Goal: Task Accomplishment & Management: Manage account settings

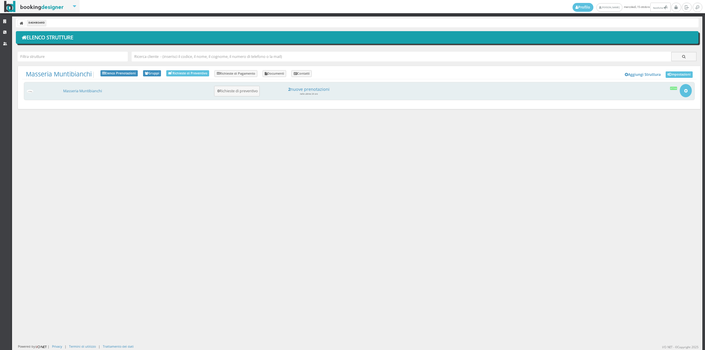
click at [73, 94] on div "Masseria Muntibianchi 0 Richieste di preventivo 2 nuove prenotazioni nelle ulti…" at bounding box center [359, 91] width 671 height 18
click at [73, 93] on link "Masseria Muntibianchi" at bounding box center [82, 90] width 39 height 5
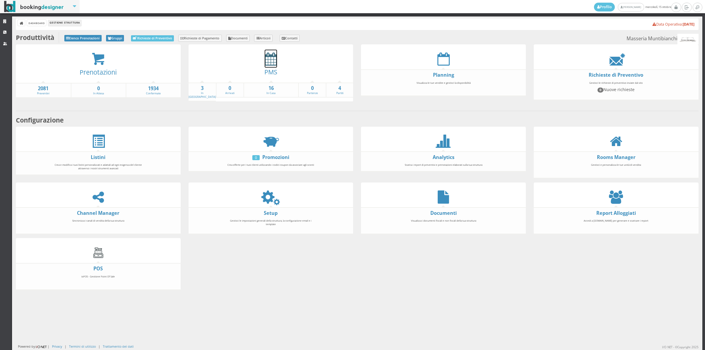
click at [265, 62] on icon at bounding box center [271, 58] width 12 height 13
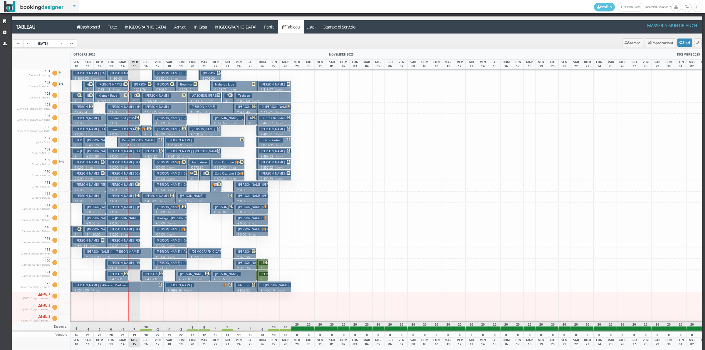
click at [133, 88] on p "€ 221.76 2 notti" at bounding box center [141, 91] width 19 height 9
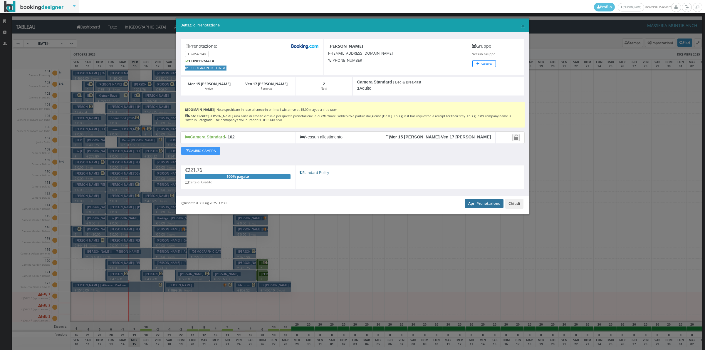
click at [496, 207] on link "Apri Prenotazione" at bounding box center [484, 203] width 39 height 9
click at [510, 200] on button "Chiudi" at bounding box center [515, 204] width 18 height 10
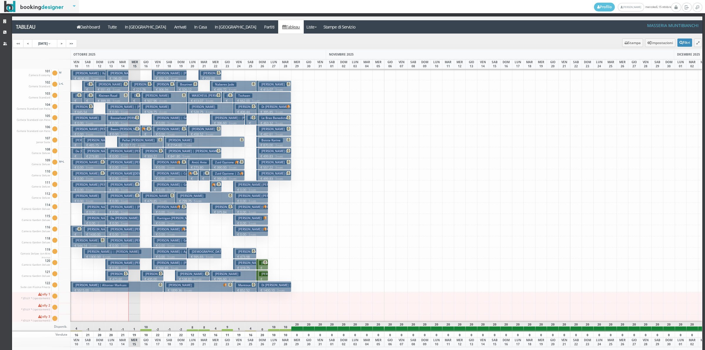
click at [135, 100] on p "€ 123.93 1 notti" at bounding box center [135, 107] width 7 height 19
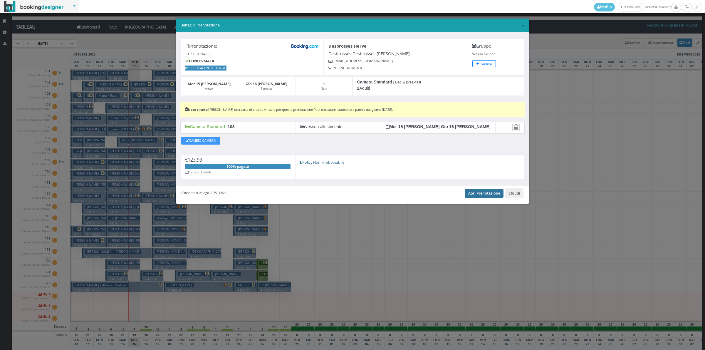
click at [480, 197] on link "Apri Prenotazione" at bounding box center [484, 193] width 39 height 9
click at [514, 192] on button "Chiudi" at bounding box center [515, 193] width 18 height 10
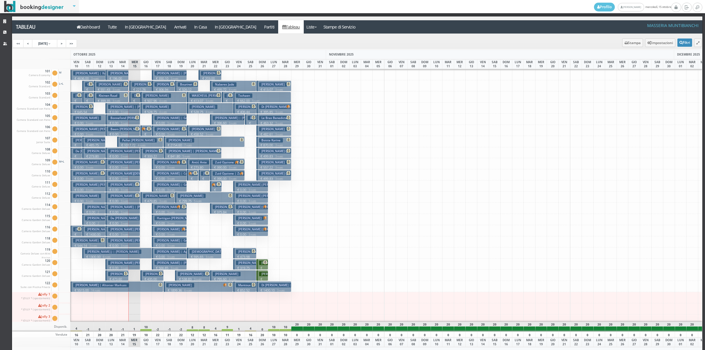
click at [240, 96] on h3 "Tschaen" at bounding box center [244, 95] width 16 height 4
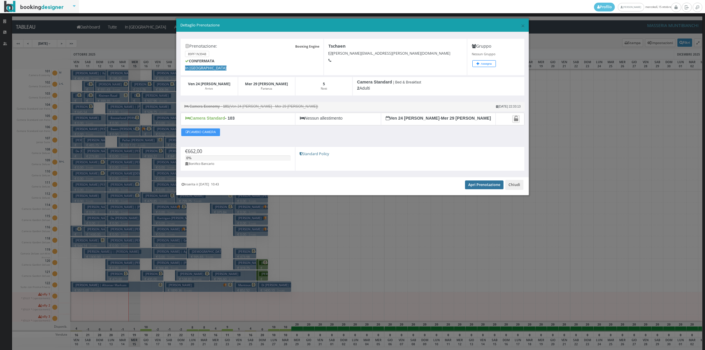
click at [482, 189] on link "Apri Prenotazione" at bounding box center [484, 184] width 39 height 9
click at [508, 185] on button "Chiudi" at bounding box center [515, 185] width 18 height 10
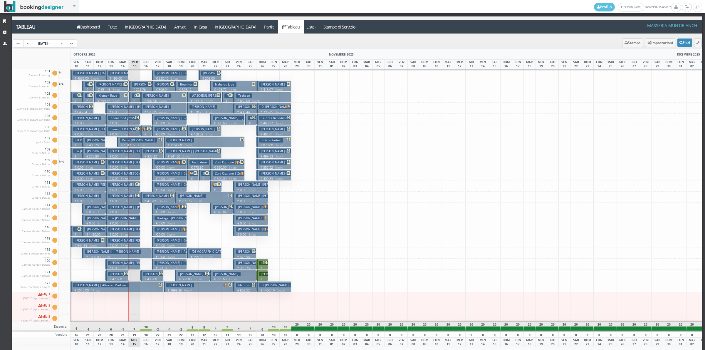
click at [148, 274] on h3 "Campion Gareth" at bounding box center [157, 274] width 28 height 4
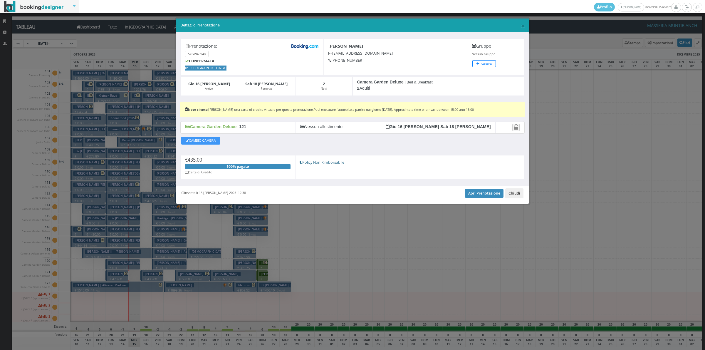
click at [513, 195] on button "Chiudi" at bounding box center [515, 193] width 18 height 10
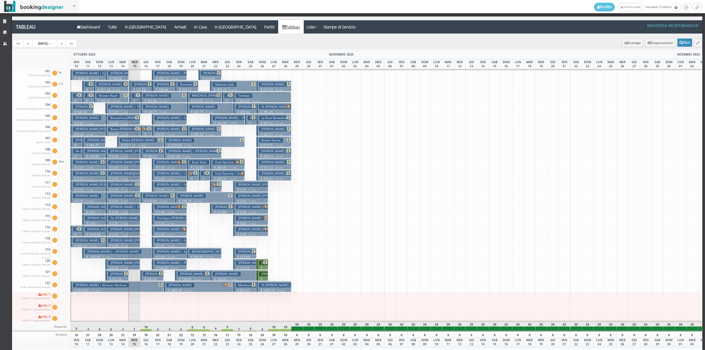
click at [143, 274] on button "Campion Gareth € 435.00 2 notti 2 Adulti" at bounding box center [151, 275] width 23 height 11
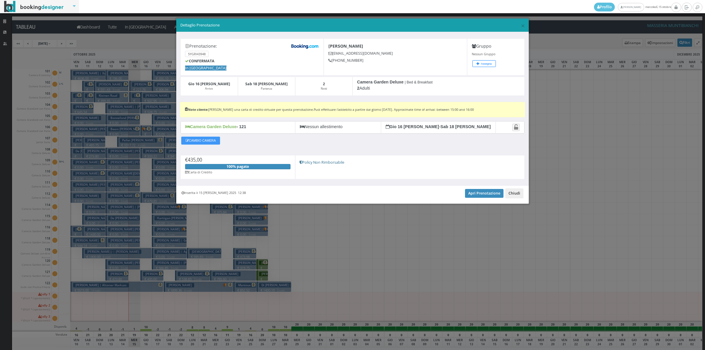
click at [507, 195] on button "Chiudi" at bounding box center [515, 193] width 18 height 10
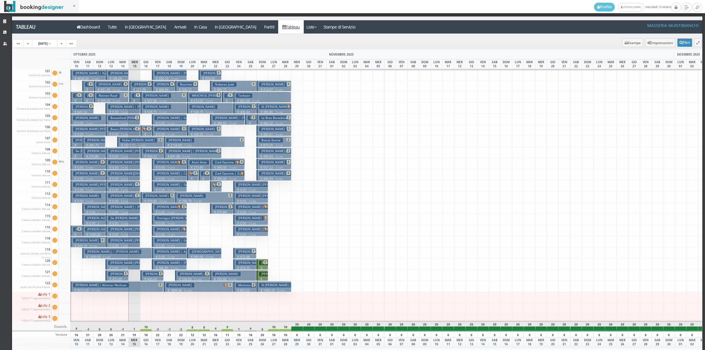
click at [168, 123] on small "3 notti" at bounding box center [170, 123] width 10 height 4
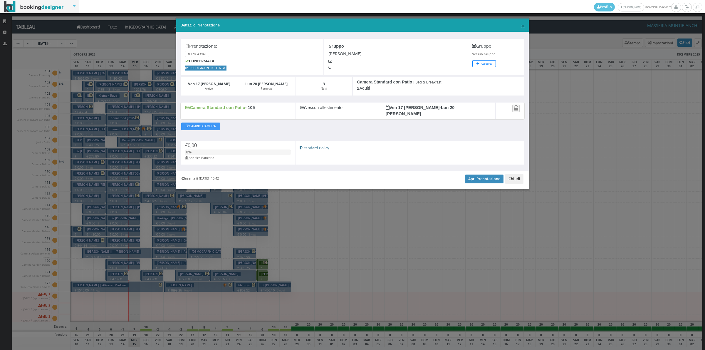
click at [522, 174] on button "Chiudi" at bounding box center [515, 179] width 18 height 10
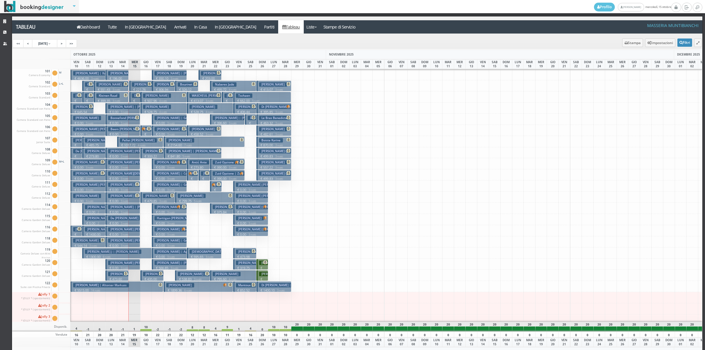
click at [136, 89] on p "€ 221.76 2 notti" at bounding box center [141, 91] width 19 height 9
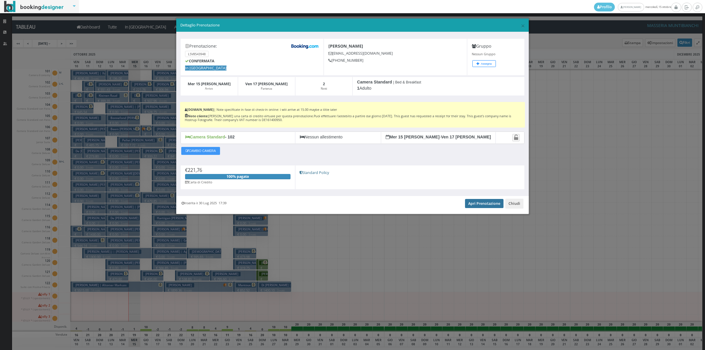
click at [499, 203] on link "Apri Prenotazione" at bounding box center [484, 203] width 39 height 9
click at [519, 209] on button "Chiudi" at bounding box center [515, 204] width 18 height 10
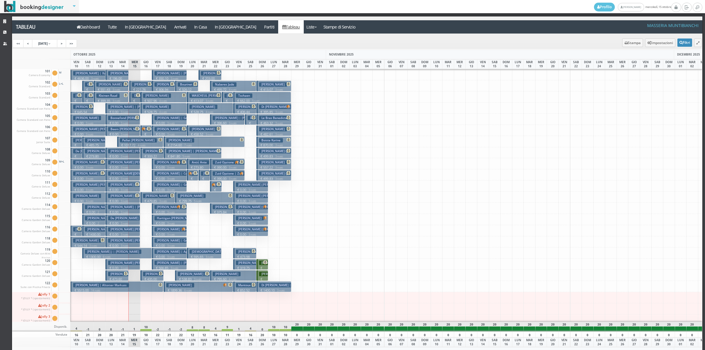
click at [149, 287] on button "Altorfer Markus | Altorser Markuss € 5515.00 14 notti 2 Adulti + 2 Bambini (6, …" at bounding box center [117, 286] width 93 height 11
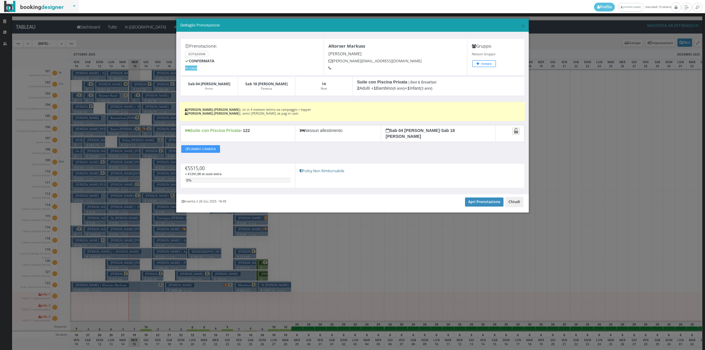
click at [512, 201] on button "Chiudi" at bounding box center [515, 202] width 18 height 10
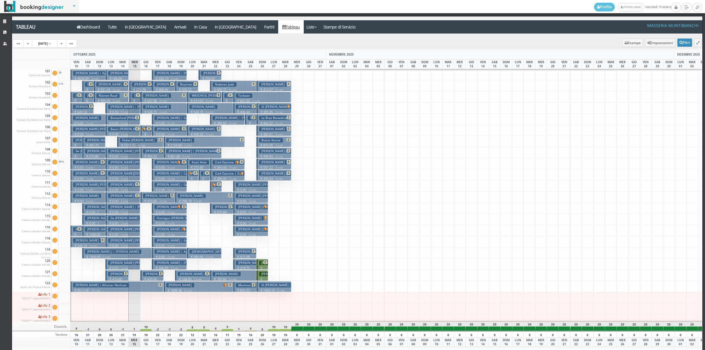
click at [111, 287] on h3 "Altorfer Markus | Altorser Markuss" at bounding box center [101, 285] width 56 height 4
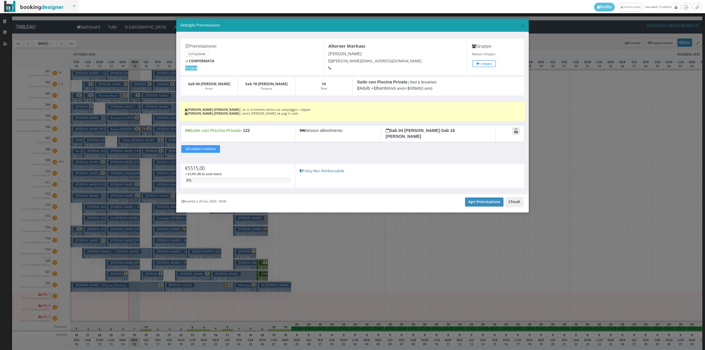
click at [512, 199] on button "Chiudi" at bounding box center [515, 202] width 18 height 10
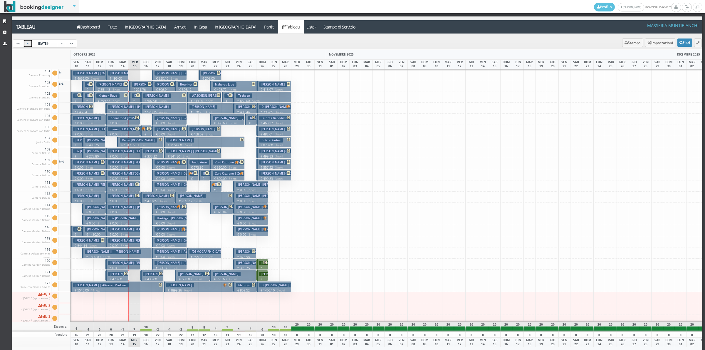
click at [26, 45] on link "<" at bounding box center [27, 43] width 9 height 8
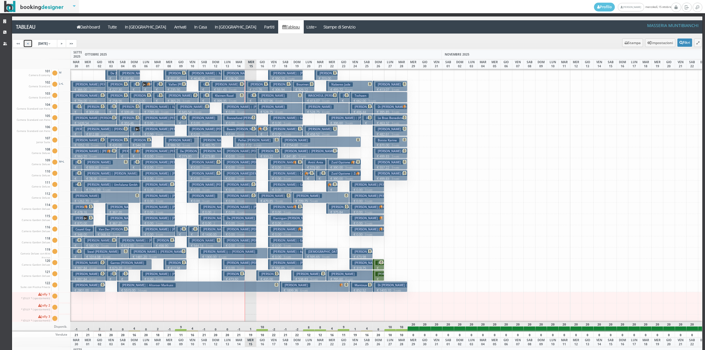
click at [180, 121] on p "€ 152.84 1 notti" at bounding box center [181, 130] width 7 height 19
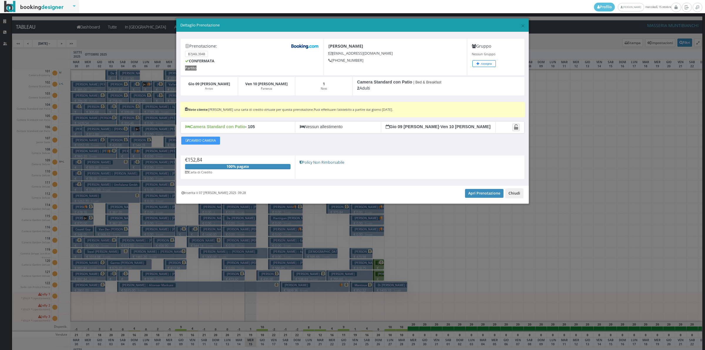
click at [510, 193] on button "Chiudi" at bounding box center [515, 193] width 18 height 10
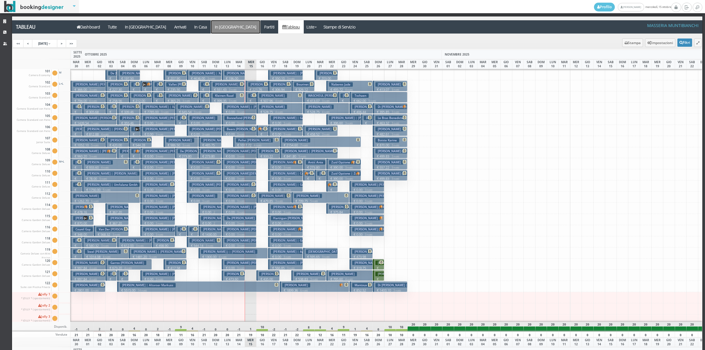
click at [211, 24] on a=pms-departure-reservations"] "In Partenza" at bounding box center [235, 26] width 49 height 13
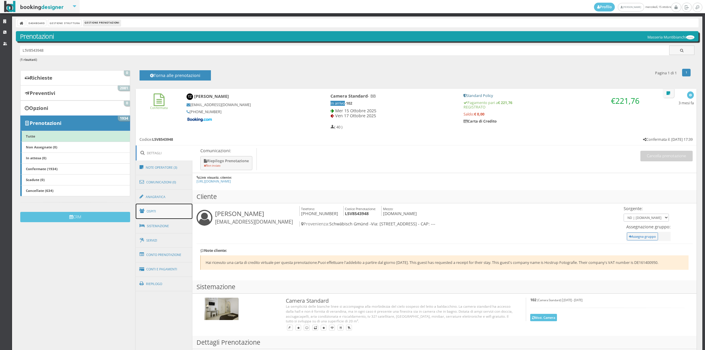
click at [167, 212] on link "Ospiti" at bounding box center [164, 211] width 57 height 15
click at [150, 213] on link "Ospiti" at bounding box center [164, 211] width 57 height 15
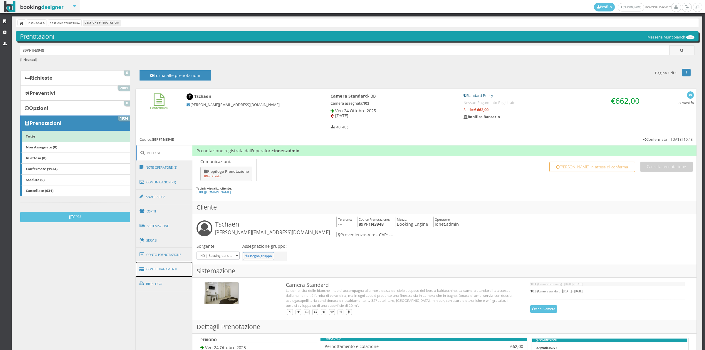
click at [177, 273] on link "Conti e Pagamenti" at bounding box center [164, 269] width 57 height 15
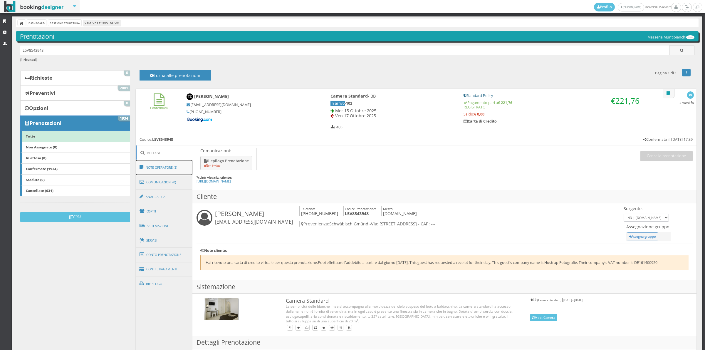
click at [164, 171] on link "Note Operatore (3)" at bounding box center [164, 167] width 57 height 15
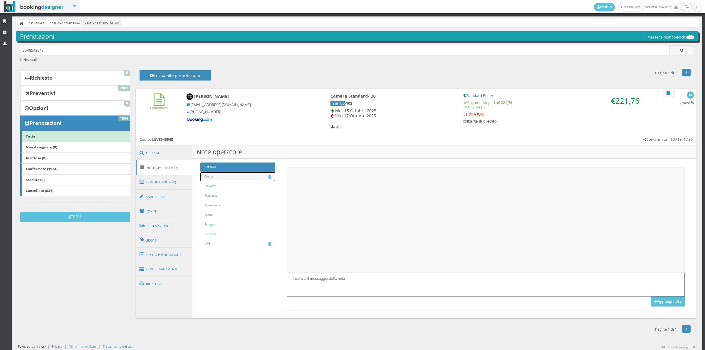
click at [208, 180] on link "Cliente 1" at bounding box center [237, 176] width 75 height 9
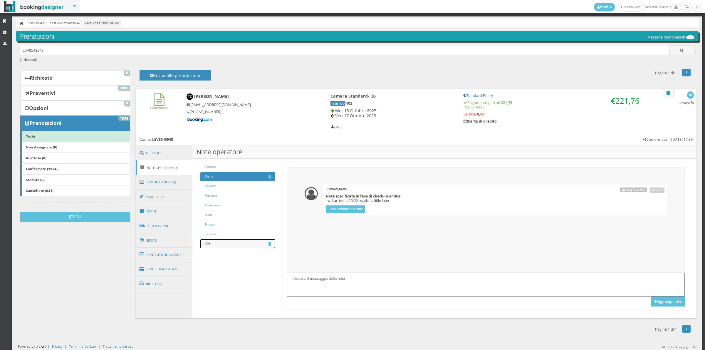
click at [245, 242] on link "LOG 2" at bounding box center [237, 243] width 75 height 9
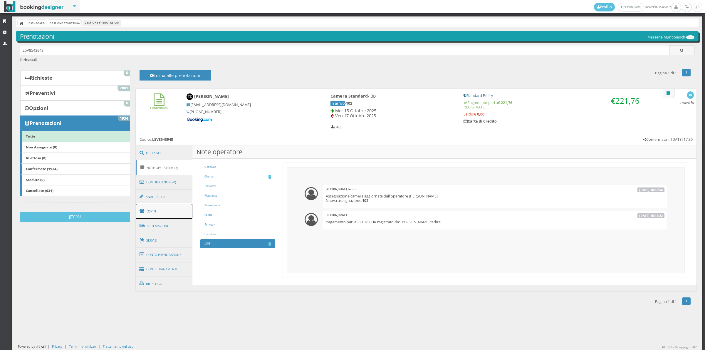
click at [165, 206] on link "Ospiti" at bounding box center [164, 211] width 57 height 15
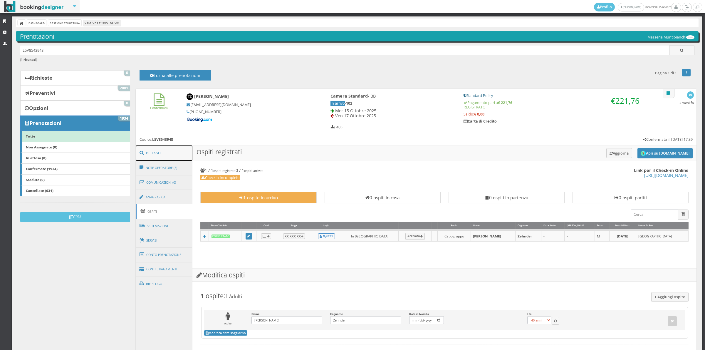
click at [157, 152] on link "Dettagli" at bounding box center [164, 152] width 57 height 15
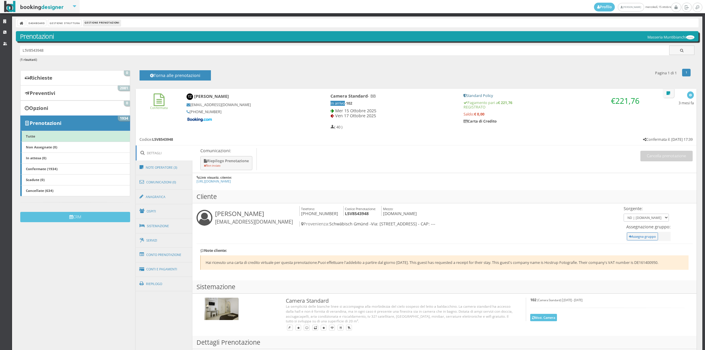
click at [157, 152] on link "Dettagli" at bounding box center [164, 152] width 57 height 15
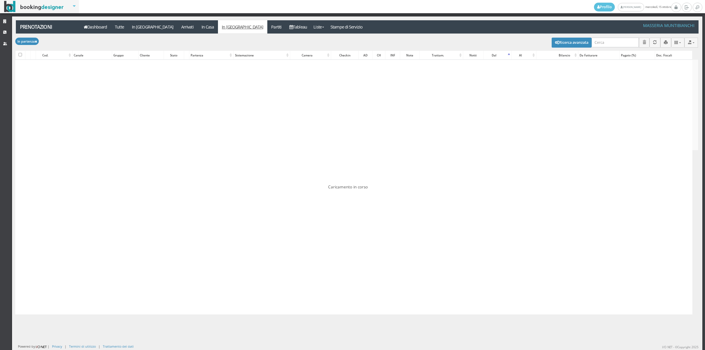
checkbox input "false"
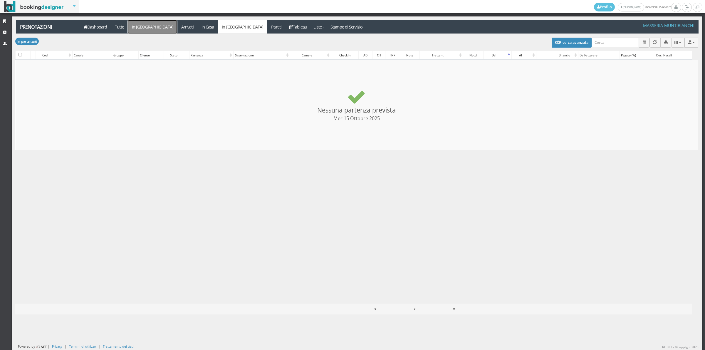
click at [143, 26] on link "In [GEOGRAPHIC_DATA]" at bounding box center [152, 26] width 49 height 13
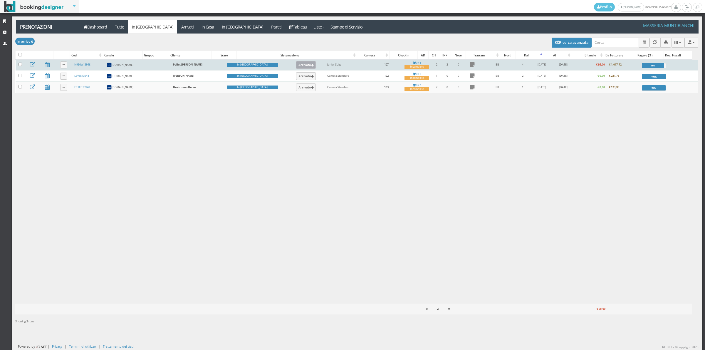
click at [296, 66] on button "Arrivato" at bounding box center [306, 65] width 20 height 8
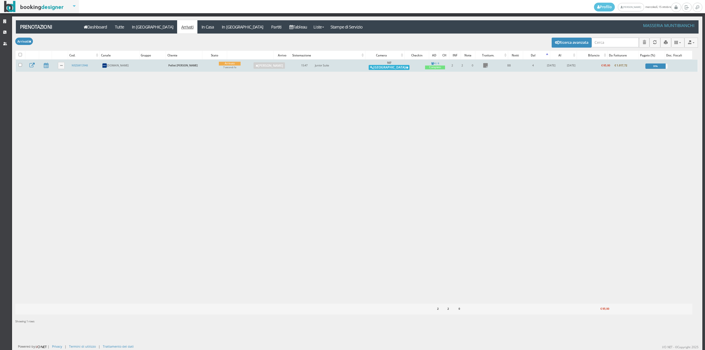
click at [387, 69] on button "[GEOGRAPHIC_DATA]" at bounding box center [389, 67] width 41 height 5
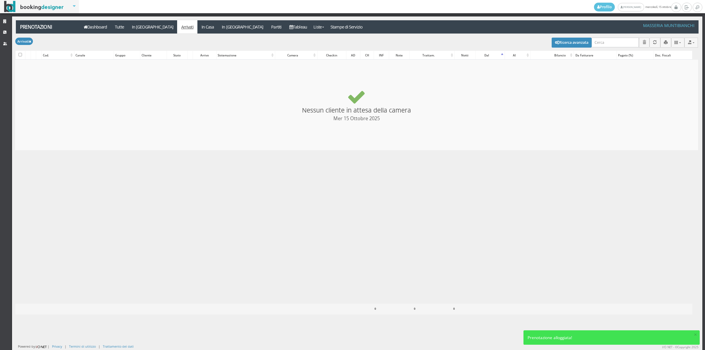
checkbox input "false"
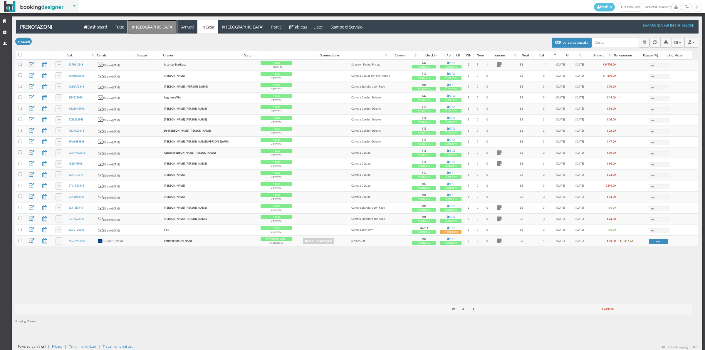
click at [137, 30] on link "In [GEOGRAPHIC_DATA]" at bounding box center [152, 26] width 49 height 13
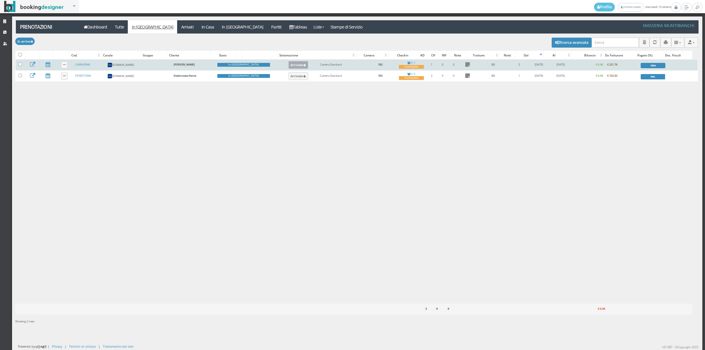
click at [303, 67] on icon at bounding box center [304, 65] width 3 height 3
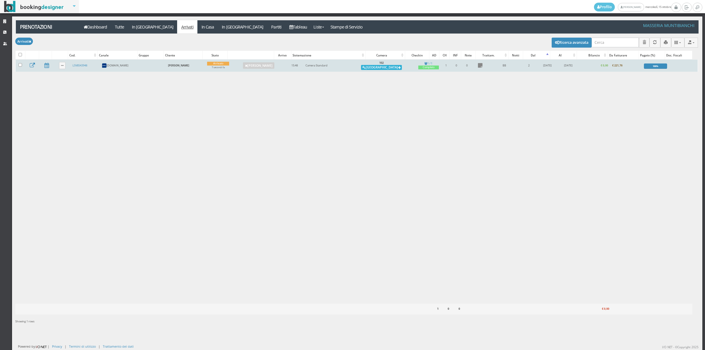
click at [389, 70] on button "Alloggia" at bounding box center [381, 67] width 41 height 5
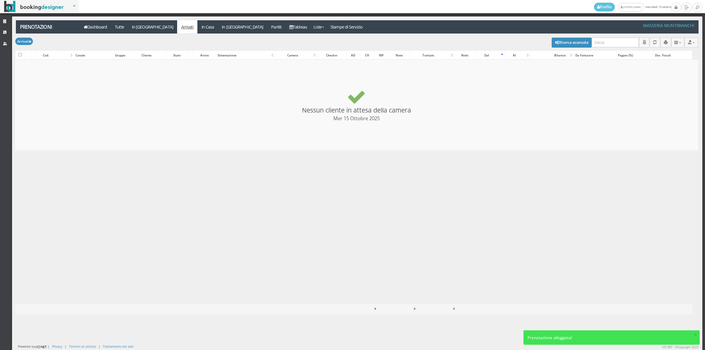
checkbox input "false"
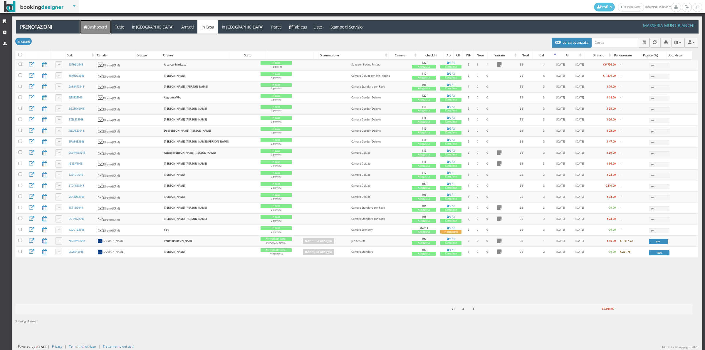
click at [97, 23] on link "Dashboard" at bounding box center [95, 26] width 31 height 13
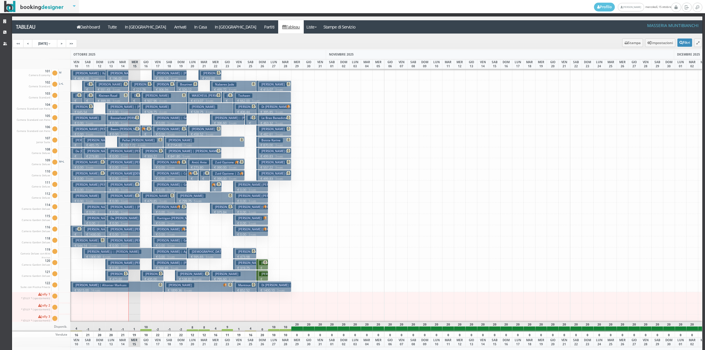
click at [147, 132] on p "€ 129.76 1 notti" at bounding box center [146, 141] width 7 height 19
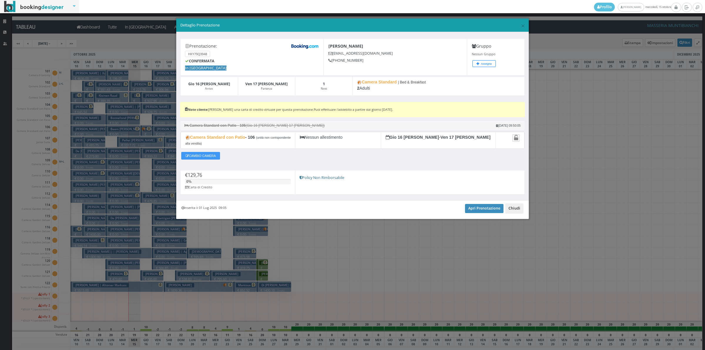
click at [516, 212] on button "Chiudi" at bounding box center [515, 208] width 18 height 10
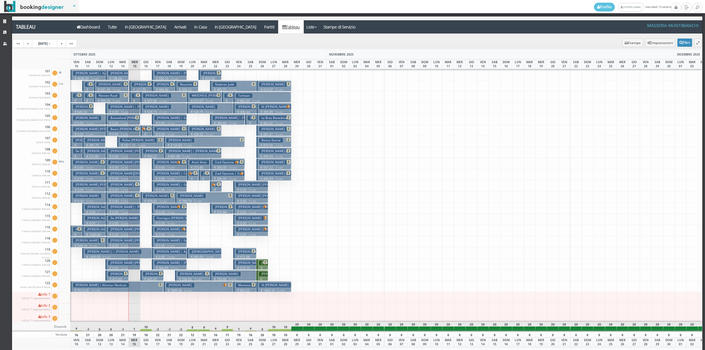
click at [138, 141] on h3 "Pellet Jonathan" at bounding box center [138, 140] width 37 height 4
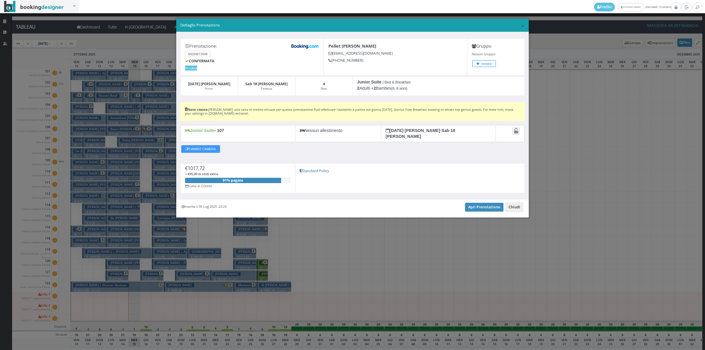
click at [513, 205] on button "Chiudi" at bounding box center [515, 207] width 18 height 10
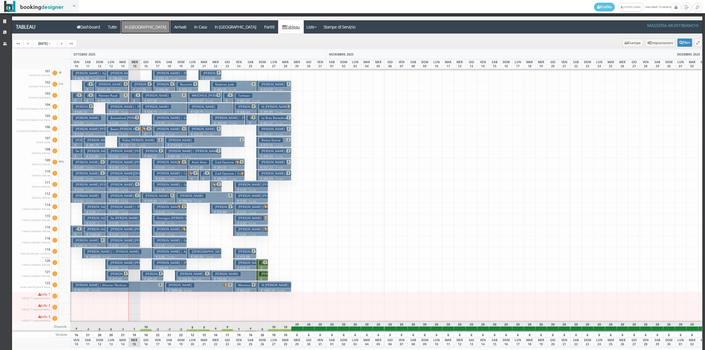
click at [132, 26] on a=pms-arrival-reservations"] "In Arrivo" at bounding box center [145, 26] width 49 height 13
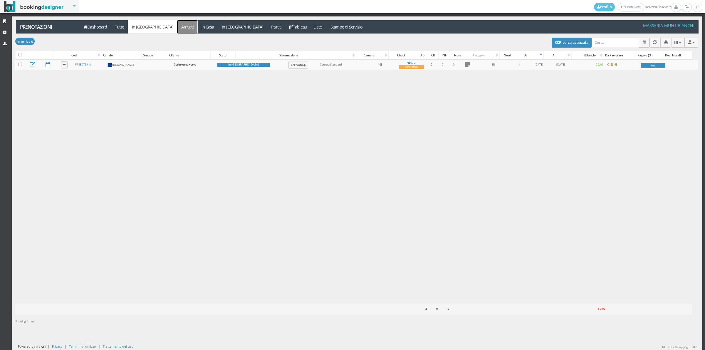
click at [177, 26] on link "Arrivati" at bounding box center [187, 26] width 20 height 13
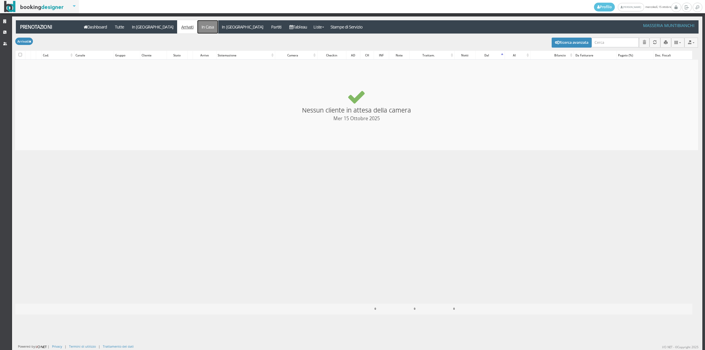
click at [198, 25] on link "In Casa" at bounding box center [208, 26] width 21 height 13
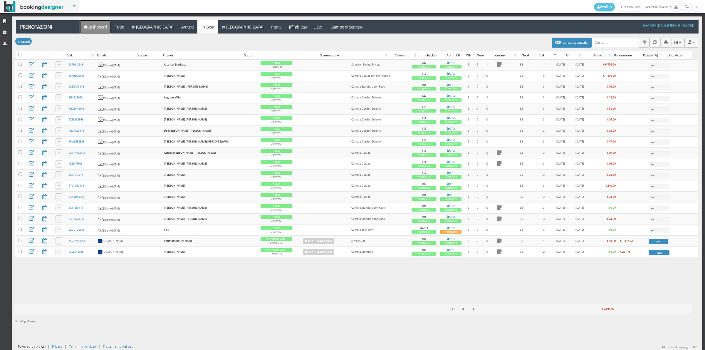
click at [93, 29] on link "Dashboard" at bounding box center [95, 26] width 31 height 13
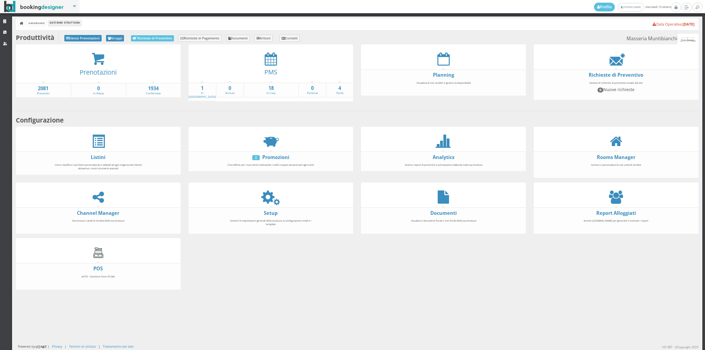
click at [275, 58] on div at bounding box center [271, 58] width 165 height 13
click at [272, 58] on icon at bounding box center [271, 58] width 12 height 13
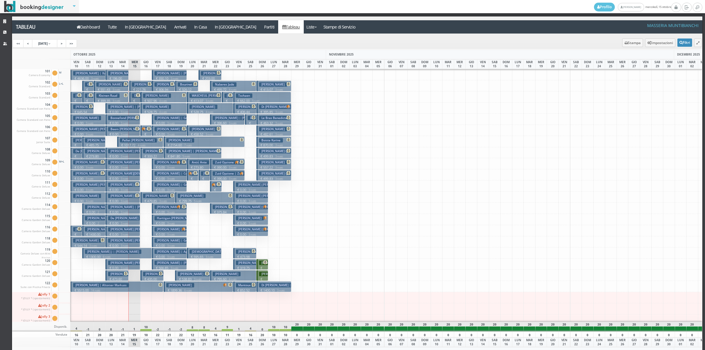
click at [139, 97] on icon at bounding box center [138, 95] width 4 height 4
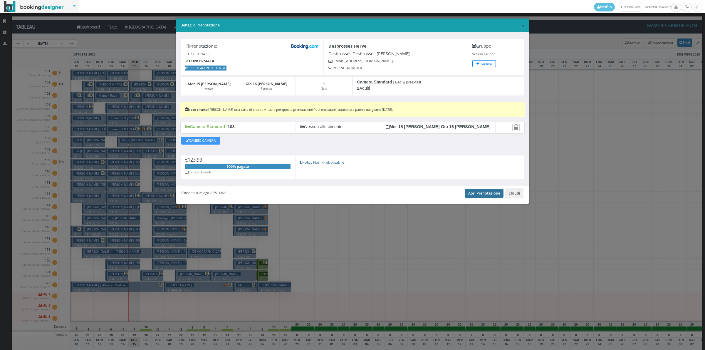
click at [484, 193] on link "Apri Prenotazione" at bounding box center [484, 193] width 39 height 9
click at [510, 198] on button "Chiudi" at bounding box center [515, 193] width 18 height 10
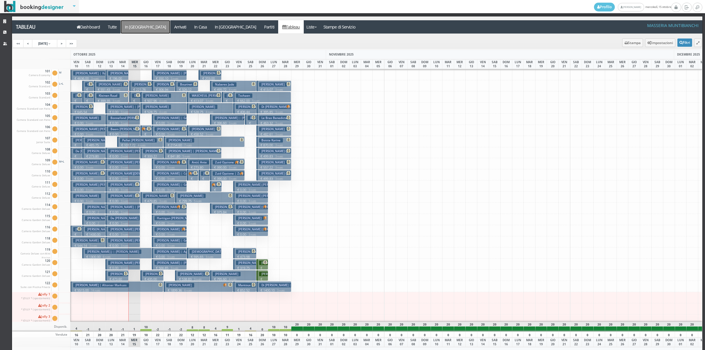
click at [137, 29] on a=pms-arrival-reservations"] "In Arrivo" at bounding box center [145, 26] width 49 height 13
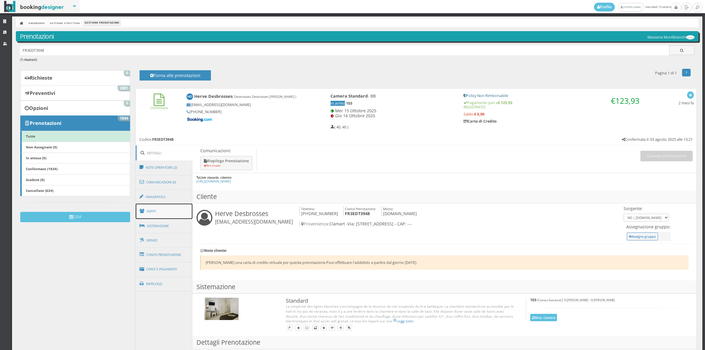
click at [155, 214] on link "Ospiti" at bounding box center [164, 211] width 57 height 15
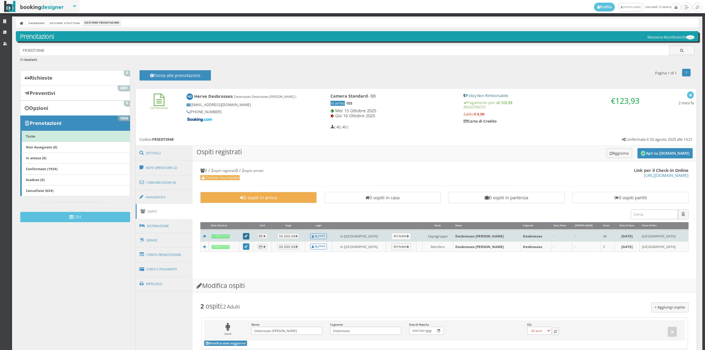
click at [247, 237] on link at bounding box center [246, 236] width 6 height 6
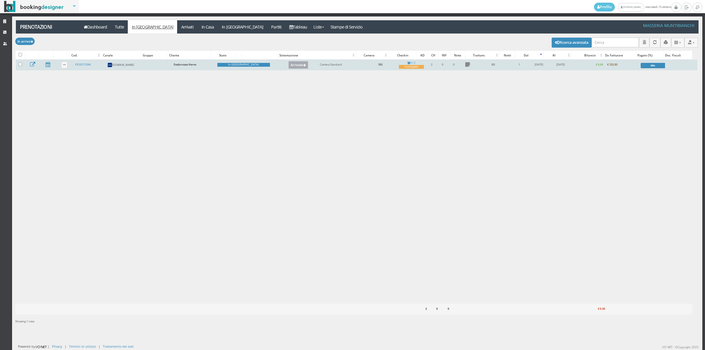
click at [289, 67] on button "Arrivato" at bounding box center [299, 65] width 20 height 8
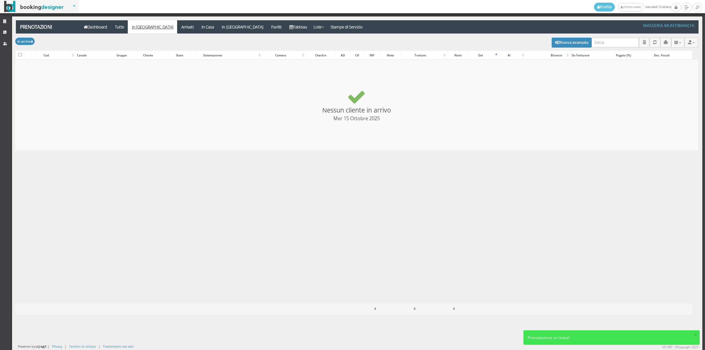
checkbox input "false"
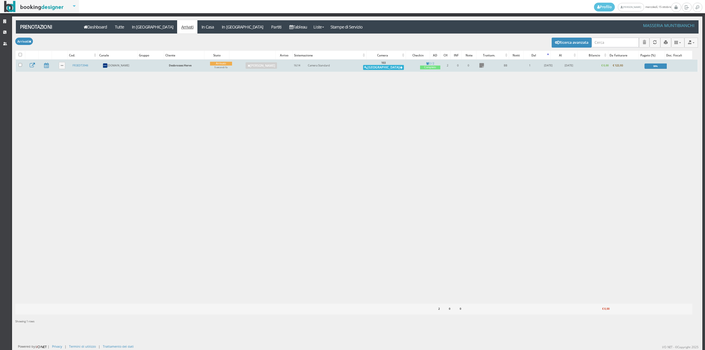
click at [387, 67] on button "[GEOGRAPHIC_DATA]" at bounding box center [383, 67] width 41 height 5
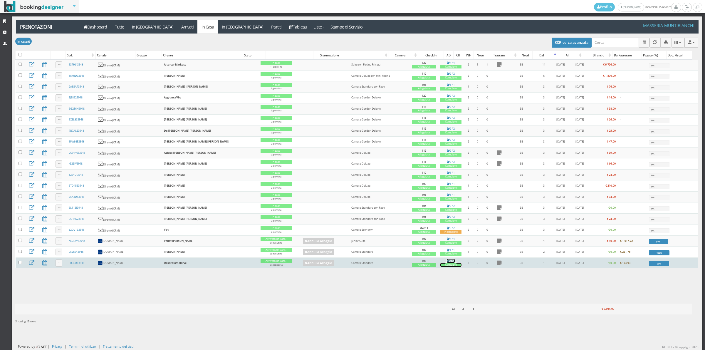
click at [441, 267] on div "Completo" at bounding box center [451, 265] width 21 height 4
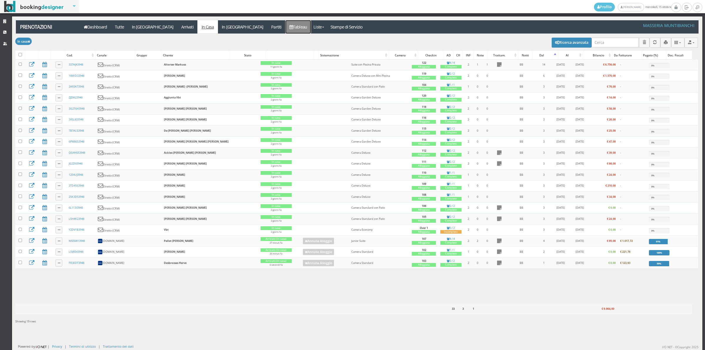
click at [289, 27] on icon at bounding box center [291, 27] width 4 height 4
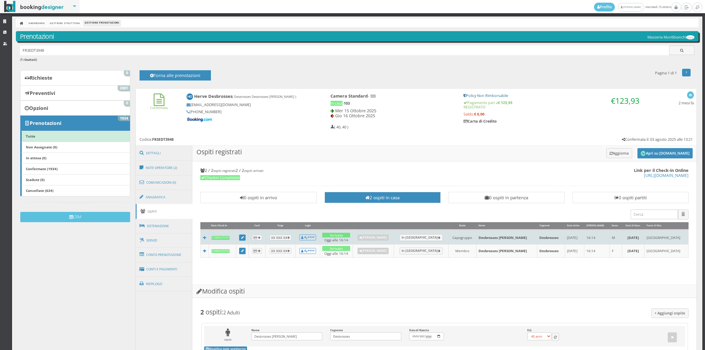
click at [240, 237] on td at bounding box center [242, 237] width 13 height 14
click at [244, 237] on icon at bounding box center [242, 237] width 3 height 3
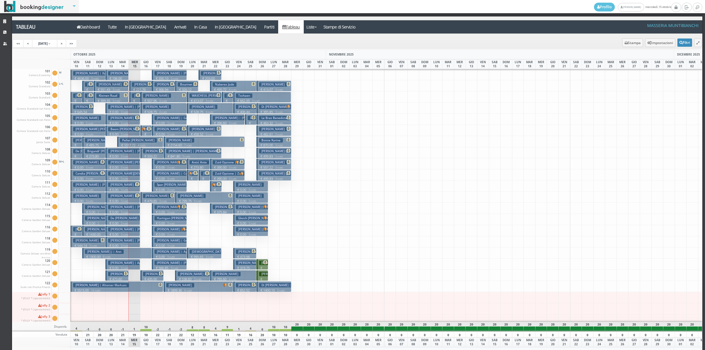
click at [149, 100] on p "€ 507.96 4 notti" at bounding box center [164, 100] width 42 height 5
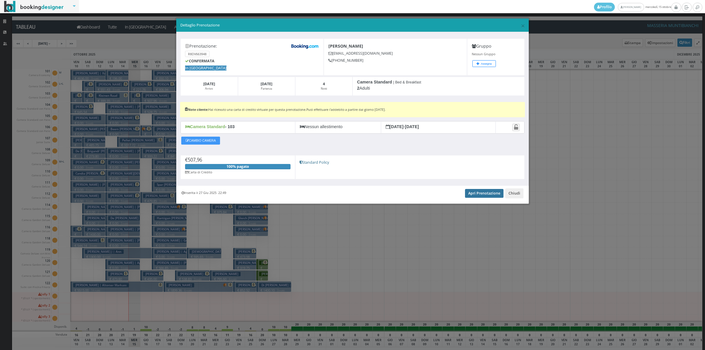
click at [491, 196] on link "Apri Prenotazione" at bounding box center [484, 193] width 39 height 9
click at [510, 193] on button "Chiudi" at bounding box center [515, 193] width 18 height 10
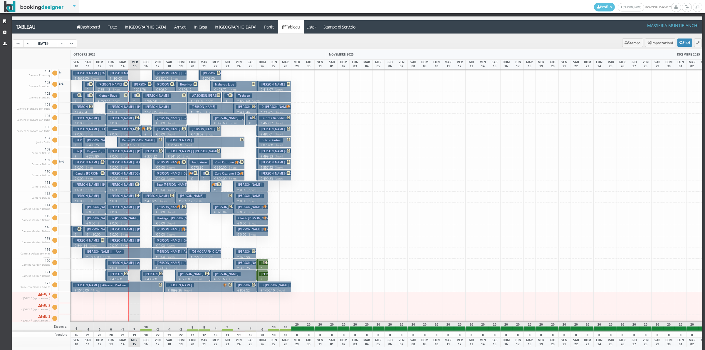
click at [149, 108] on h3 "Ruigrok Simon" at bounding box center [157, 107] width 28 height 4
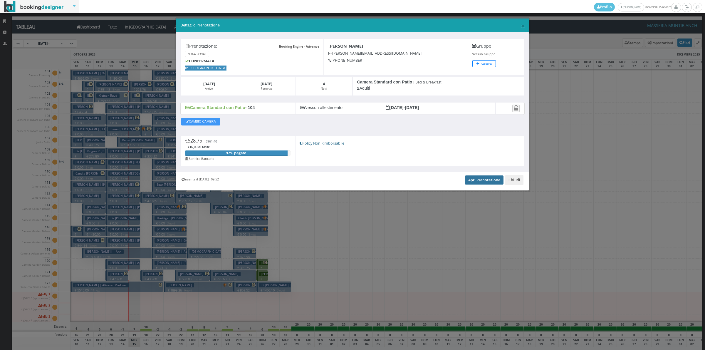
click at [488, 184] on link "Apri Prenotazione" at bounding box center [484, 179] width 39 height 9
click at [513, 184] on button "Chiudi" at bounding box center [515, 180] width 18 height 10
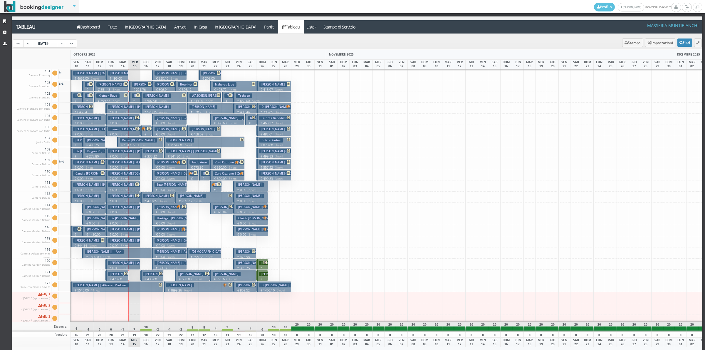
click at [145, 132] on p "€ 129.76 1 notti" at bounding box center [146, 141] width 7 height 19
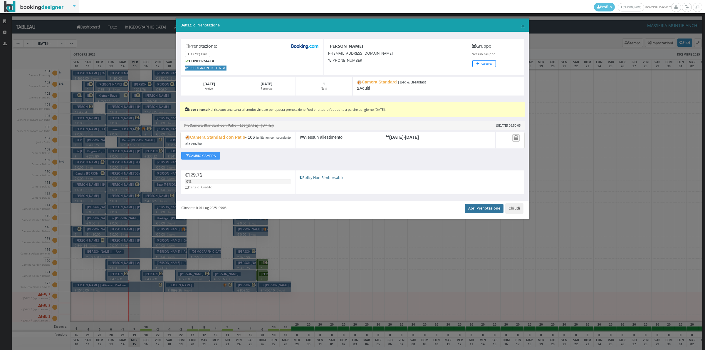
click at [478, 207] on link "Apri Prenotazione" at bounding box center [484, 208] width 39 height 9
click at [511, 210] on button "Chiudi" at bounding box center [515, 208] width 18 height 10
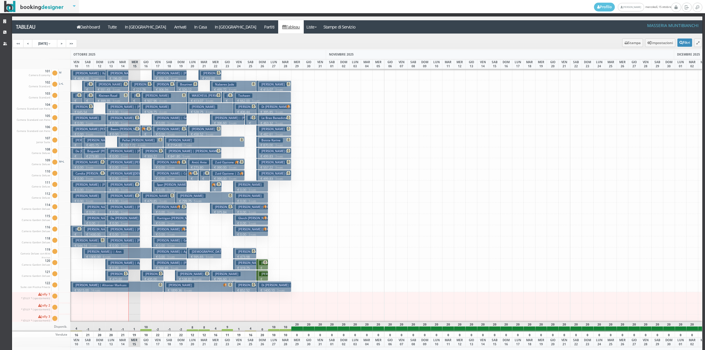
click at [147, 155] on p "€ 333.22 2 notti" at bounding box center [152, 158] width 19 height 9
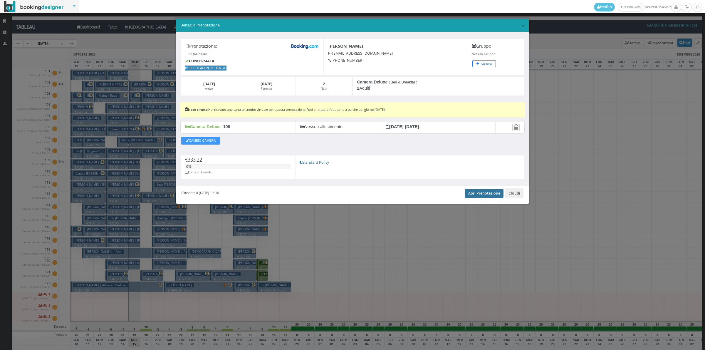
click at [490, 193] on link "Apri Prenotazione" at bounding box center [484, 193] width 39 height 9
click at [515, 191] on button "Chiudi" at bounding box center [515, 193] width 18 height 10
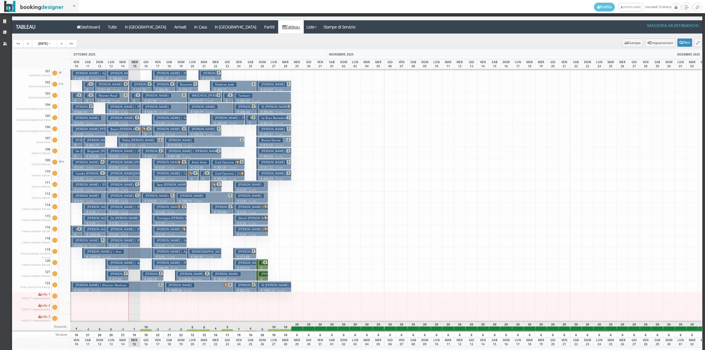
click at [150, 200] on p "€ 479.85 3 notti" at bounding box center [158, 201] width 30 height 5
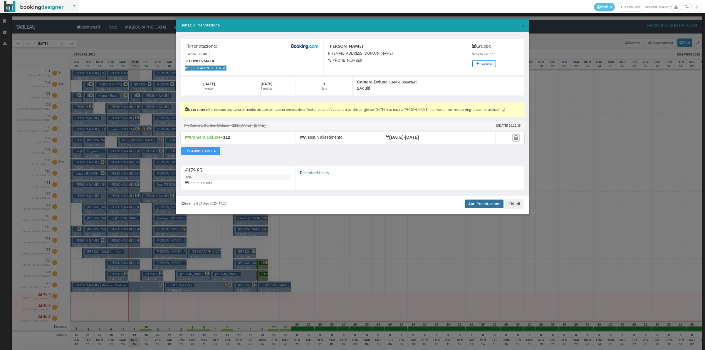
click at [496, 203] on link "Apri Prenotazione" at bounding box center [484, 204] width 39 height 9
click at [520, 206] on button "Chiudi" at bounding box center [515, 204] width 18 height 10
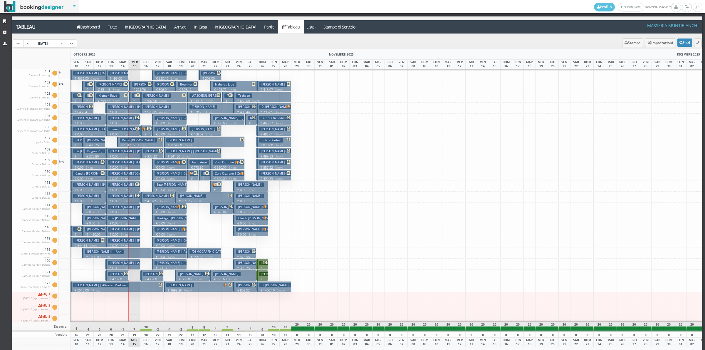
click at [145, 278] on p "€ 435.00 2 notti" at bounding box center [152, 281] width 19 height 9
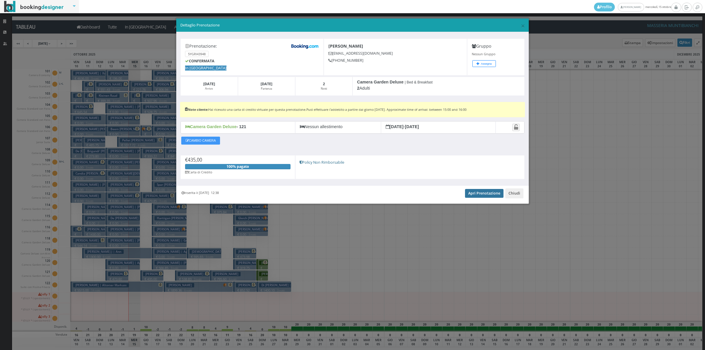
click at [491, 192] on link "Apri Prenotazione" at bounding box center [484, 193] width 39 height 9
click at [512, 193] on button "Chiudi" at bounding box center [515, 193] width 18 height 10
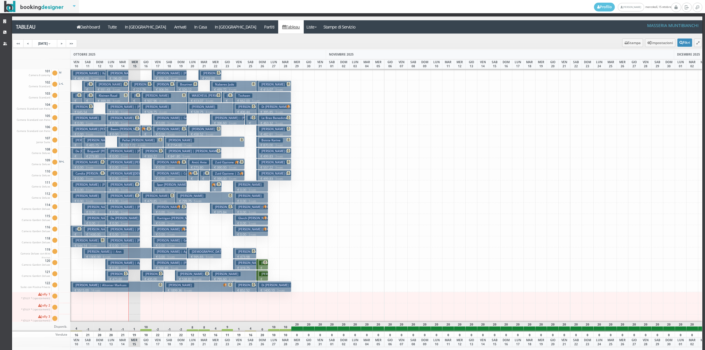
click at [246, 185] on h3 "Mittelmeier Cynthia Curtis Christopher" at bounding box center [250, 185] width 28 height 4
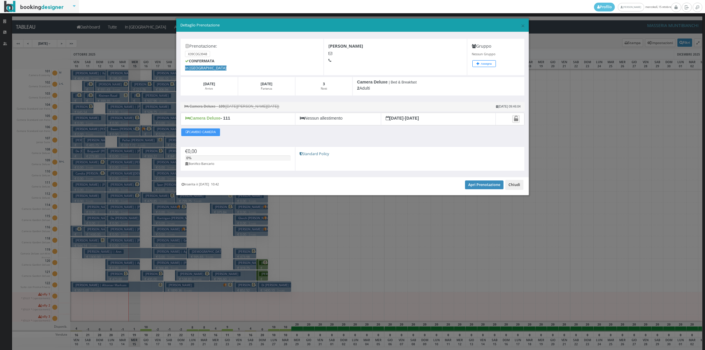
click at [516, 182] on button "Chiudi" at bounding box center [515, 185] width 18 height 10
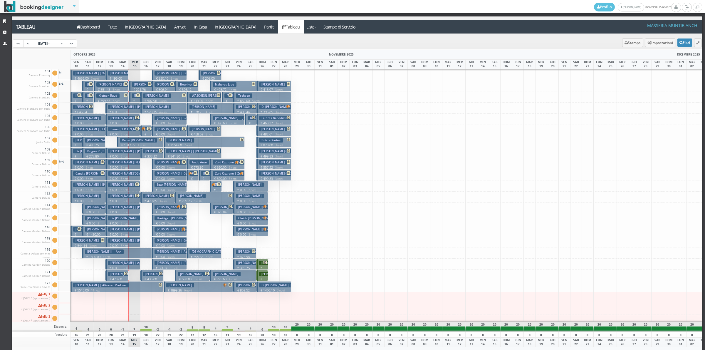
click at [249, 196] on h3 "Curtis Jonathan Curtis Sarah" at bounding box center [250, 196] width 28 height 4
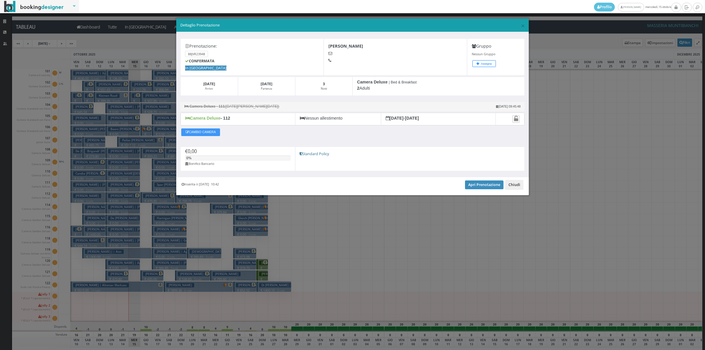
click at [518, 187] on button "Chiudi" at bounding box center [515, 185] width 18 height 10
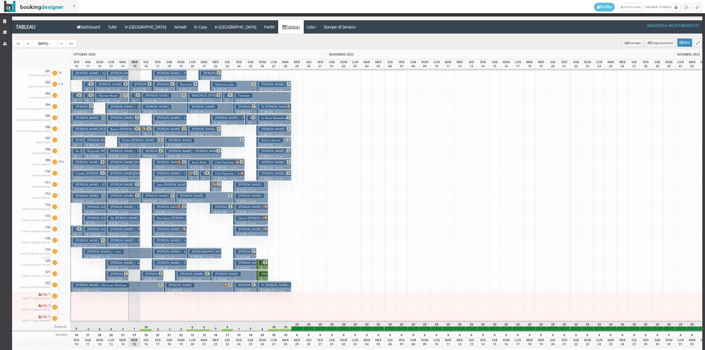
click at [274, 108] on h3 "Di Lorenzo Lilo | Di Lorenzo Fabio" at bounding box center [290, 107] width 62 height 4
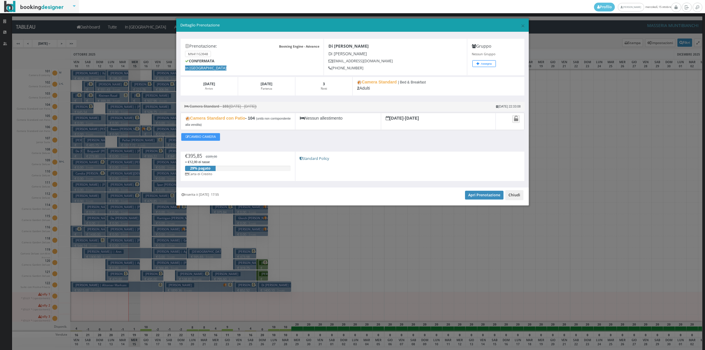
click at [516, 196] on button "Chiudi" at bounding box center [515, 195] width 18 height 10
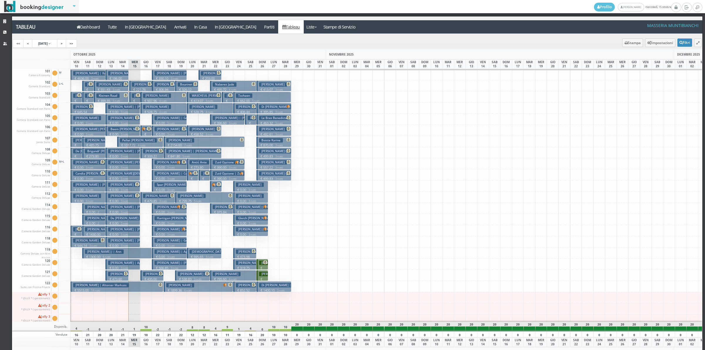
click at [251, 119] on span at bounding box center [252, 118] width 5 height 4
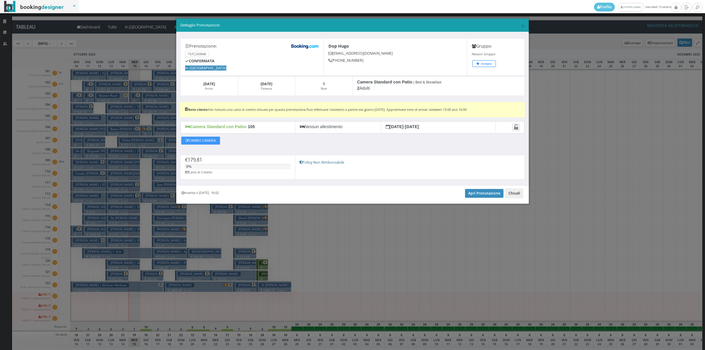
click at [508, 196] on button "Chiudi" at bounding box center [515, 193] width 18 height 10
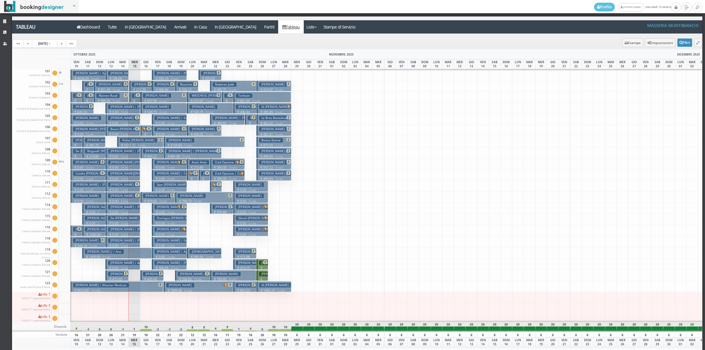
click at [131, 154] on p "€ 0.00 3 notti" at bounding box center [123, 156] width 30 height 5
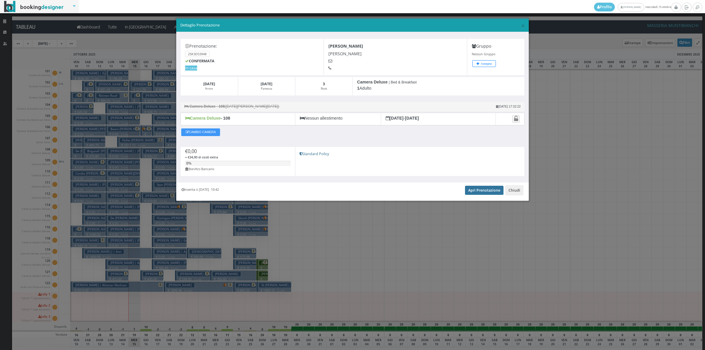
click at [496, 195] on link "Apri Prenotazione" at bounding box center [484, 190] width 39 height 9
click at [515, 192] on button "Chiudi" at bounding box center [515, 190] width 18 height 10
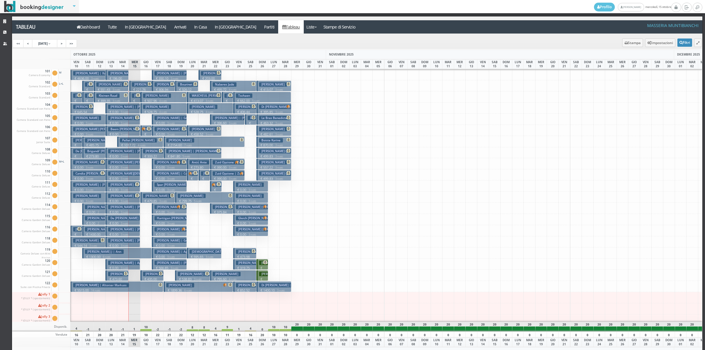
click at [124, 109] on h3 "Roberts Lina Querta | Roberts -Lina" at bounding box center [135, 107] width 55 height 4
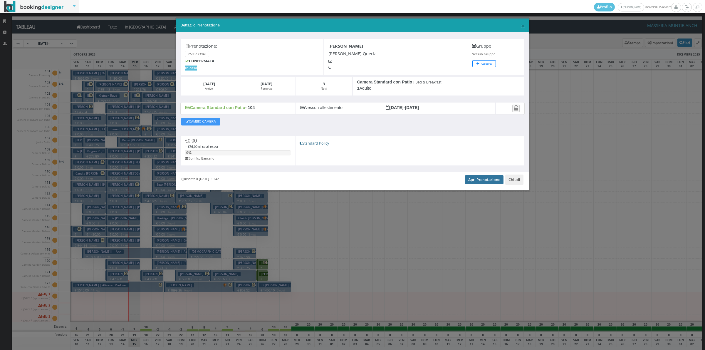
click at [483, 183] on link "Apri Prenotazione" at bounding box center [484, 179] width 39 height 9
click at [517, 181] on button "Chiudi" at bounding box center [515, 180] width 18 height 10
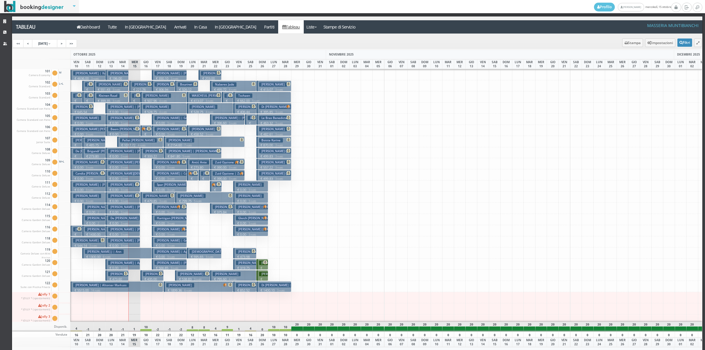
click at [116, 186] on h3 "Tolaas Laura Ann | Tolaas Laura Abrahamson Maria" at bounding box center [147, 185] width 79 height 4
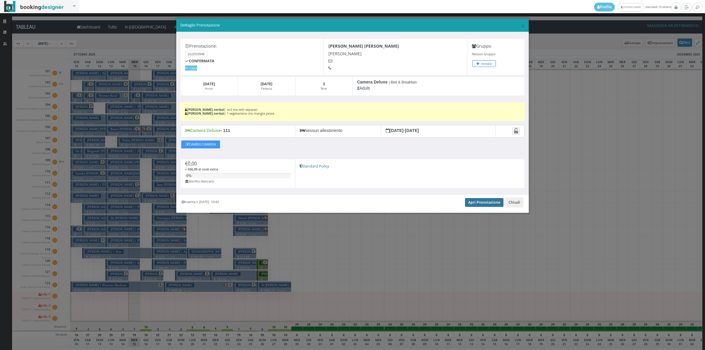
click at [481, 207] on link "Apri Prenotazione" at bounding box center [484, 202] width 39 height 9
click at [519, 207] on button "Chiudi" at bounding box center [515, 203] width 18 height 10
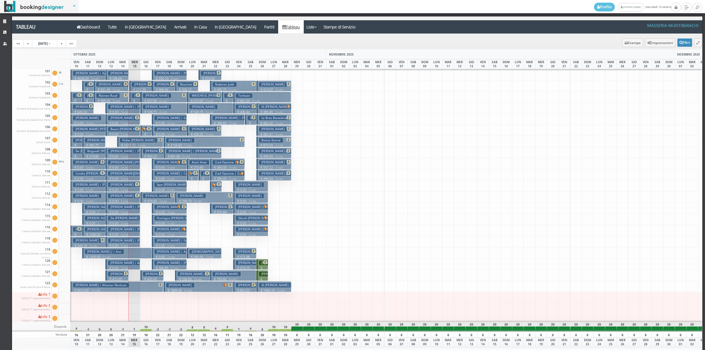
click at [118, 197] on h3 "Martin Marguerite Ellen | Ackles Kimberly Martin Marguerite" at bounding box center [135, 196] width 55 height 4
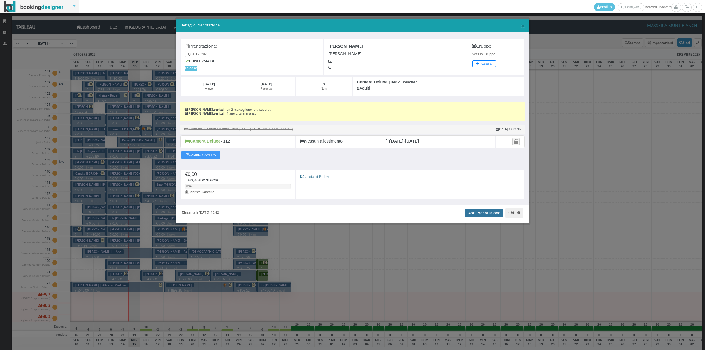
click at [477, 215] on link "Apri Prenotazione" at bounding box center [484, 213] width 39 height 9
click at [511, 214] on button "Chiudi" at bounding box center [515, 213] width 18 height 10
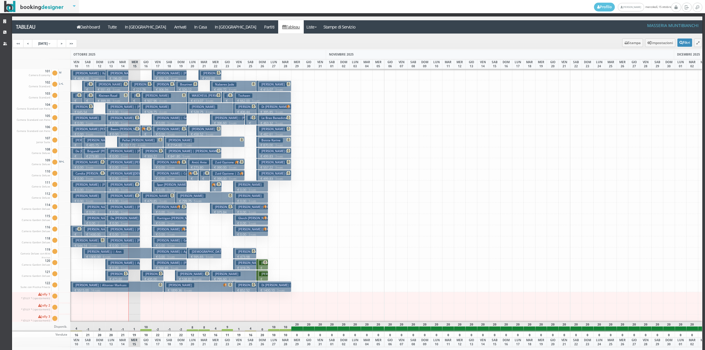
click at [124, 220] on h3 "De Nooy Luke | De Nooy Luke Denooy Heather" at bounding box center [152, 218] width 88 height 4
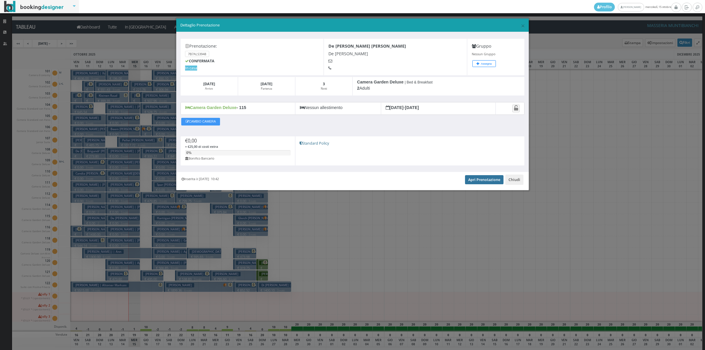
click at [494, 182] on link "Apri Prenotazione" at bounding box center [484, 179] width 39 height 9
click at [511, 179] on button "Chiudi" at bounding box center [515, 180] width 18 height 10
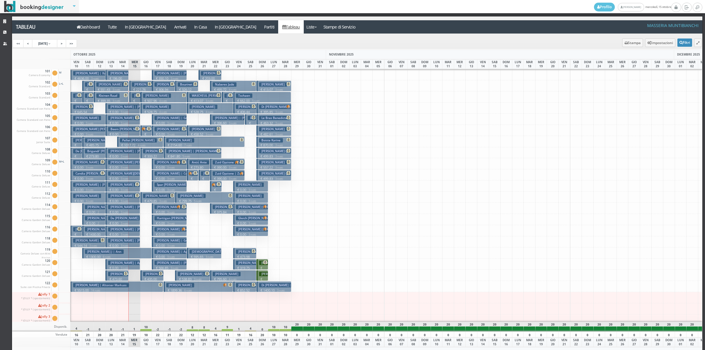
click at [123, 231] on h3 "Whiting Douglas Alan | Whiting Douglas Whiting Lauren" at bounding box center [147, 229] width 79 height 4
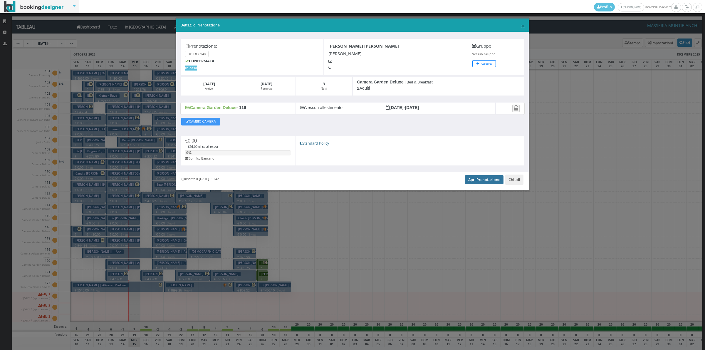
click at [478, 178] on link "Apri Prenotazione" at bounding box center [484, 179] width 39 height 9
click at [518, 181] on button "Chiudi" at bounding box center [515, 180] width 18 height 10
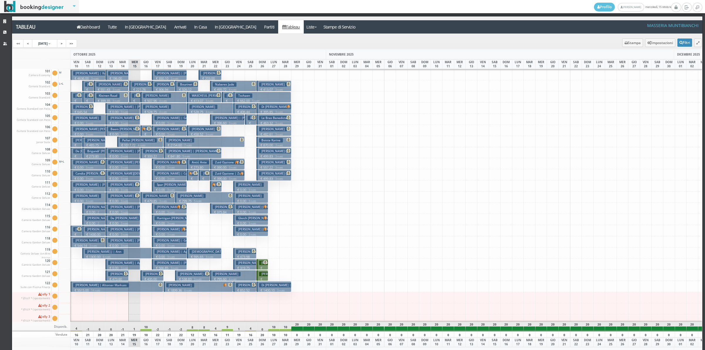
click at [123, 216] on h3 "De Nooy Luke | De Nooy Luke Denooy Heather" at bounding box center [152, 218] width 88 height 4
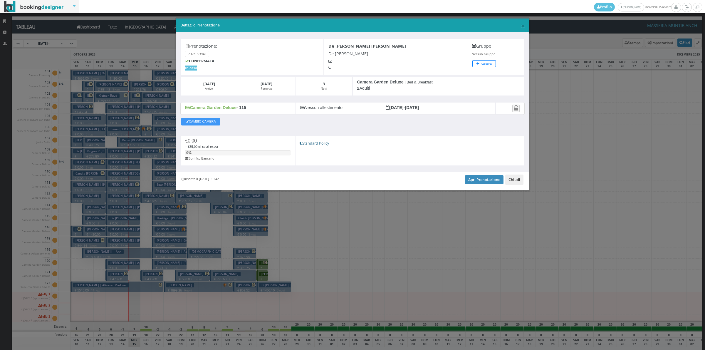
click at [515, 184] on button "Chiudi" at bounding box center [515, 180] width 18 height 10
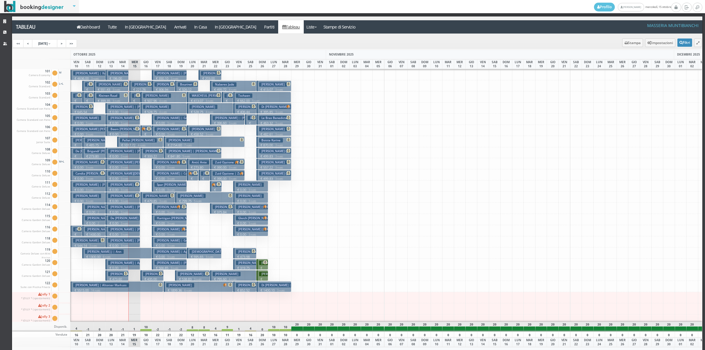
click at [119, 186] on h3 "Tolaas Laura Ann | Tolaas Laura Abrahamson Maria" at bounding box center [147, 185] width 79 height 4
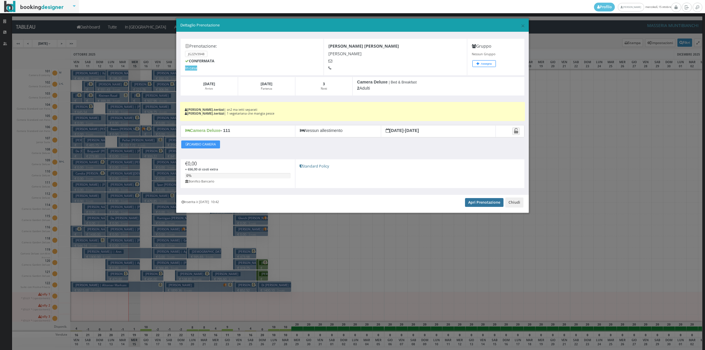
click at [470, 200] on link "Apri Prenotazione" at bounding box center [484, 202] width 39 height 9
click at [520, 204] on button "Chiudi" at bounding box center [515, 203] width 18 height 10
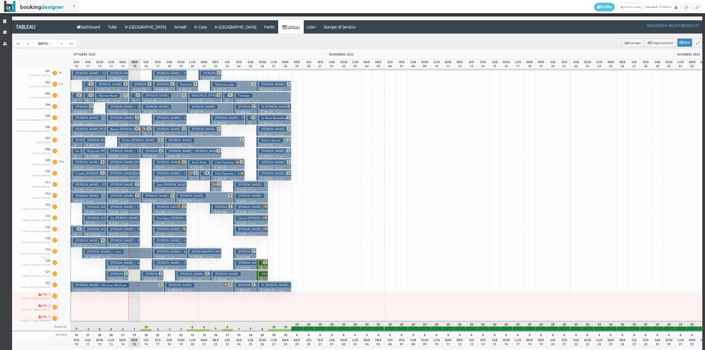
click at [123, 198] on h3 "Martin Marguerite Ellen | Ackles Kimberly Martin Marguerite" at bounding box center [135, 196] width 55 height 4
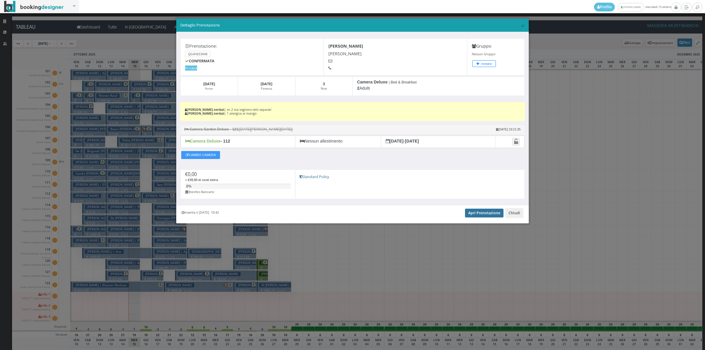
click at [489, 212] on link "Apri Prenotazione" at bounding box center [484, 213] width 39 height 9
click at [512, 212] on button "Chiudi" at bounding box center [515, 213] width 18 height 10
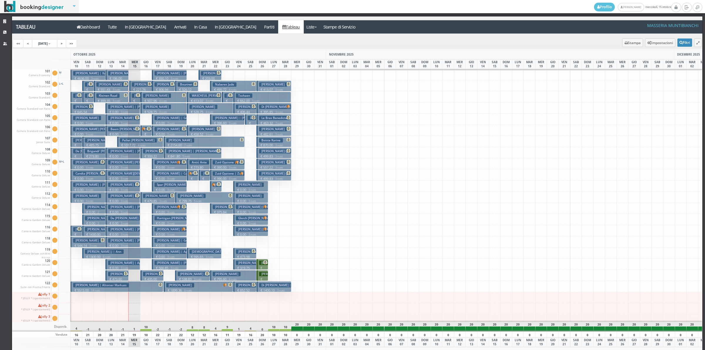
click at [135, 101] on p "€ 123.93 1 notti" at bounding box center [135, 107] width 7 height 19
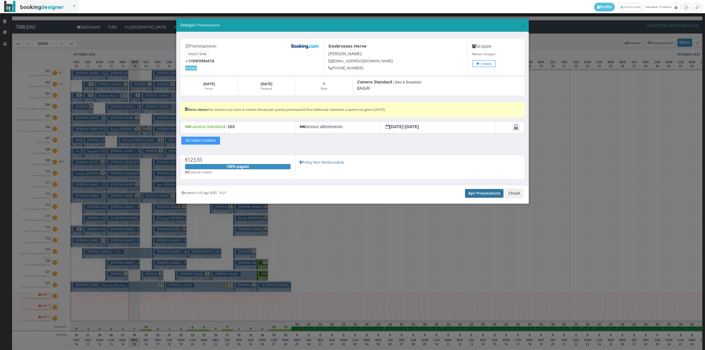
click at [483, 197] on link "Apri Prenotazione" at bounding box center [484, 193] width 39 height 9
click at [513, 191] on button "Chiudi" at bounding box center [515, 193] width 18 height 10
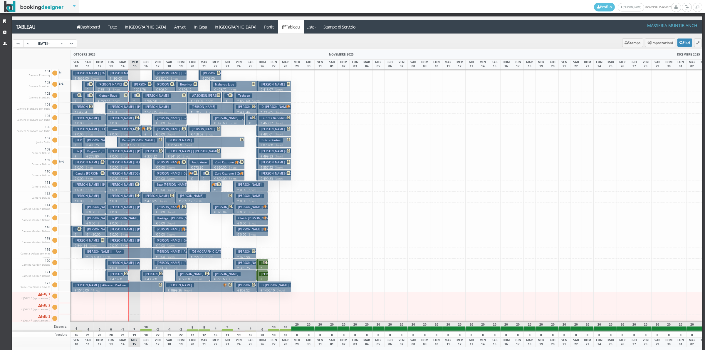
click at [136, 95] on icon at bounding box center [138, 95] width 4 height 4
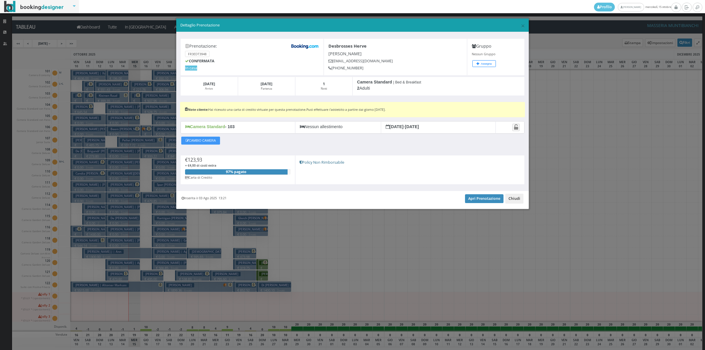
click at [516, 200] on button "Chiudi" at bounding box center [515, 199] width 18 height 10
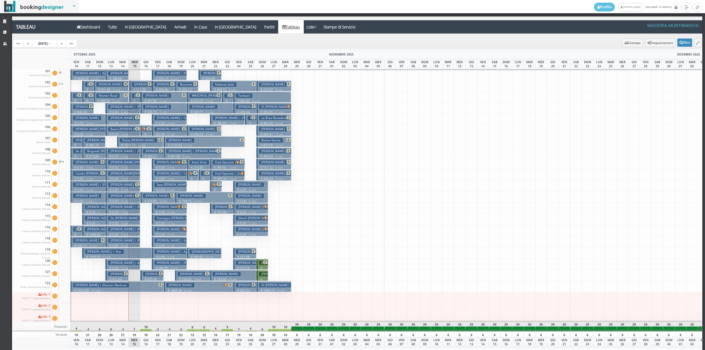
click at [121, 111] on small "3 notti" at bounding box center [123, 112] width 10 height 4
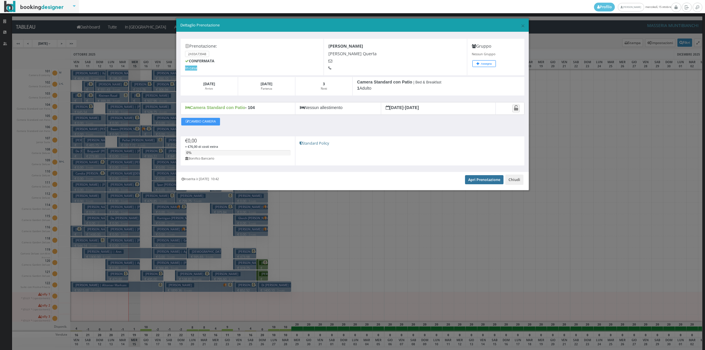
click at [483, 181] on link "Apri Prenotazione" at bounding box center [484, 179] width 39 height 9
click at [518, 184] on button "Chiudi" at bounding box center [515, 180] width 18 height 10
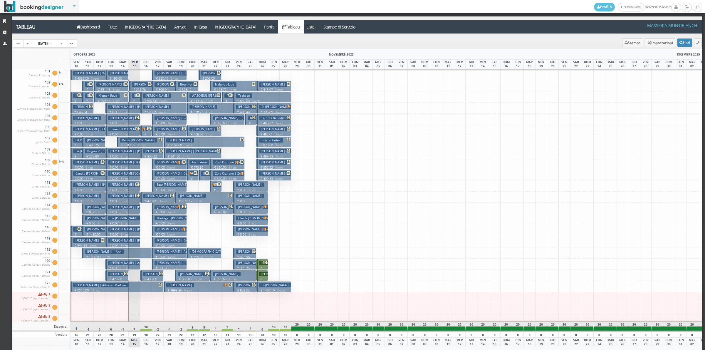
click at [119, 118] on h3 "Bonnefond Tiera Humphries | Stancill Tanita Bonnefond Tiera" at bounding box center [161, 118] width 106 height 4
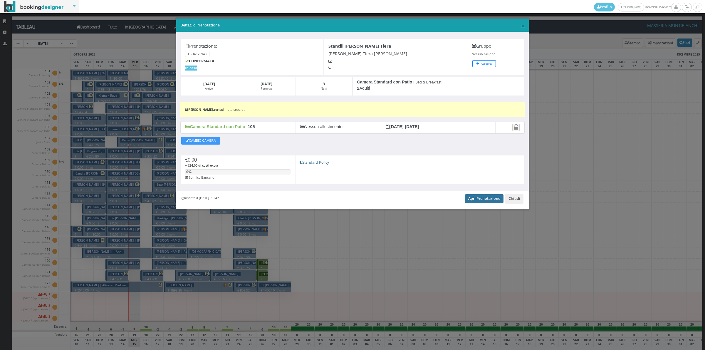
click at [476, 201] on link "Apri Prenotazione" at bounding box center [484, 198] width 39 height 9
click at [513, 204] on button "Chiudi" at bounding box center [515, 199] width 18 height 10
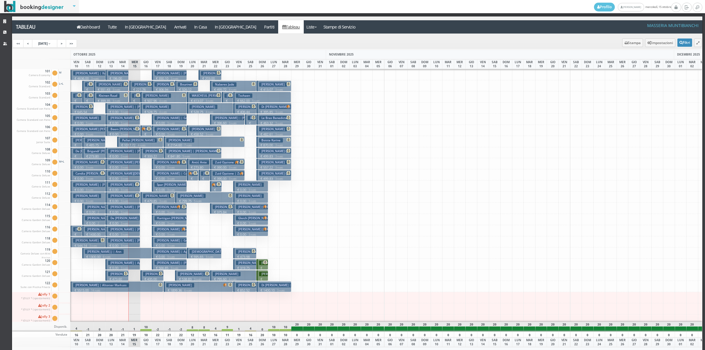
click at [137, 131] on h3 "Beers Carol Lenox | Conner Judith Beers Carol" at bounding box center [152, 129] width 88 height 4
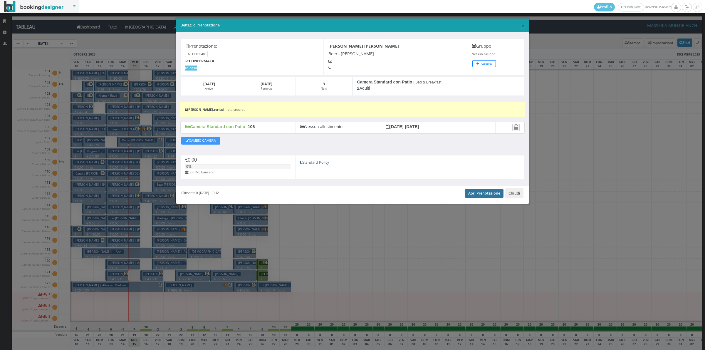
click at [484, 191] on link "Apri Prenotazione" at bounding box center [484, 193] width 39 height 9
click at [516, 196] on button "Chiudi" at bounding box center [515, 193] width 18 height 10
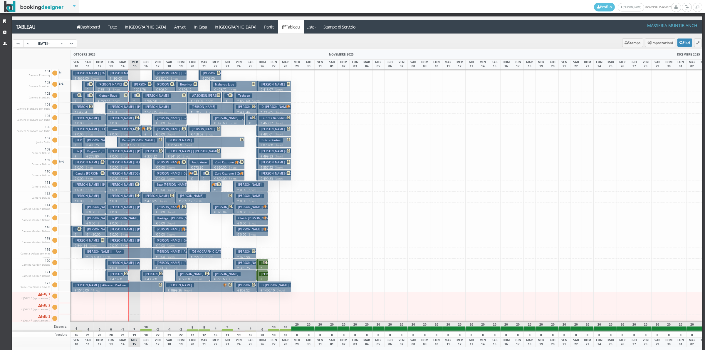
click at [117, 154] on p "€ 0.00 3 notti" at bounding box center [123, 156] width 30 height 5
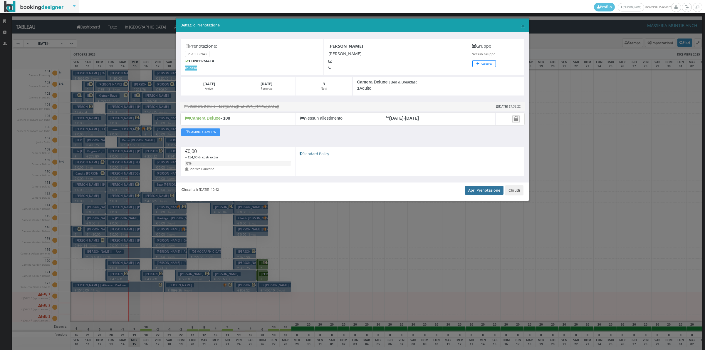
click at [478, 195] on link "Apri Prenotazione" at bounding box center [484, 190] width 39 height 9
click at [513, 191] on button "Chiudi" at bounding box center [515, 190] width 18 height 10
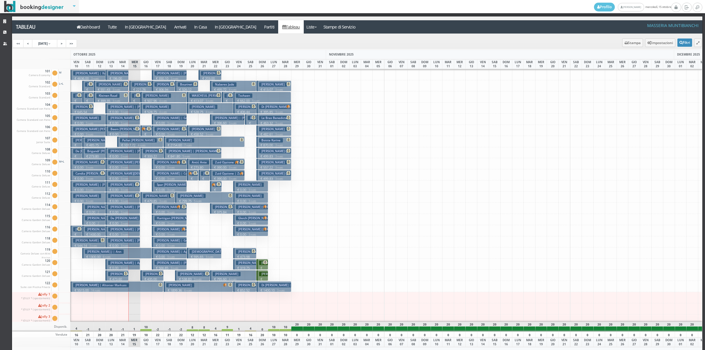
click at [124, 163] on h3 "Goodson Dady Lisa | Lisa Dady" at bounding box center [147, 162] width 79 height 4
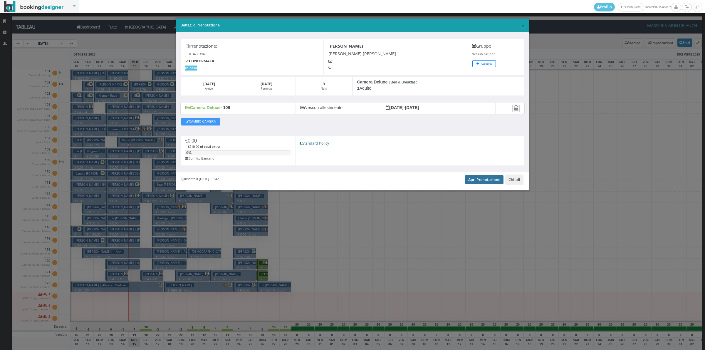
click at [479, 180] on link "Apri Prenotazione" at bounding box center [484, 179] width 39 height 9
click at [515, 181] on button "Chiudi" at bounding box center [515, 180] width 18 height 10
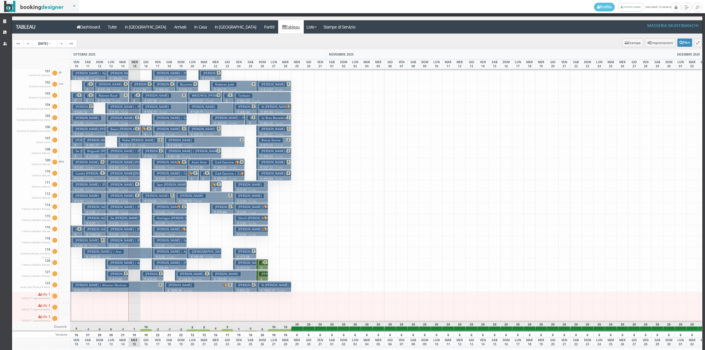
click at [124, 177] on small "3 notti" at bounding box center [123, 179] width 10 height 4
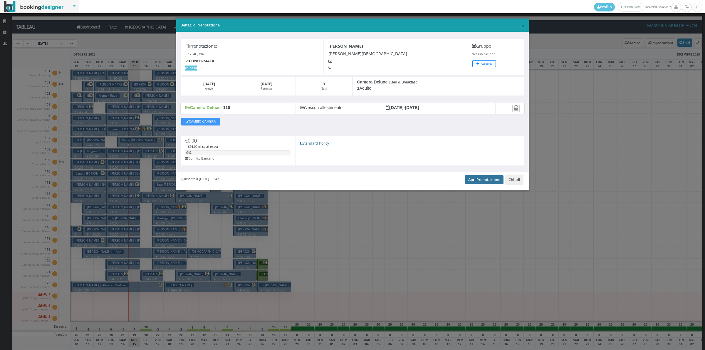
click at [481, 178] on link "Apri Prenotazione" at bounding box center [484, 179] width 39 height 9
click at [511, 177] on button "Chiudi" at bounding box center [515, 180] width 18 height 10
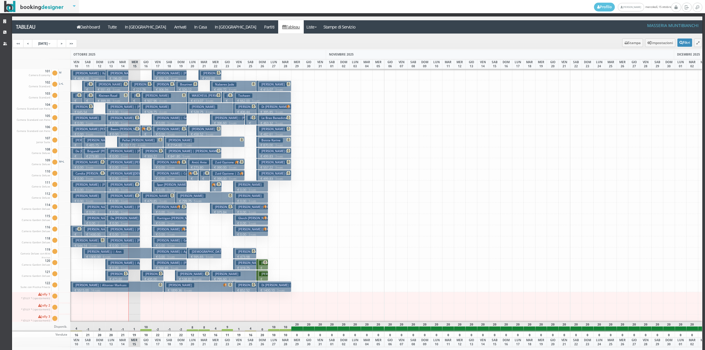
click at [120, 190] on small "3 notti" at bounding box center [123, 190] width 10 height 4
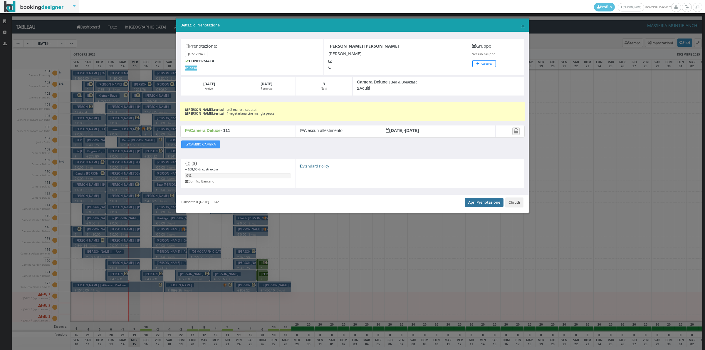
click at [478, 203] on link "Apri Prenotazione" at bounding box center [484, 202] width 39 height 9
click at [516, 205] on button "Chiudi" at bounding box center [515, 203] width 18 height 10
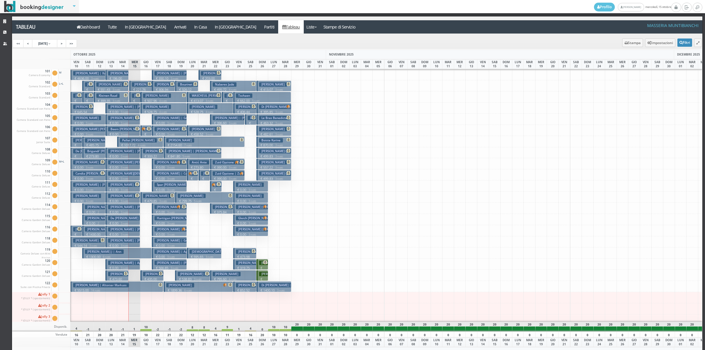
click at [131, 200] on p "€ 0.00 3 notti" at bounding box center [123, 201] width 30 height 5
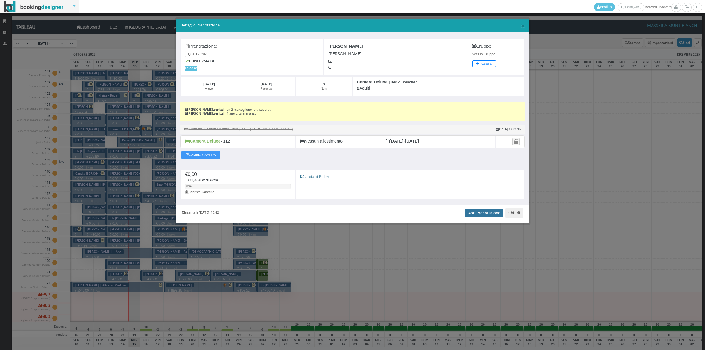
click at [474, 212] on link "Apri Prenotazione" at bounding box center [484, 213] width 39 height 9
click at [520, 212] on button "Chiudi" at bounding box center [515, 213] width 18 height 10
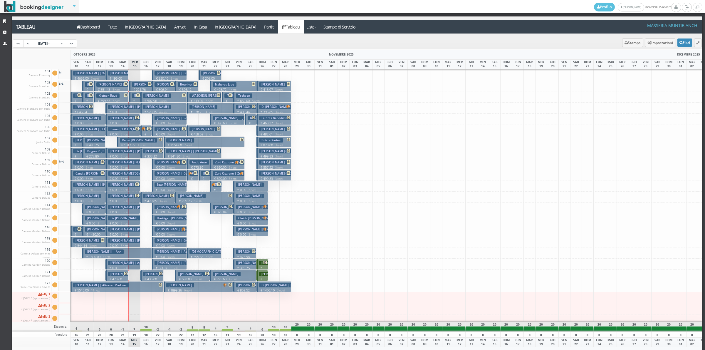
click at [122, 206] on h3 "Barry John Patrick | Barry John Barry Mary" at bounding box center [147, 207] width 79 height 4
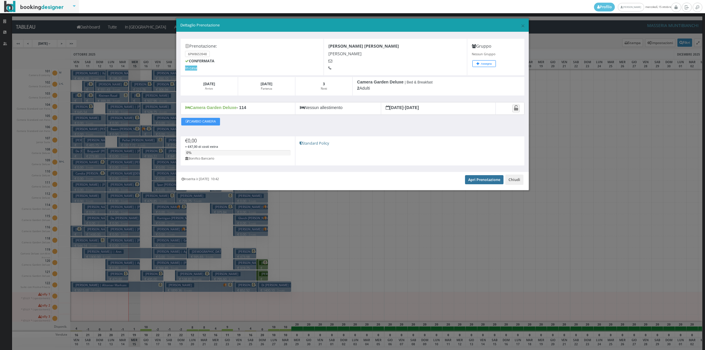
click at [483, 178] on link "Apri Prenotazione" at bounding box center [484, 179] width 39 height 9
click at [475, 182] on link "Apri Prenotazione" at bounding box center [484, 179] width 39 height 9
click at [515, 182] on button "Chiudi" at bounding box center [515, 180] width 18 height 10
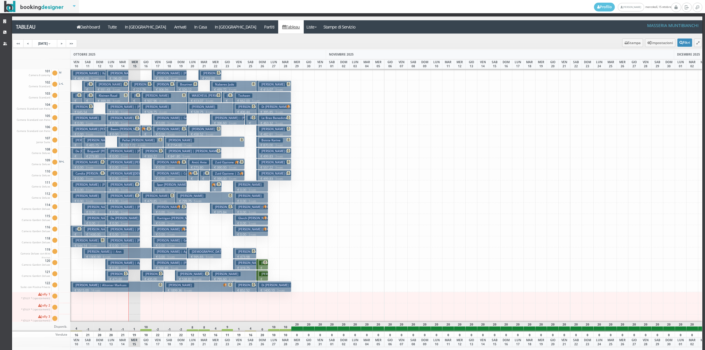
click at [123, 221] on button "De Nooy Luke | De Nooy Luke Denooy Heather € 0.00 3 notti 2 Adulti" at bounding box center [123, 219] width 35 height 11
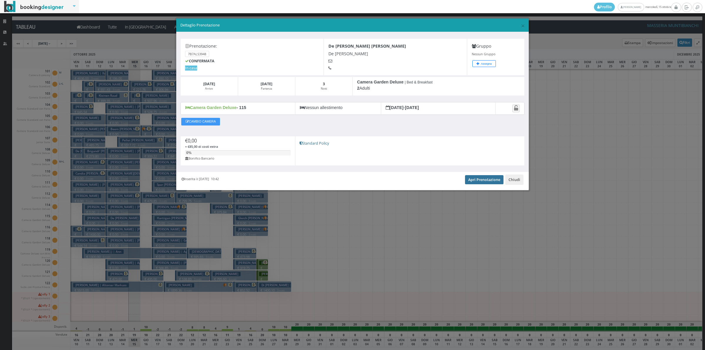
click at [487, 183] on link "Apri Prenotazione" at bounding box center [484, 179] width 39 height 9
click at [515, 177] on button "Chiudi" at bounding box center [515, 180] width 18 height 10
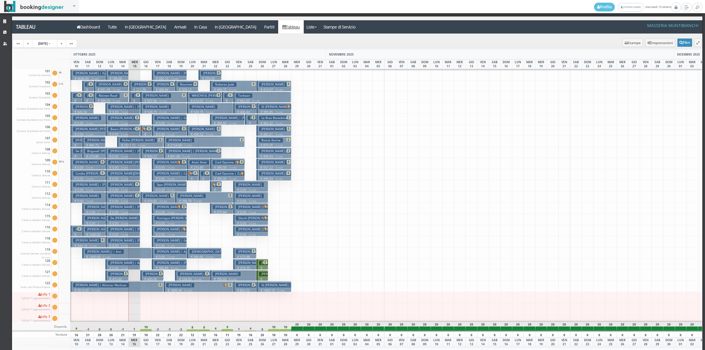
click at [125, 228] on h3 "Whiting Douglas Alan | Whiting Douglas Whiting Lauren" at bounding box center [147, 229] width 79 height 4
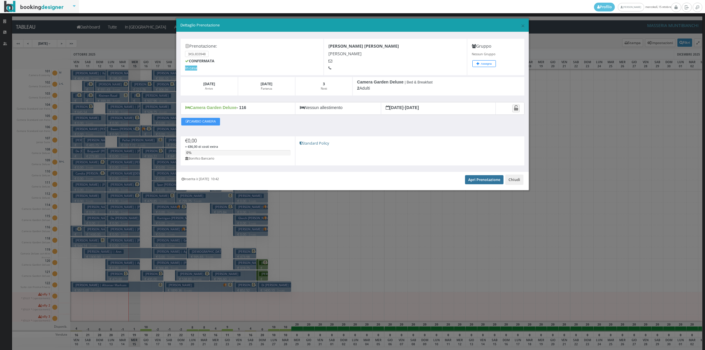
click at [491, 183] on link "Apri Prenotazione" at bounding box center [484, 179] width 39 height 9
click at [515, 177] on button "Chiudi" at bounding box center [515, 180] width 18 height 10
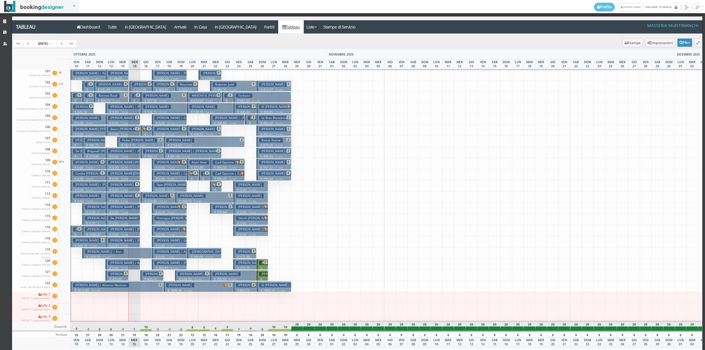
click at [115, 240] on h3 "Reilly Susan Elizabeth | Abbott Denise Reilly Susan" at bounding box center [147, 240] width 79 height 4
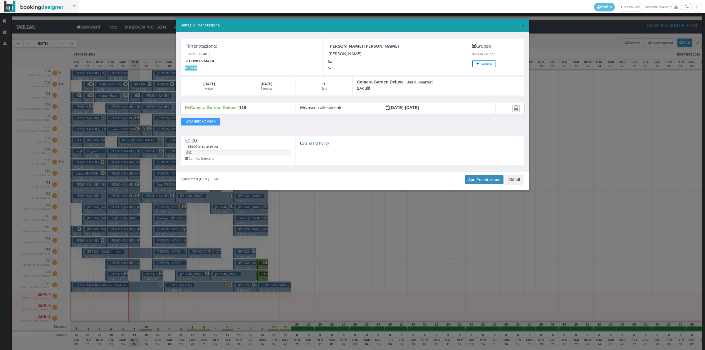
click at [474, 175] on div "Inserita il 24 Feb 2025 10:42 Apri Prenotazione Chiudi" at bounding box center [352, 181] width 353 height 18
click at [476, 182] on link "Apri Prenotazione" at bounding box center [484, 179] width 39 height 9
click at [513, 184] on button "Chiudi" at bounding box center [515, 180] width 18 height 10
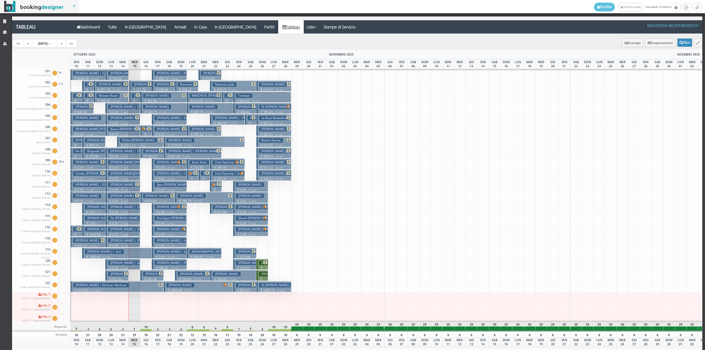
click at [132, 262] on h3 "Salamie Cheryl Anne | Aggiunta Vbt" at bounding box center [133, 263] width 50 height 4
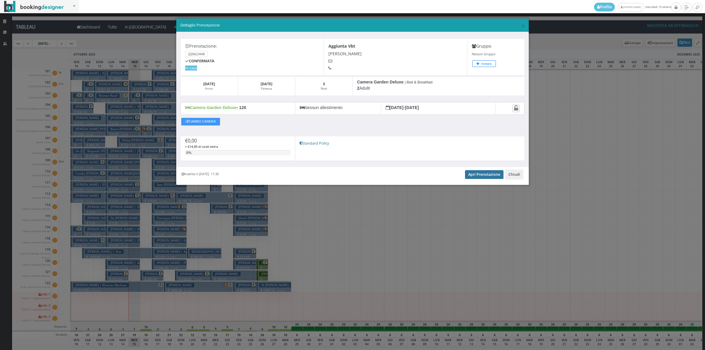
click at [478, 174] on link "Apri Prenotazione" at bounding box center [484, 174] width 39 height 9
click at [517, 177] on button "Chiudi" at bounding box center [515, 175] width 18 height 10
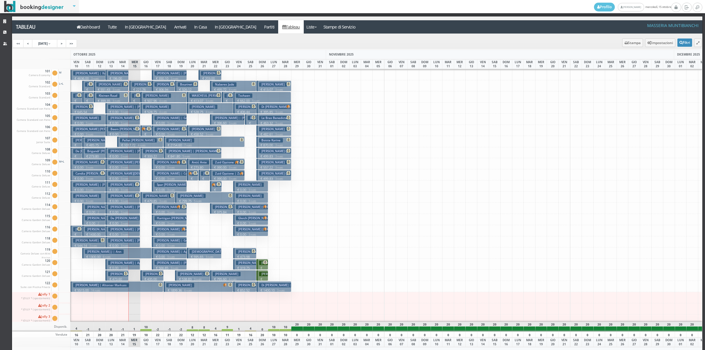
click at [101, 253] on h3 "Heirbaut Jan Lieven J | Ann" at bounding box center [104, 252] width 39 height 4
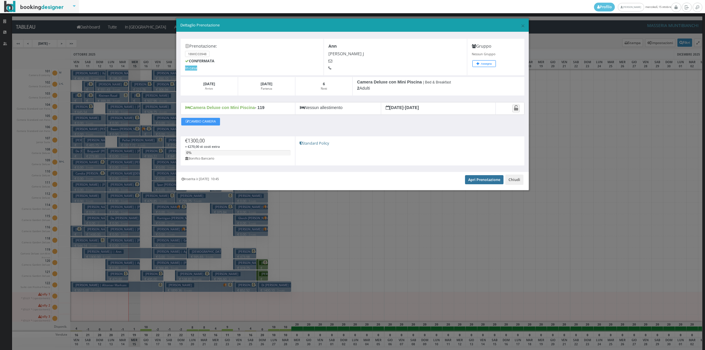
click at [473, 181] on link "Apri Prenotazione" at bounding box center [484, 179] width 39 height 9
click at [514, 175] on div "Inserita il 24 Feb 2025 10:45 Apri Prenotazione Chiudi" at bounding box center [352, 181] width 353 height 18
click at [514, 180] on button "Chiudi" at bounding box center [515, 180] width 18 height 10
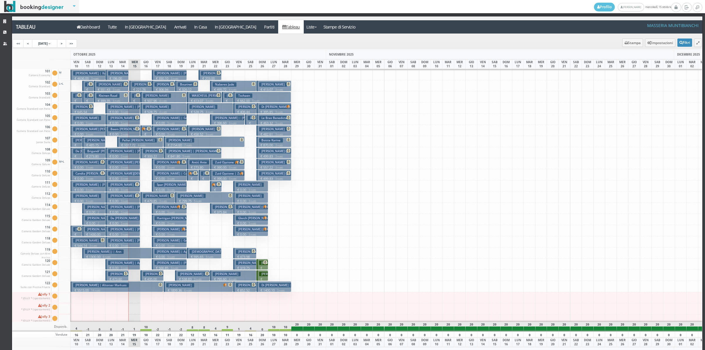
click at [154, 96] on h3 "Visser Rober" at bounding box center [157, 95] width 28 height 4
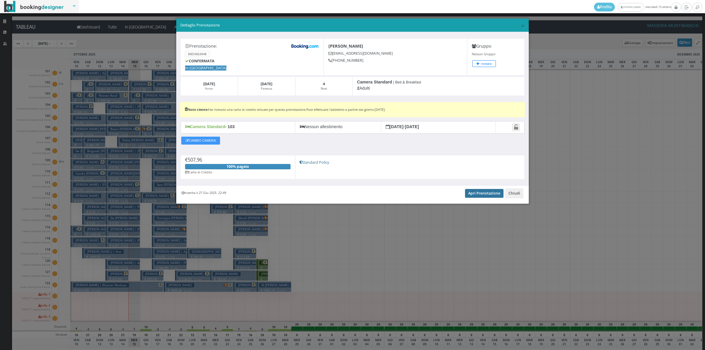
click at [473, 192] on link "Apri Prenotazione" at bounding box center [484, 193] width 39 height 9
click at [521, 197] on button "Chiudi" at bounding box center [515, 193] width 18 height 10
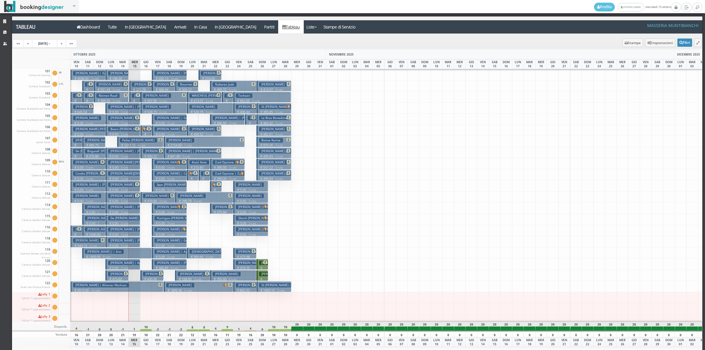
click at [148, 111] on p "€ 528.75 4 notti" at bounding box center [164, 112] width 42 height 5
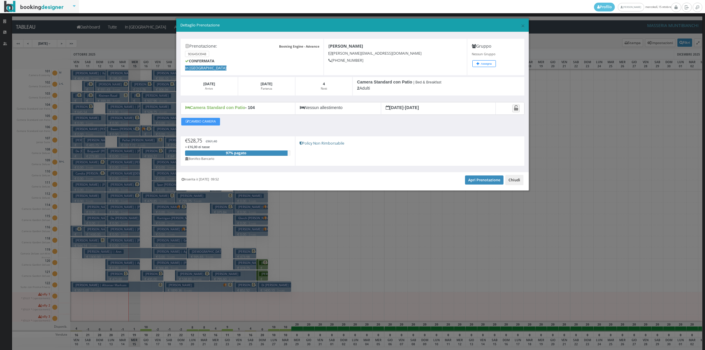
click at [522, 183] on button "Chiudi" at bounding box center [515, 180] width 18 height 10
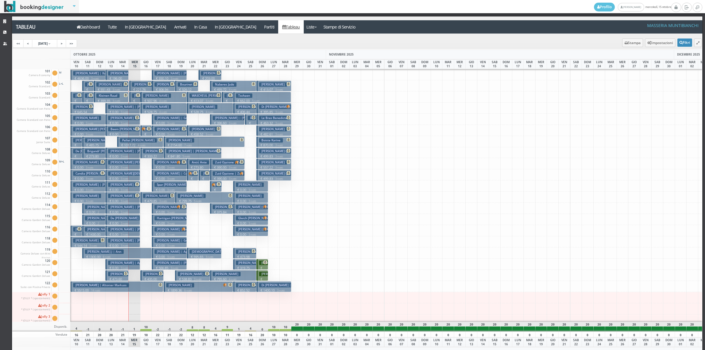
click at [154, 109] on h3 "Ruigrok Simon" at bounding box center [157, 107] width 28 height 4
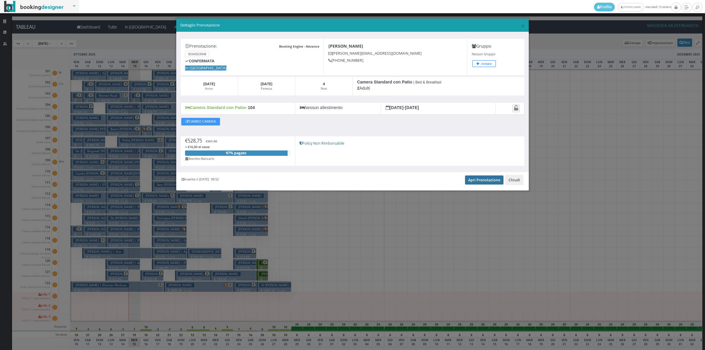
click at [481, 181] on link "Apri Prenotazione" at bounding box center [484, 179] width 39 height 9
click at [521, 181] on button "Chiudi" at bounding box center [515, 180] width 18 height 10
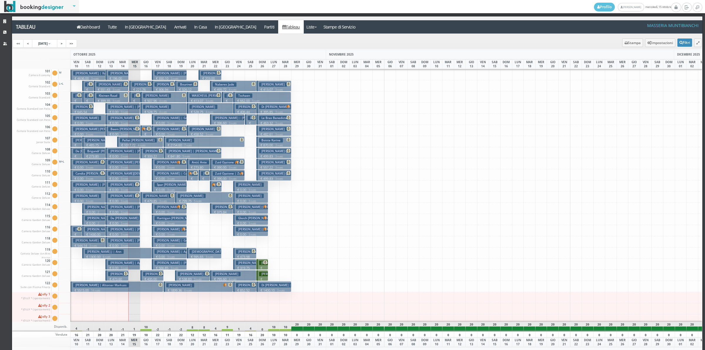
click at [143, 130] on img at bounding box center [144, 129] width 4 height 4
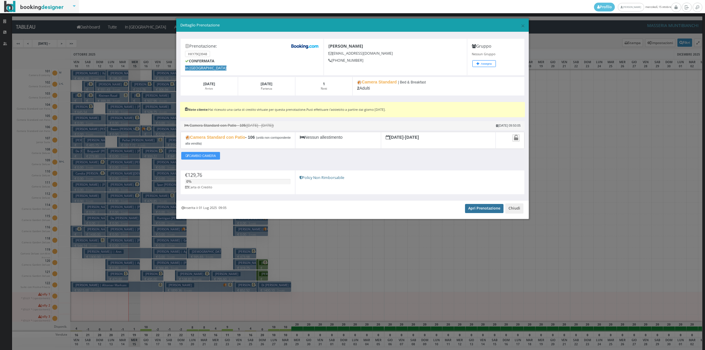
click at [490, 210] on link "Apri Prenotazione" at bounding box center [484, 208] width 39 height 9
click at [513, 207] on button "Chiudi" at bounding box center [515, 208] width 18 height 10
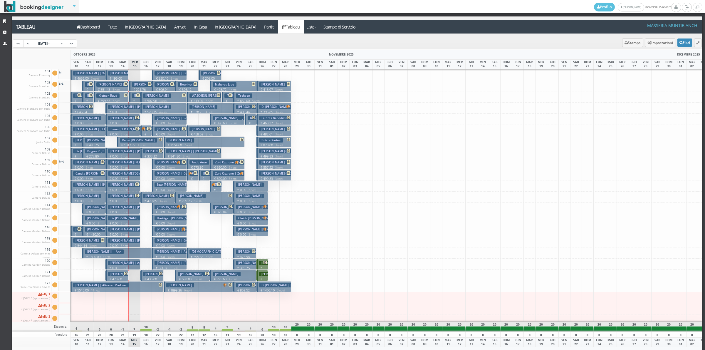
click at [151, 156] on p "€ 333.22 2 notti" at bounding box center [152, 158] width 19 height 9
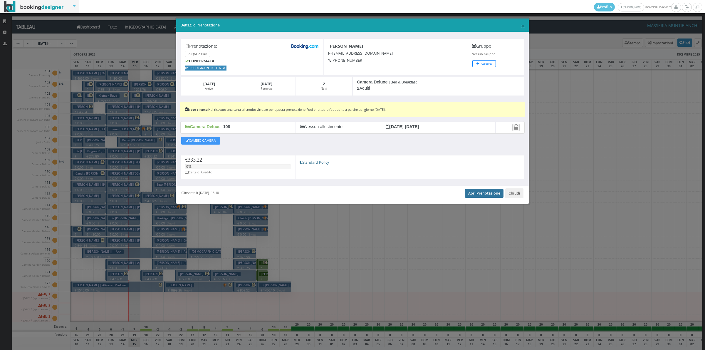
click at [475, 195] on link "Apri Prenotazione" at bounding box center [484, 193] width 39 height 9
click at [518, 198] on button "Chiudi" at bounding box center [515, 193] width 18 height 10
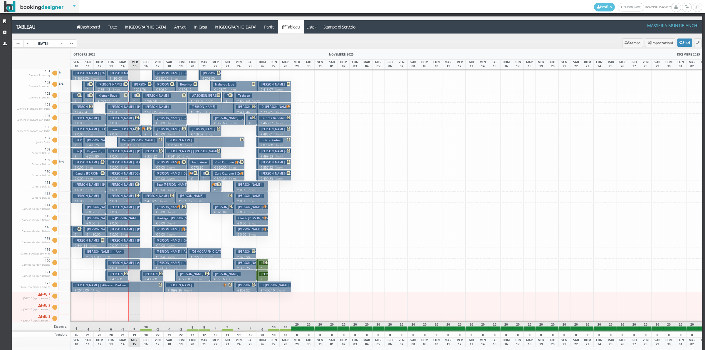
click at [144, 197] on h3 "Bonfillou Stephanie" at bounding box center [157, 196] width 28 height 4
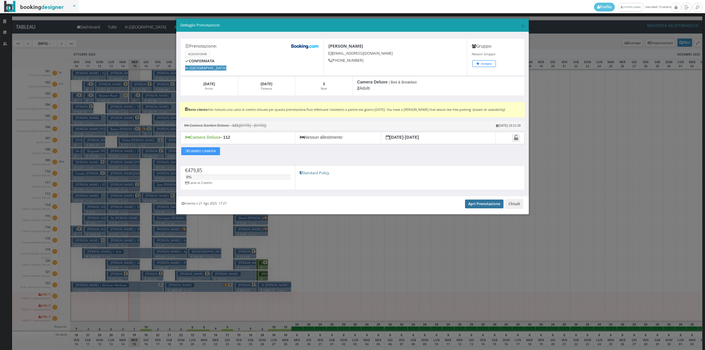
click at [489, 206] on link "Apri Prenotazione" at bounding box center [484, 204] width 39 height 9
click at [515, 203] on button "Chiudi" at bounding box center [515, 204] width 18 height 10
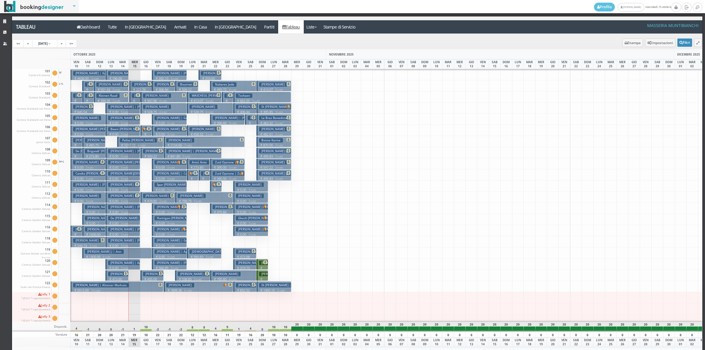
click at [148, 276] on h3 "Campion Gareth" at bounding box center [157, 274] width 28 height 4
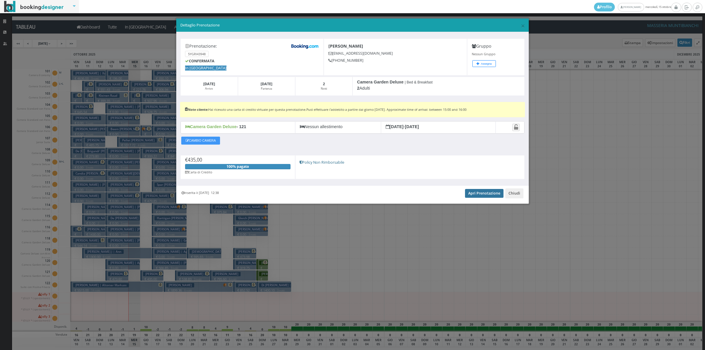
click at [478, 196] on link "Apri Prenotazione" at bounding box center [484, 193] width 39 height 9
click at [517, 198] on button "Chiudi" at bounding box center [515, 193] width 18 height 10
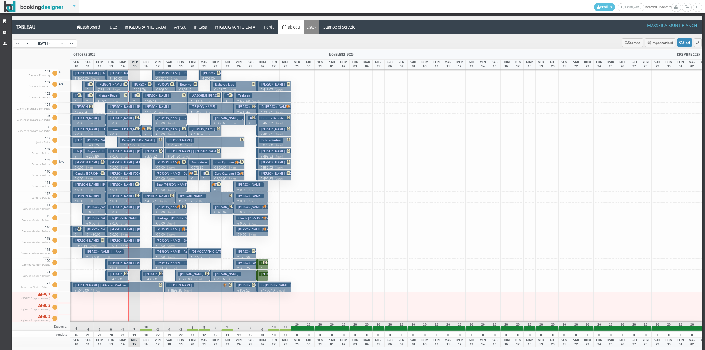
click at [304, 26] on link "Liste" at bounding box center [312, 26] width 16 height 13
click at [304, 48] on link "Foglio Pulizie" at bounding box center [325, 49] width 42 height 10
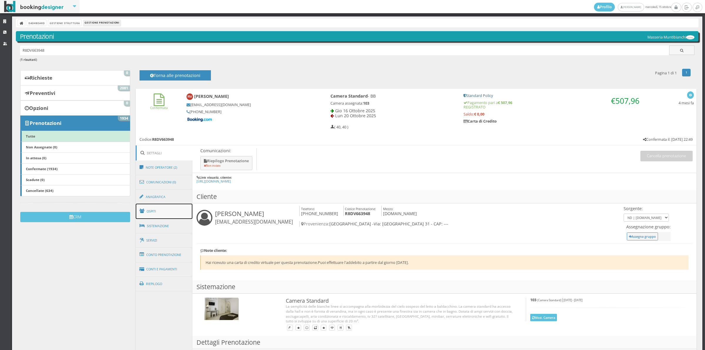
click at [160, 213] on link "Ospiti" at bounding box center [164, 211] width 57 height 15
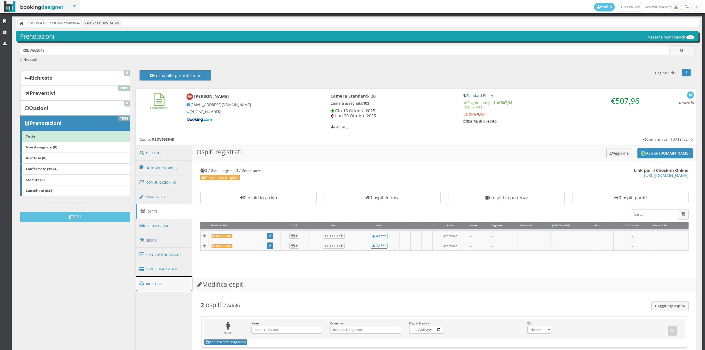
click at [163, 289] on link "Riepilogo" at bounding box center [164, 283] width 57 height 15
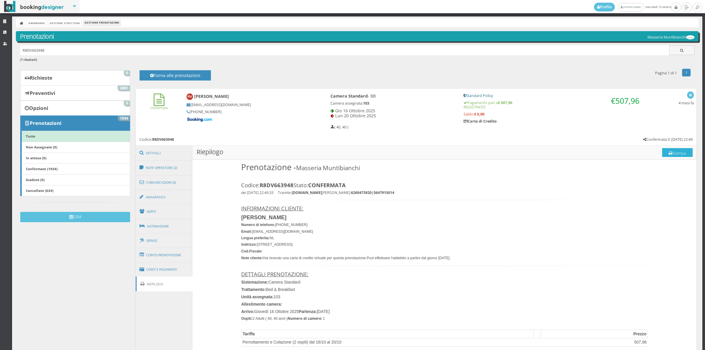
click at [679, 152] on button "Stampa" at bounding box center [677, 152] width 31 height 9
click at [164, 180] on link "Comunicazioni (0)" at bounding box center [164, 182] width 57 height 15
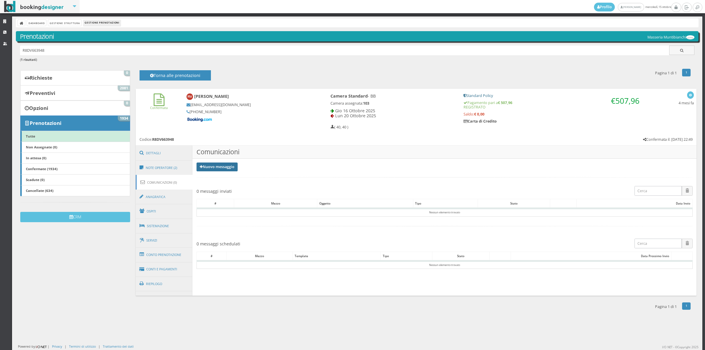
click at [205, 170] on link "Nuovo messaggio" at bounding box center [217, 167] width 41 height 9
click at [205, 179] on link "Riepilogo prenotazione" at bounding box center [221, 176] width 48 height 6
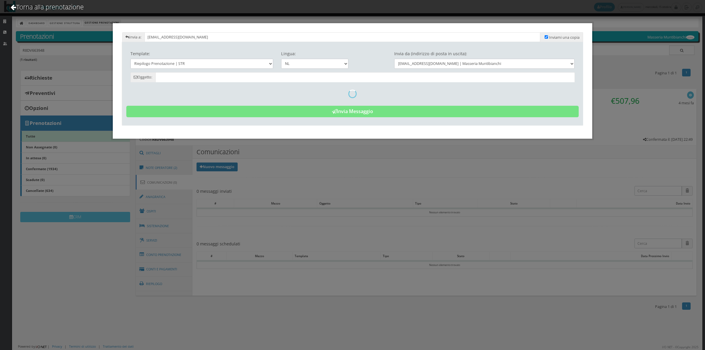
type input "Riepilogo Prenotazione - Rober Visser - Cod. R8DV663948"
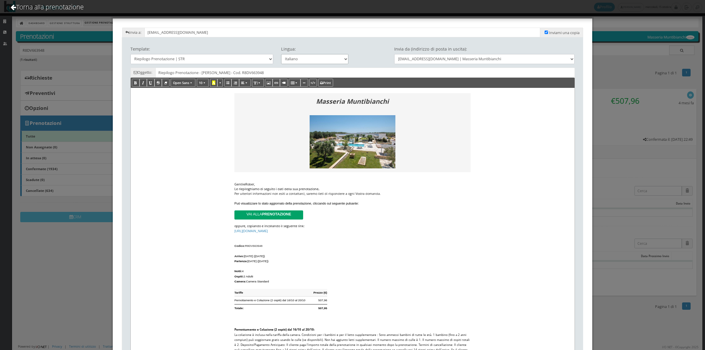
click at [305, 58] on select "Italiano Deutsch English Français" at bounding box center [315, 59] width 68 height 10
select select "en"
click at [281, 54] on select "Italiano Deutsch English Français" at bounding box center [315, 59] width 68 height 10
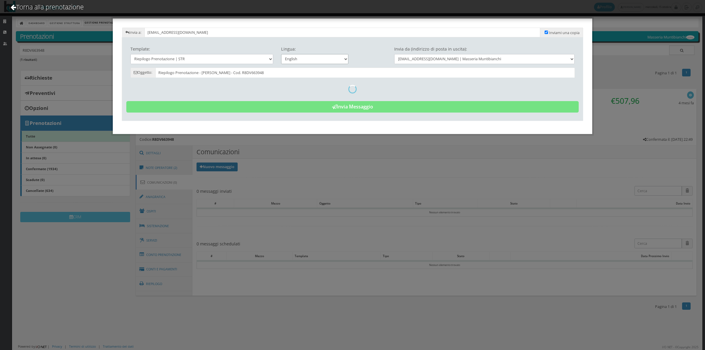
type input "Reservation Summary - Rober Visser - Cod. R8DV663948"
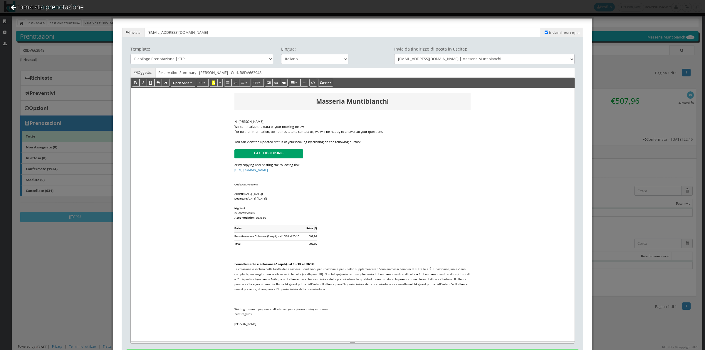
click at [309, 124] on div "We summarize the data of your booking below." at bounding box center [353, 126] width 236 height 5
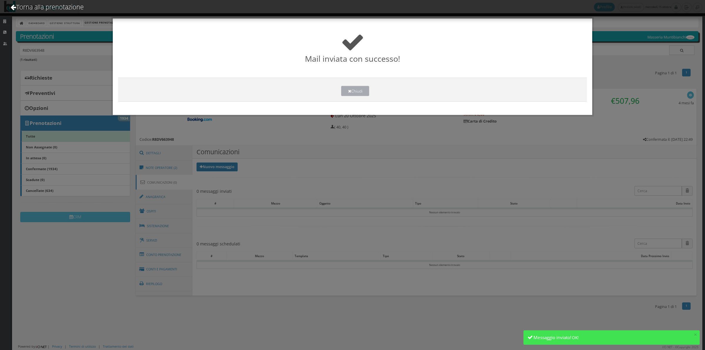
click at [352, 90] on button "Chiudi" at bounding box center [355, 91] width 28 height 10
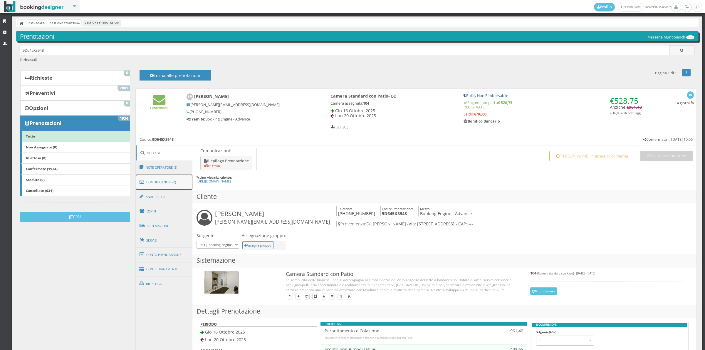
click at [163, 183] on link "Comunicazioni (2)" at bounding box center [164, 182] width 57 height 15
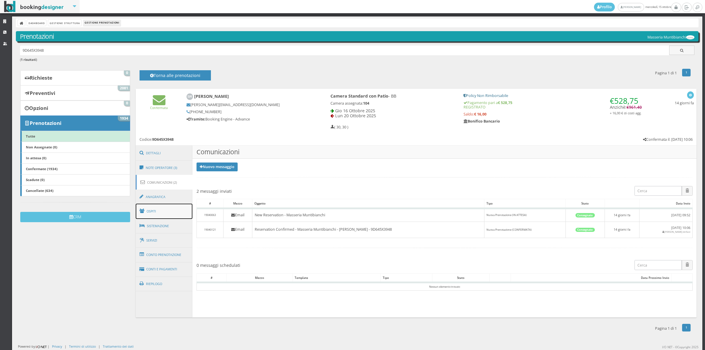
click at [165, 215] on link "Ospiti" at bounding box center [164, 211] width 57 height 15
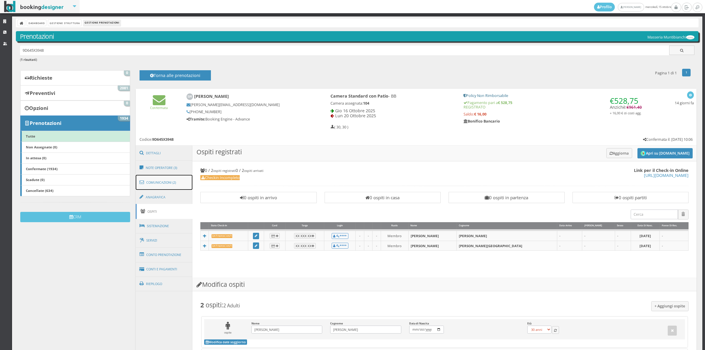
click at [161, 180] on link "Comunicazioni (2)" at bounding box center [164, 182] width 57 height 15
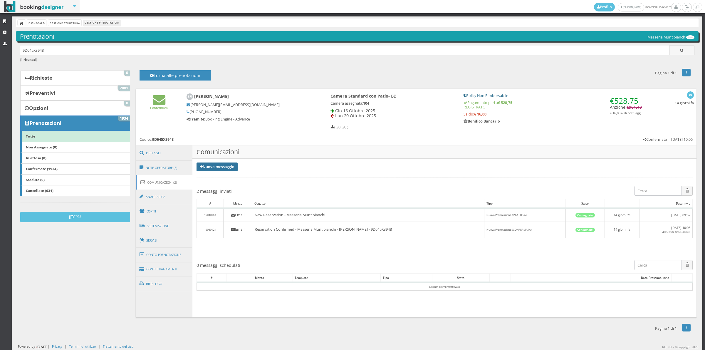
click at [208, 168] on link "Nuovo messaggio" at bounding box center [217, 167] width 41 height 9
click at [208, 174] on link "Riepilogo prenotazione" at bounding box center [221, 176] width 48 height 6
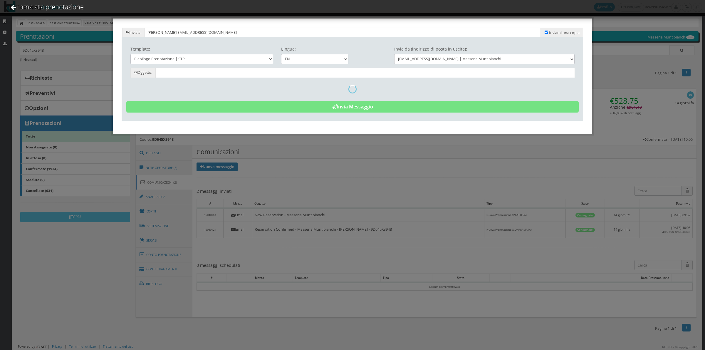
type input "Reservation Summary - [PERSON_NAME] - Cod. 9D645X3948"
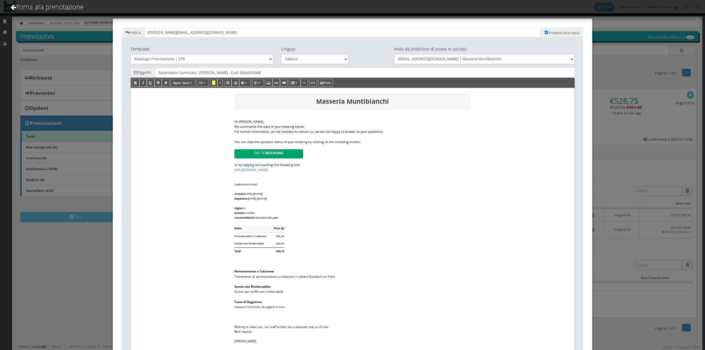
click at [317, 125] on div "We summarize the data of your booking below." at bounding box center [353, 126] width 236 height 5
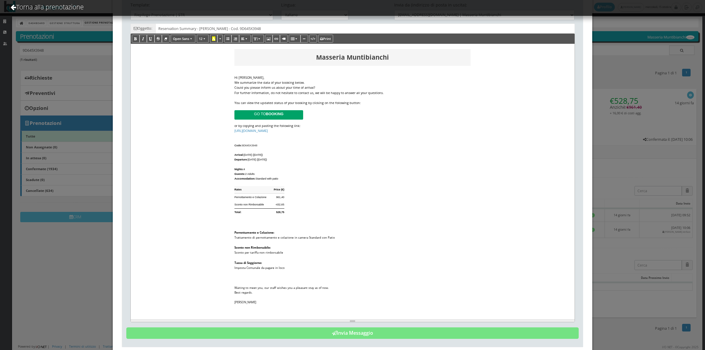
scroll to position [62, 0]
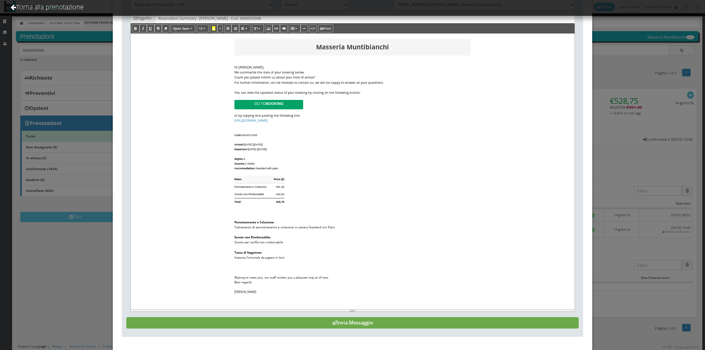
click at [383, 320] on button "Invia Messaggio" at bounding box center [352, 323] width 453 height 12
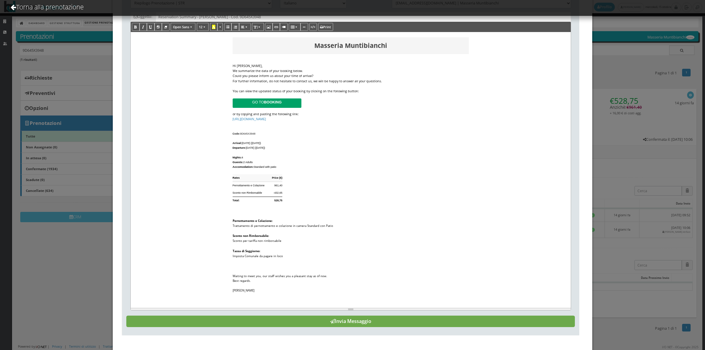
scroll to position [0, 0]
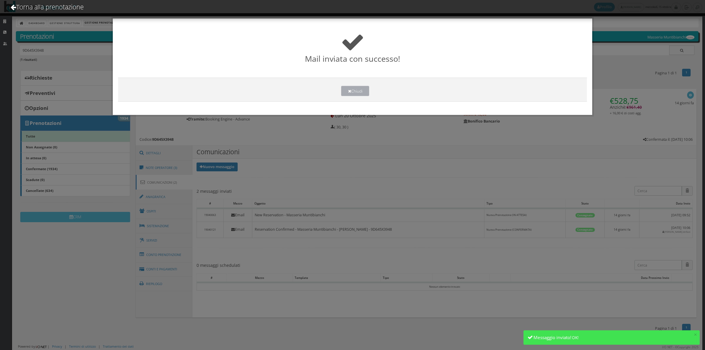
click at [359, 94] on button "Chiudi" at bounding box center [355, 91] width 28 height 10
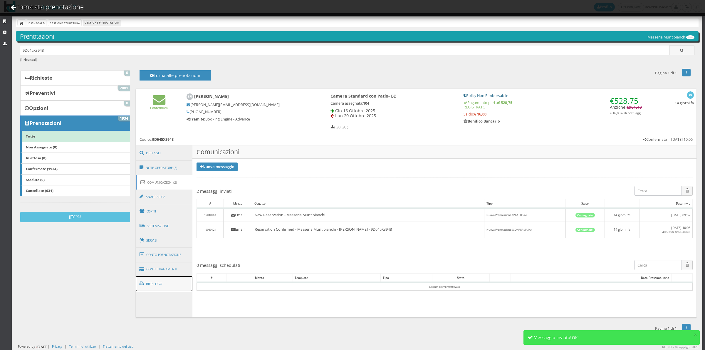
click at [156, 289] on link "Riepilogo" at bounding box center [164, 283] width 57 height 15
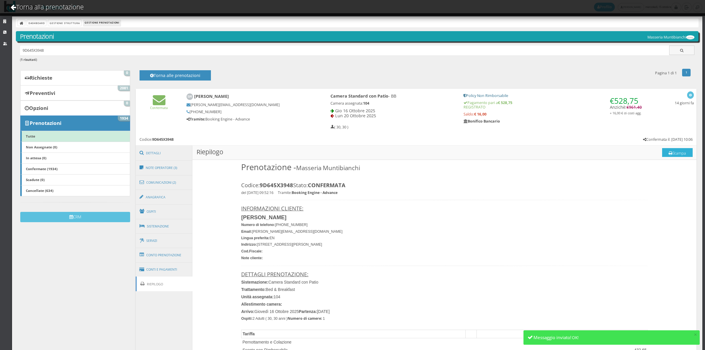
click at [670, 153] on button "Stampa" at bounding box center [677, 152] width 31 height 9
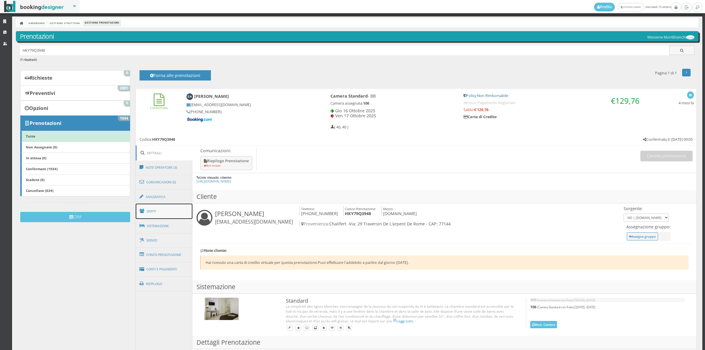
click at [163, 212] on link "Ospiti" at bounding box center [164, 211] width 57 height 15
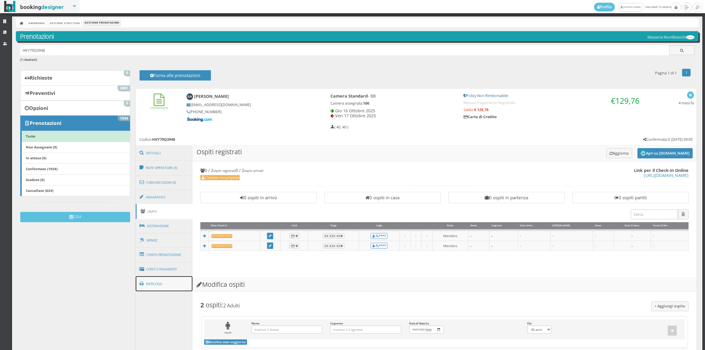
click at [165, 287] on link "Riepilogo" at bounding box center [164, 283] width 57 height 15
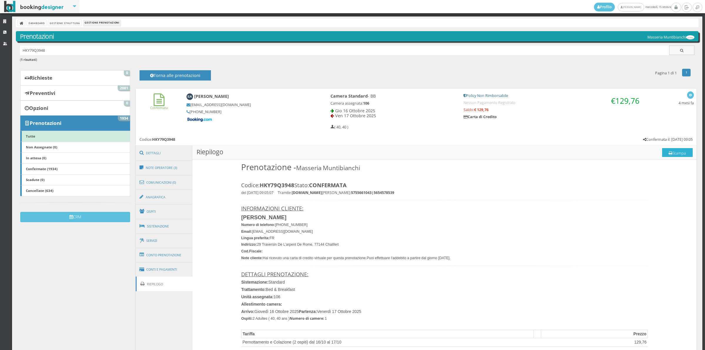
click at [669, 153] on icon at bounding box center [671, 153] width 4 height 4
click at [159, 183] on link "Comunicazioni (0)" at bounding box center [164, 182] width 57 height 15
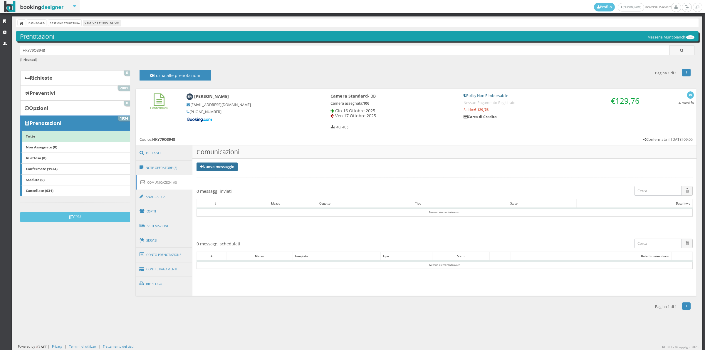
click at [228, 170] on link "Nuovo messaggio" at bounding box center [217, 167] width 41 height 9
click at [213, 178] on link "Riepilogo prenotazione" at bounding box center [221, 176] width 48 height 6
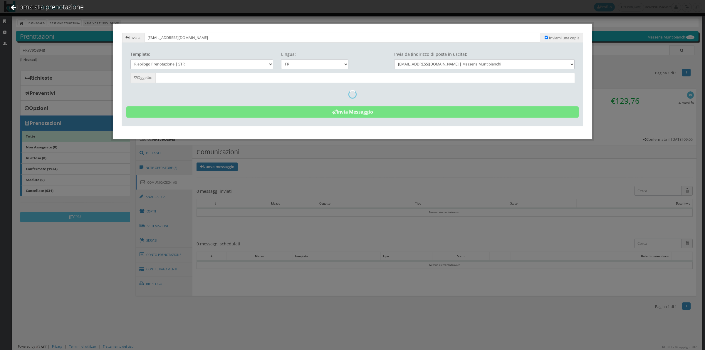
type input "RÃ©sumÃ© de la rÃ©servation - Elise Aireaudeau - Code: HKY79Q3948"
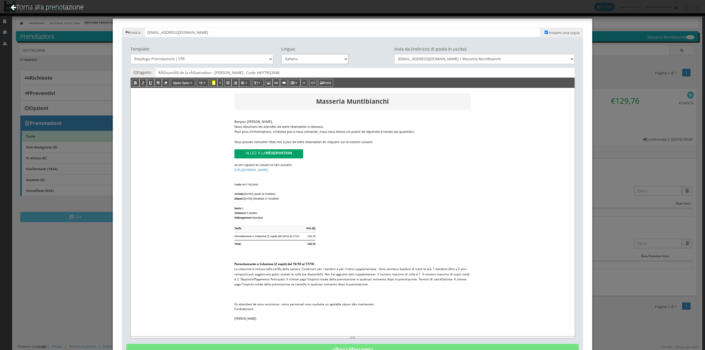
click at [295, 60] on select "Italiano Deutsch English Français" at bounding box center [315, 59] width 68 height 10
select select "en"
click at [281, 54] on select "Italiano Deutsch English Français" at bounding box center [315, 59] width 68 height 10
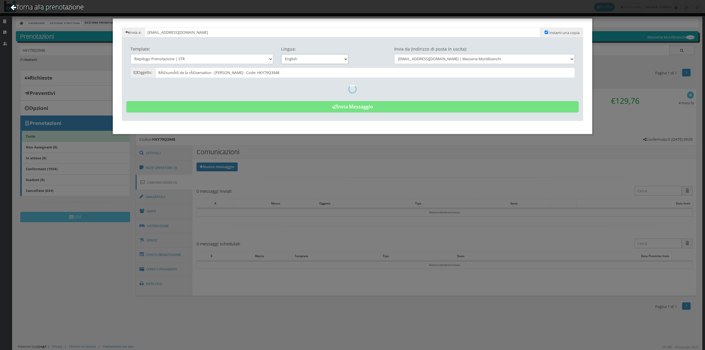
type input "Reservation Summary - Elise Aireaudeau - Cod. HKY79Q3948"
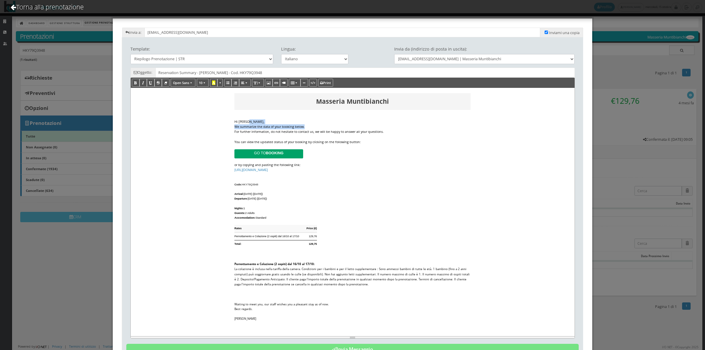
drag, startPoint x: 309, startPoint y: 121, endPoint x: 308, endPoint y: 124, distance: 3.4
click at [308, 124] on div "Hi Elise, We summarize the data of your booking below. For further information,…" at bounding box center [353, 131] width 236 height 25
click at [308, 125] on div "We summarize the data of your booking below." at bounding box center [353, 126] width 236 height 5
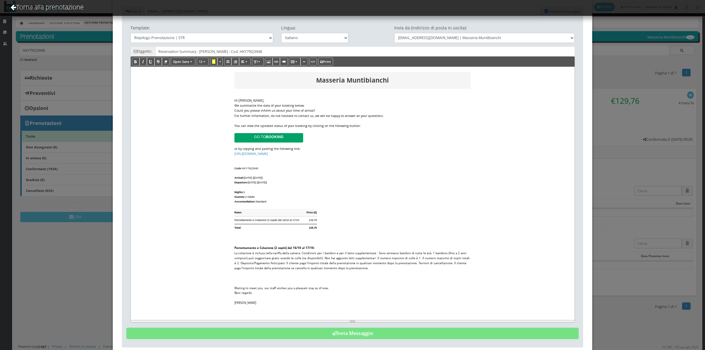
scroll to position [37, 0]
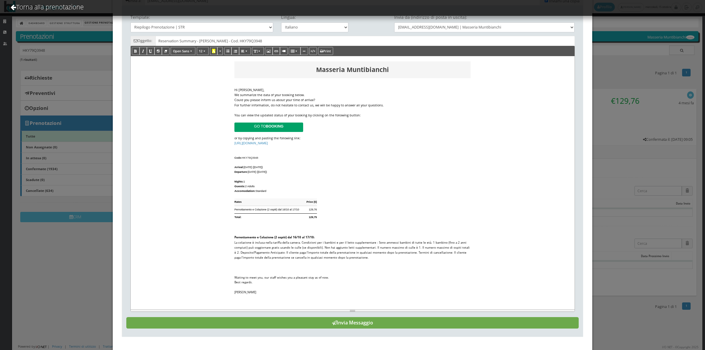
click at [356, 320] on button "Invia Messaggio" at bounding box center [352, 323] width 453 height 12
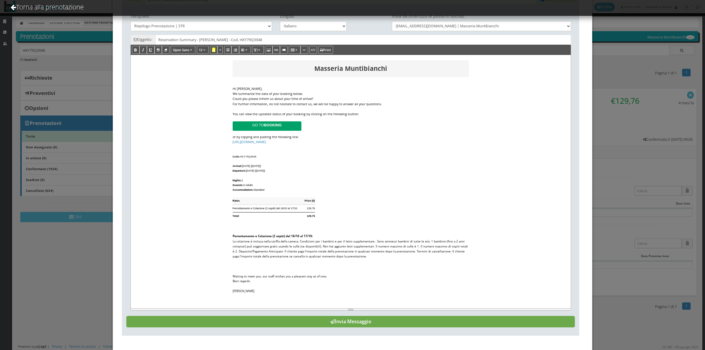
scroll to position [0, 0]
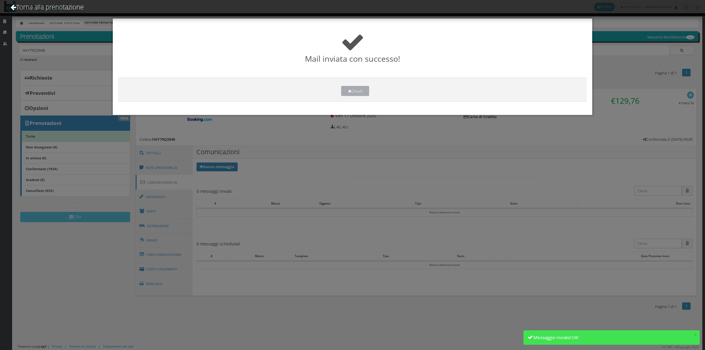
click at [350, 92] on icon at bounding box center [349, 91] width 3 height 4
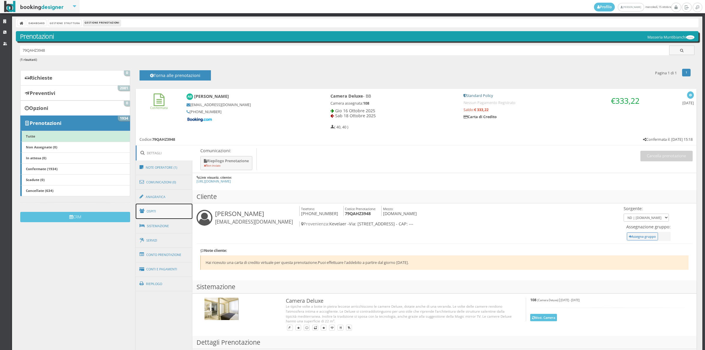
click at [162, 215] on link "Ospiti" at bounding box center [164, 211] width 57 height 15
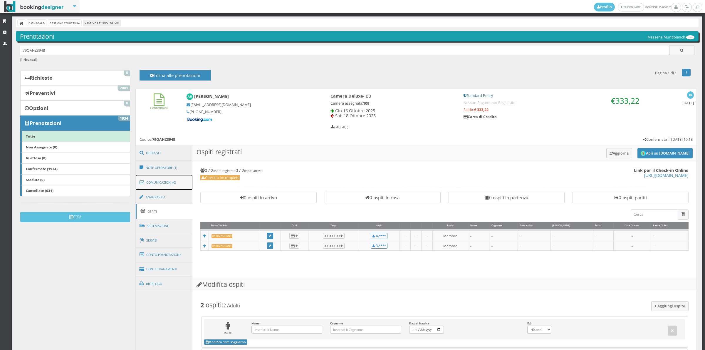
click at [162, 177] on link "Comunicazioni (0)" at bounding box center [164, 182] width 57 height 15
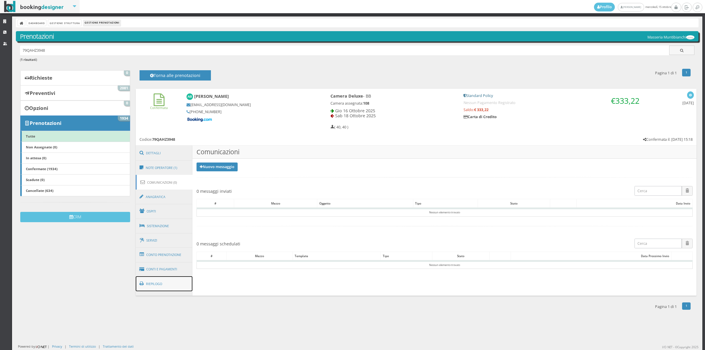
click at [162, 287] on link "Riepilogo" at bounding box center [164, 283] width 57 height 15
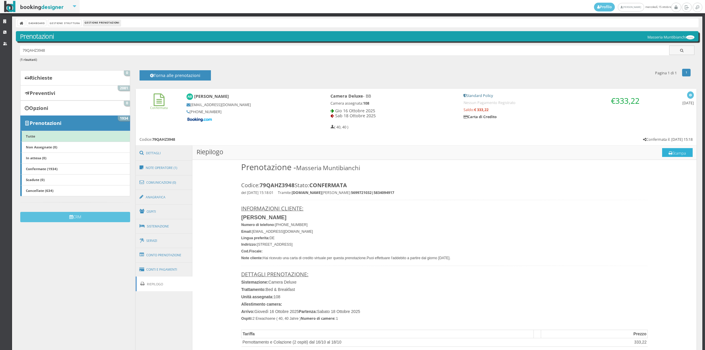
click at [674, 154] on button "Stampa" at bounding box center [677, 152] width 31 height 9
click at [169, 183] on link "Comunicazioni (0)" at bounding box center [164, 182] width 57 height 15
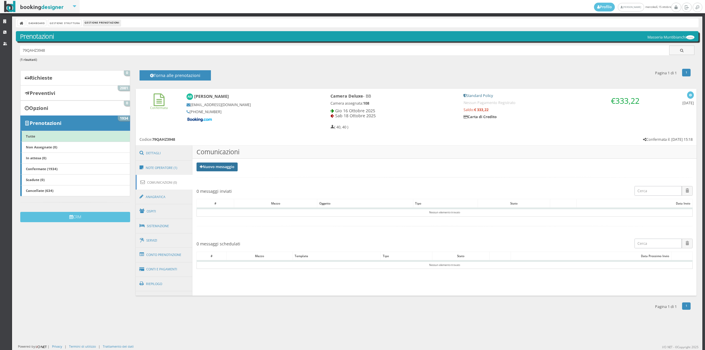
click at [213, 165] on link "Nuovo messaggio" at bounding box center [217, 167] width 41 height 9
click at [219, 176] on link "Riepilogo prenotazione" at bounding box center [221, 176] width 48 height 6
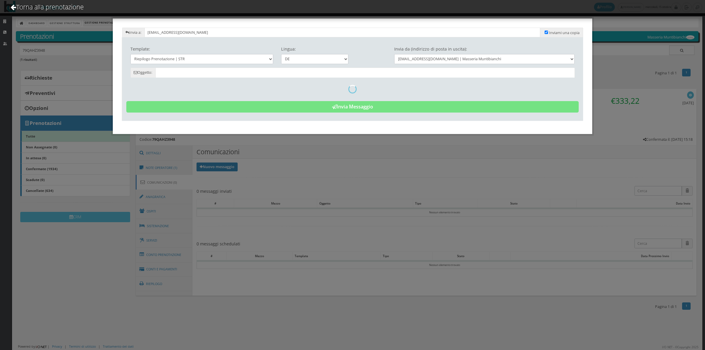
type input "Reservierungszusammenfassung - Antonia Baumanns - Cod. 79QAHZ3948"
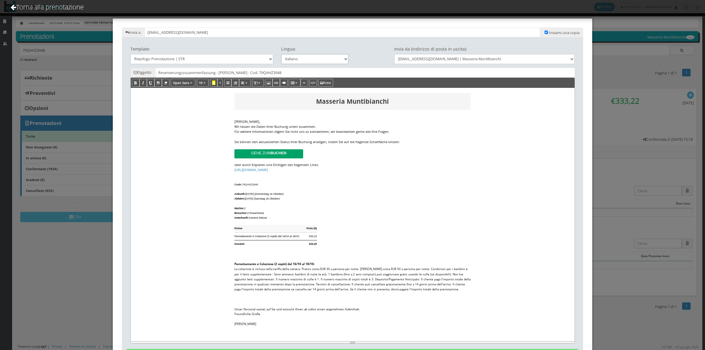
click at [319, 60] on select "Italiano Deutsch English Français" at bounding box center [315, 59] width 68 height 10
select select "en"
click at [281, 54] on select "Italiano Deutsch English Français" at bounding box center [315, 59] width 68 height 10
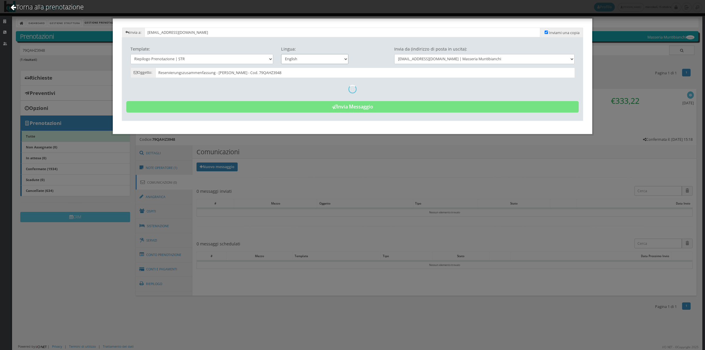
type input "Reservation Summary - Antonia Baumanns - Cod. 79QAHZ3948"
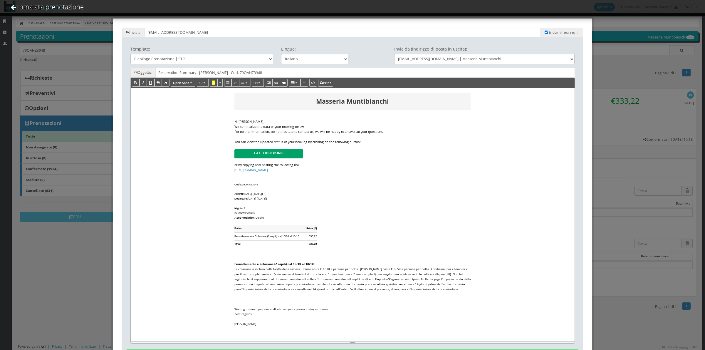
click at [307, 126] on div "We summarize the data of your booking below." at bounding box center [353, 126] width 236 height 5
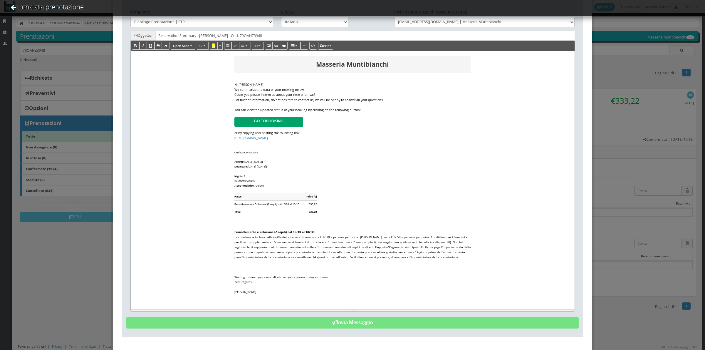
scroll to position [42, 0]
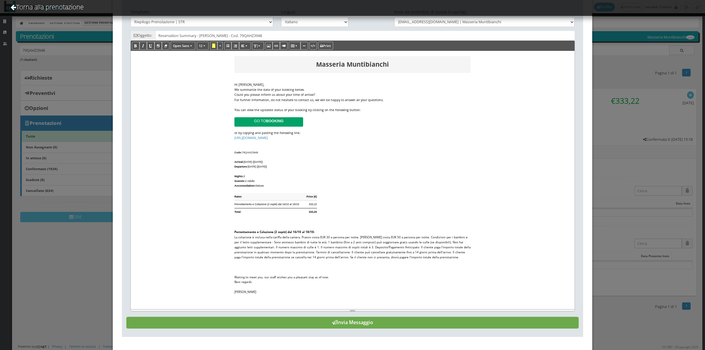
click at [421, 321] on button "Invia Messaggio" at bounding box center [352, 323] width 453 height 12
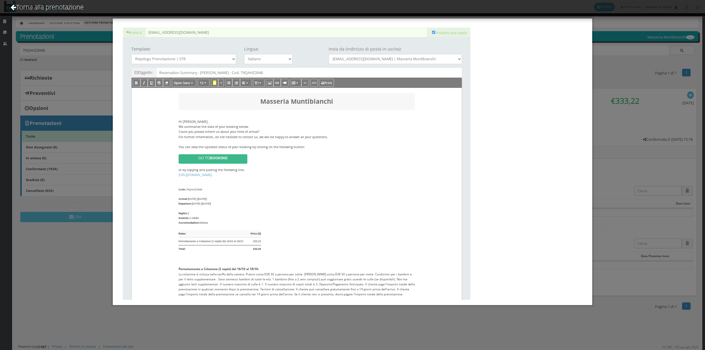
scroll to position [0, 0]
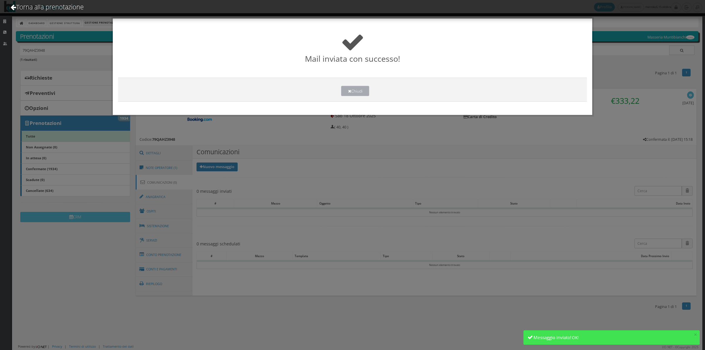
click at [358, 88] on button "Chiudi" at bounding box center [355, 91] width 28 height 10
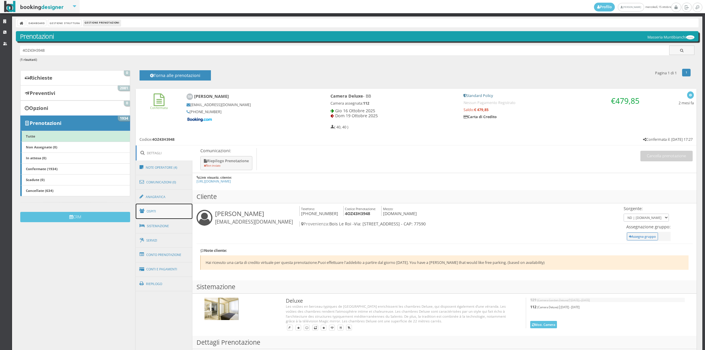
click at [162, 208] on link "Ospiti" at bounding box center [164, 211] width 57 height 15
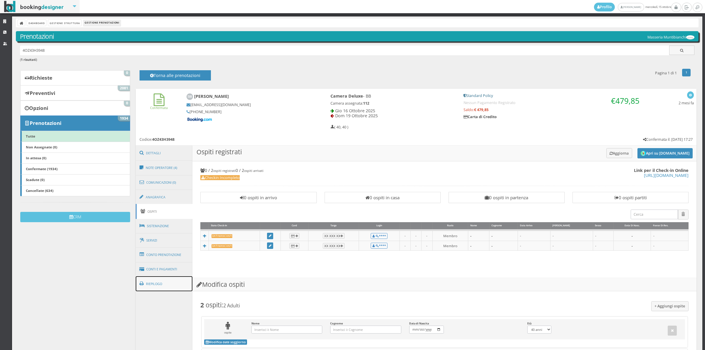
click at [163, 282] on link "Riepilogo" at bounding box center [164, 283] width 57 height 15
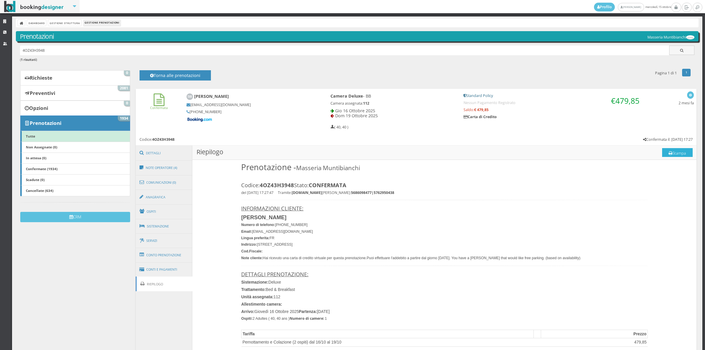
click at [662, 152] on button "Stampa" at bounding box center [677, 152] width 31 height 9
click at [165, 181] on link "Comunicazioni (0)" at bounding box center [164, 182] width 57 height 15
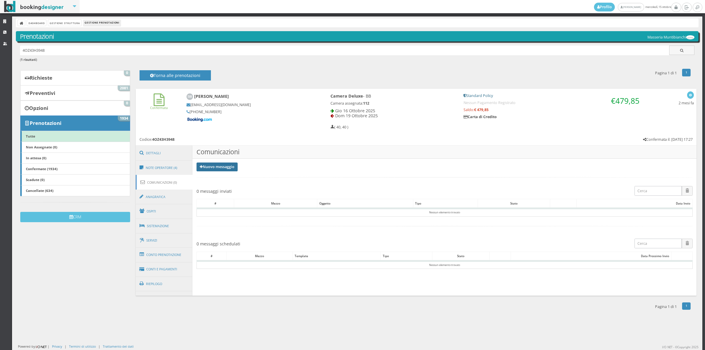
drag, startPoint x: 226, startPoint y: 164, endPoint x: 226, endPoint y: 175, distance: 11.2
click at [226, 164] on link "Nuovo messaggio" at bounding box center [217, 167] width 41 height 9
click at [226, 177] on link "Riepilogo prenotazione" at bounding box center [221, 176] width 48 height 6
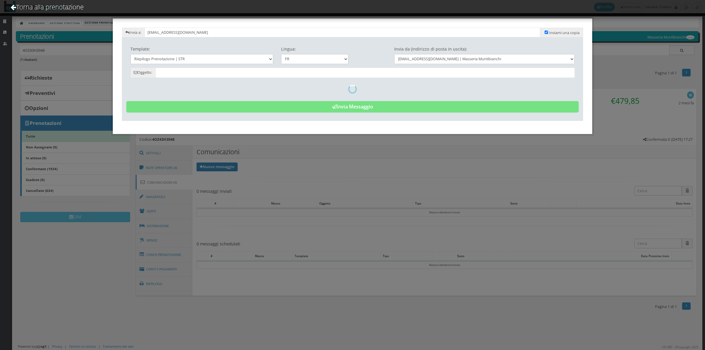
type input "RÃ©sumÃ© de la rÃ©servation - [PERSON_NAME] - Code: 4OZ43H3948"
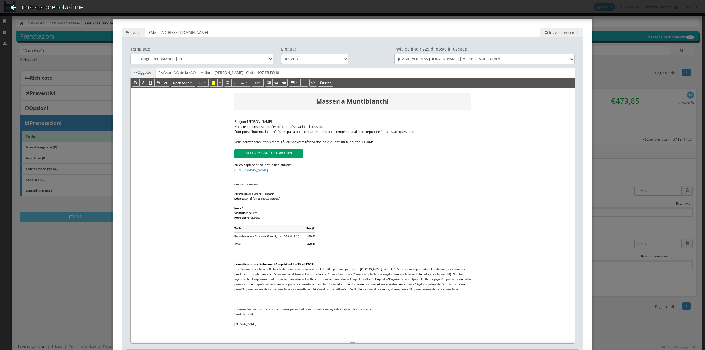
drag, startPoint x: 322, startPoint y: 58, endPoint x: 322, endPoint y: 62, distance: 4.4
click at [322, 58] on select "Italiano Deutsch English Français" at bounding box center [315, 59] width 68 height 10
click at [288, 57] on select "Italiano Deutsch English Français" at bounding box center [315, 59] width 68 height 10
select select "en"
click at [281, 54] on select "Italiano Deutsch English Français" at bounding box center [315, 59] width 68 height 10
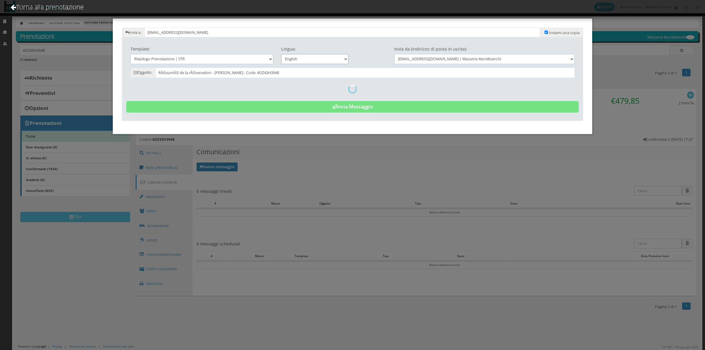
type input "Reservation Summary - [PERSON_NAME]. 4OZ43H3948"
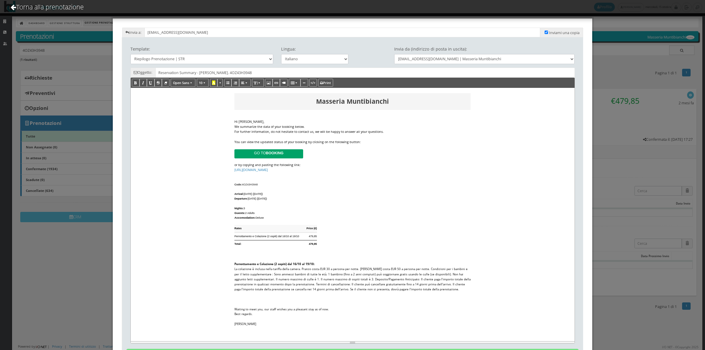
click at [314, 124] on div "We summarize the data of your booking below." at bounding box center [353, 126] width 236 height 5
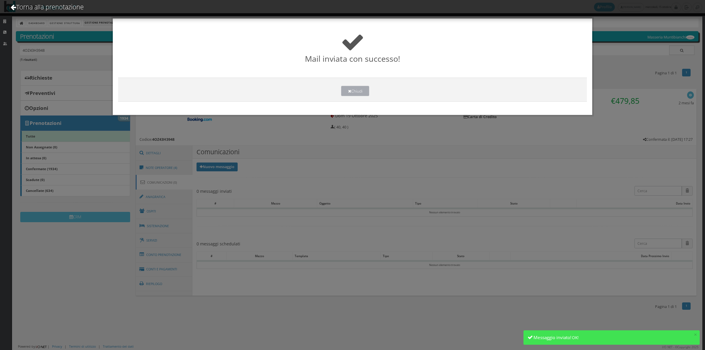
click at [356, 88] on button "Chiudi" at bounding box center [355, 91] width 28 height 10
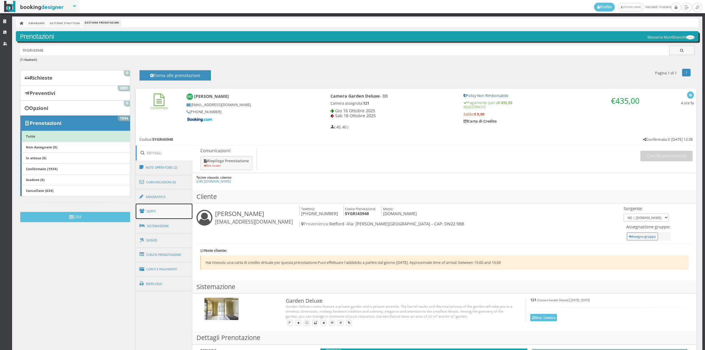
click at [162, 212] on link "Ospiti" at bounding box center [164, 211] width 57 height 15
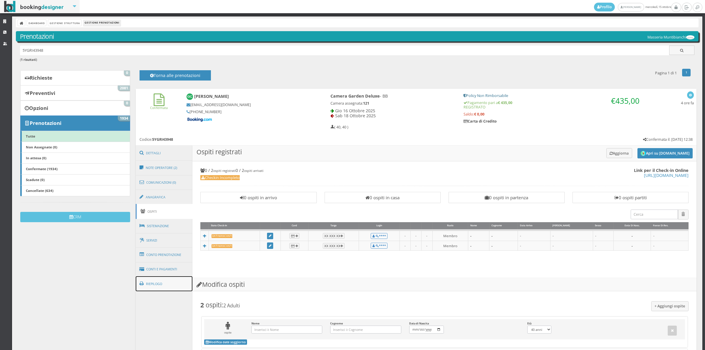
click at [158, 278] on link "Riepilogo" at bounding box center [164, 283] width 57 height 15
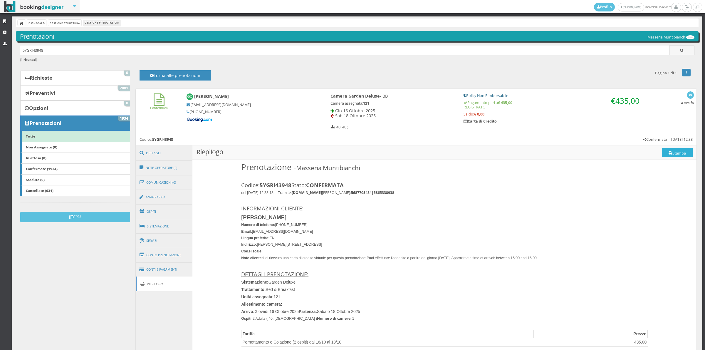
click at [674, 155] on button "Stampa" at bounding box center [677, 152] width 31 height 9
click at [155, 179] on link "Comunicazioni (0)" at bounding box center [164, 182] width 57 height 15
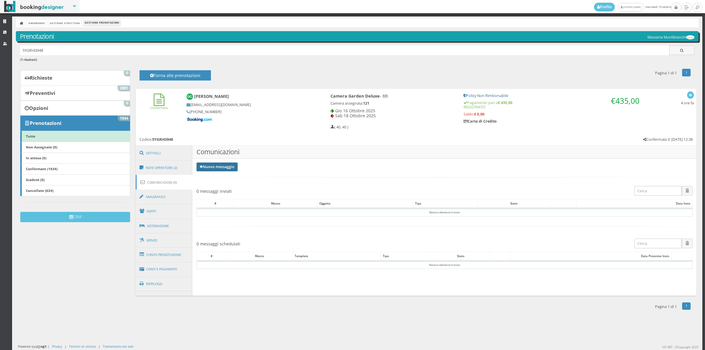
click at [210, 168] on link "Nuovo messaggio" at bounding box center [217, 167] width 41 height 9
click at [212, 174] on link "Riepilogo prenotazione" at bounding box center [221, 176] width 48 height 6
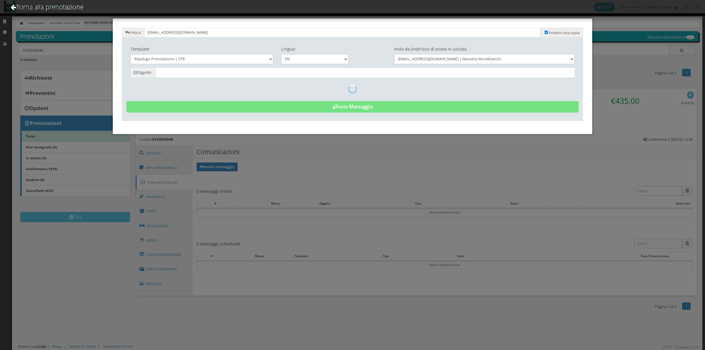
type input "Reservation Summary - Gareth Campion - Cod. 5YGRI43948"
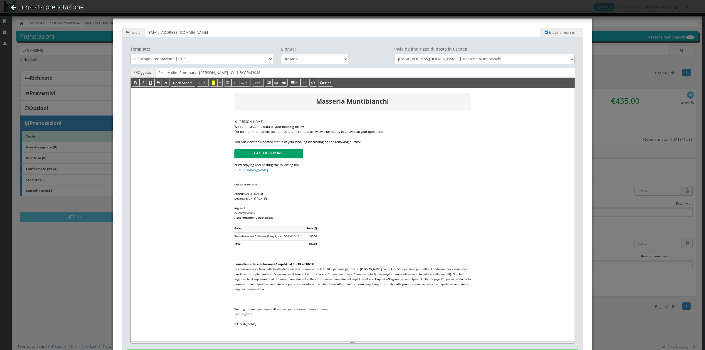
click at [310, 122] on div "Hi Gareth," at bounding box center [353, 121] width 236 height 5
click at [308, 123] on div "Hi Gareth," at bounding box center [353, 121] width 236 height 5
click at [305, 129] on span "For further information, do not hesitate to contact us, we will be happy to ans…" at bounding box center [309, 131] width 149 height 4
click at [302, 125] on div "We summarize the data of your booking below." at bounding box center [353, 126] width 236 height 5
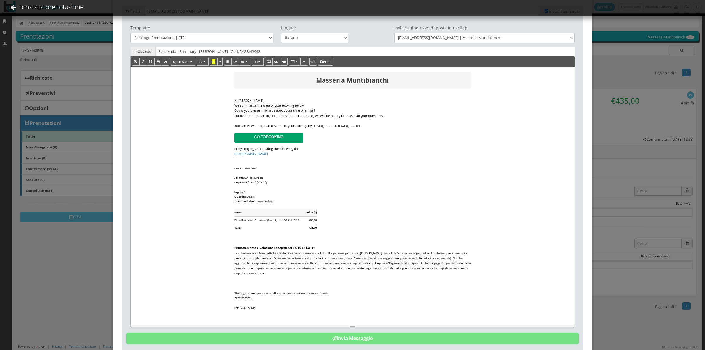
scroll to position [37, 0]
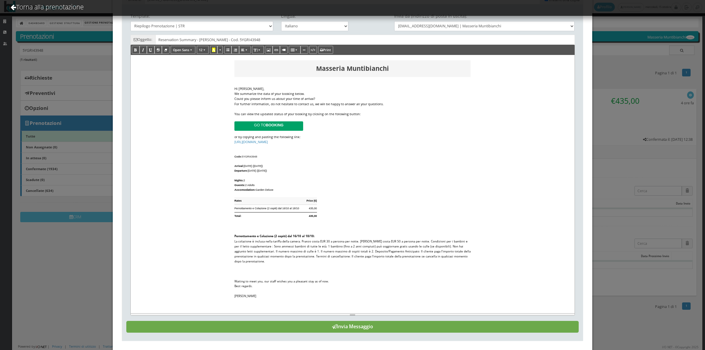
click at [366, 325] on button "Invia Messaggio" at bounding box center [352, 327] width 453 height 12
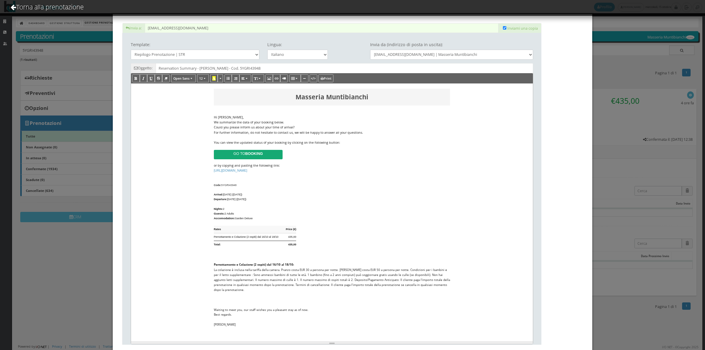
scroll to position [0, 0]
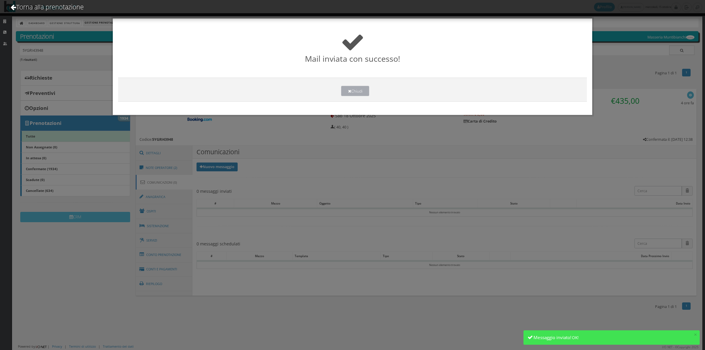
click at [356, 89] on button "Chiudi" at bounding box center [355, 91] width 28 height 10
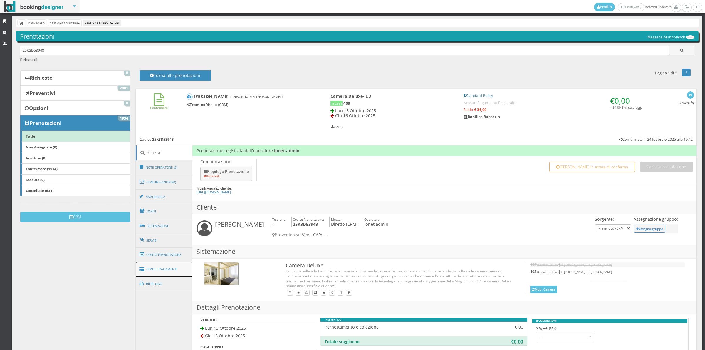
click at [176, 271] on link "Conti e Pagamenti" at bounding box center [164, 269] width 57 height 15
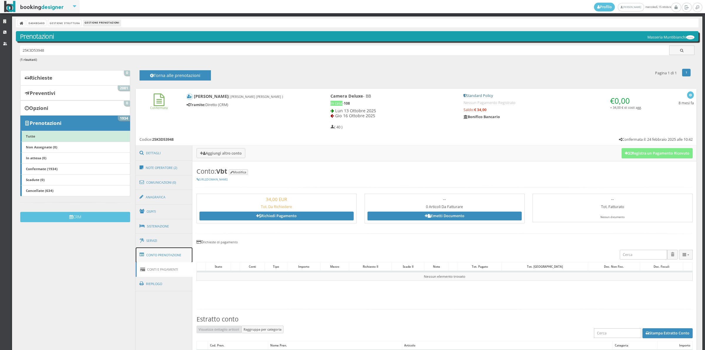
click at [176, 262] on link "Conto Prenotazione" at bounding box center [164, 254] width 57 height 15
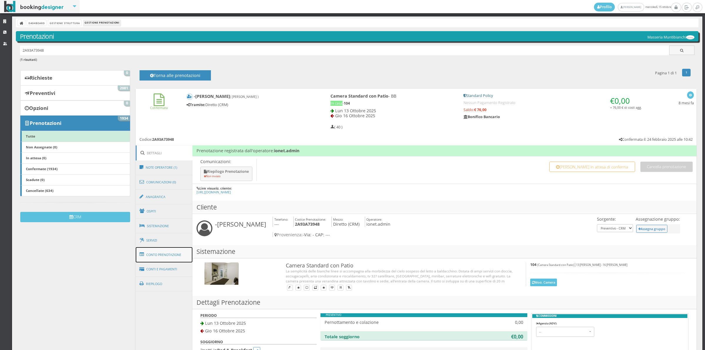
click at [175, 253] on link "Conto Prenotazione" at bounding box center [164, 254] width 57 height 15
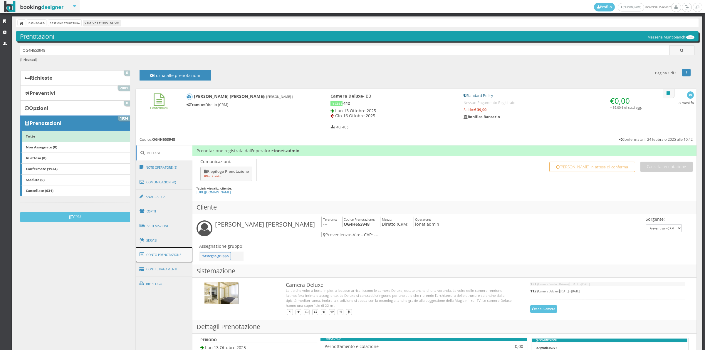
click at [174, 262] on link "Conto Prenotazione" at bounding box center [164, 254] width 57 height 15
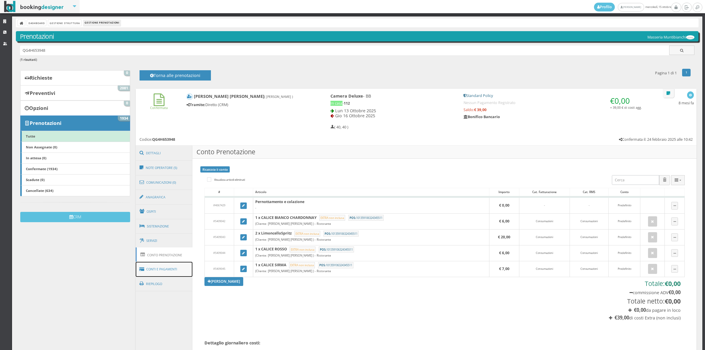
click at [172, 269] on link "Conti e Pagamenti" at bounding box center [164, 269] width 57 height 15
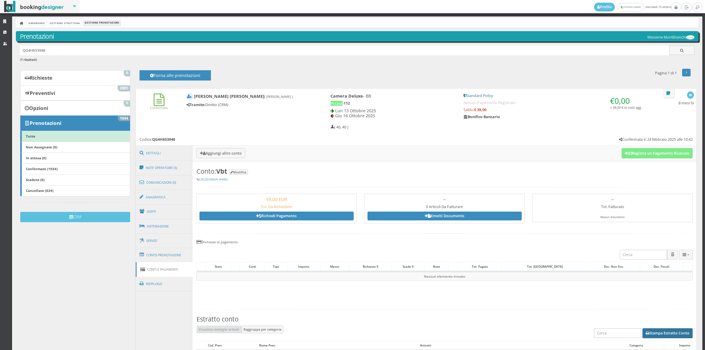
click at [662, 336] on button "Stampa Estratto Conto" at bounding box center [668, 333] width 50 height 10
click at [173, 254] on link "Conto Prenotazione" at bounding box center [164, 254] width 57 height 15
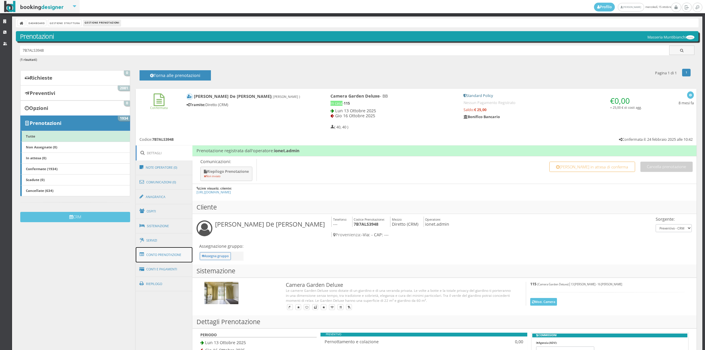
click at [171, 258] on link "Conto Prenotazione" at bounding box center [164, 254] width 57 height 15
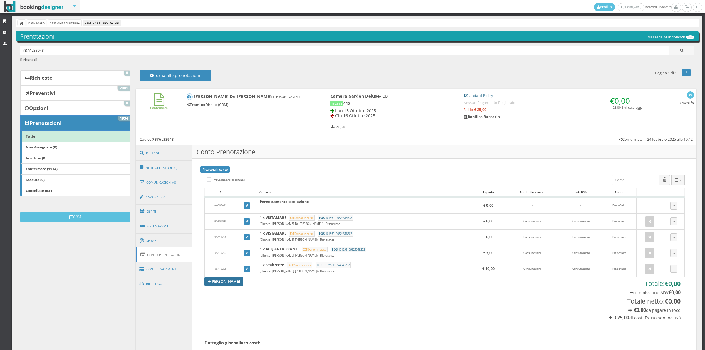
click at [235, 284] on link "[PERSON_NAME]" at bounding box center [224, 281] width 39 height 9
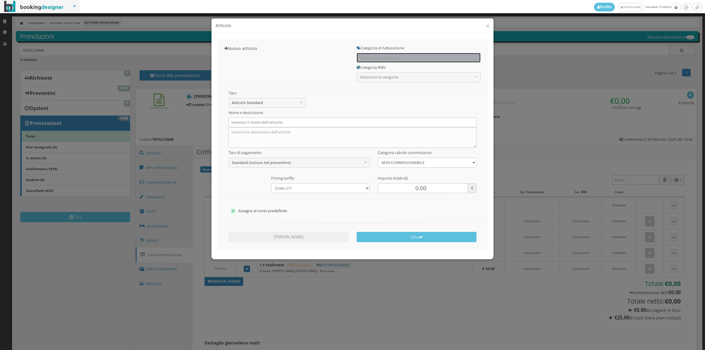
click at [374, 60] on button "Seleziona la categoria" at bounding box center [419, 58] width 124 height 10
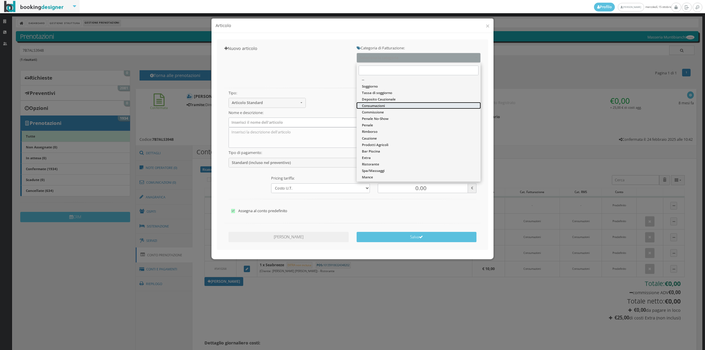
click at [367, 108] on link "Consumazioni" at bounding box center [419, 105] width 124 height 6
select select "26"
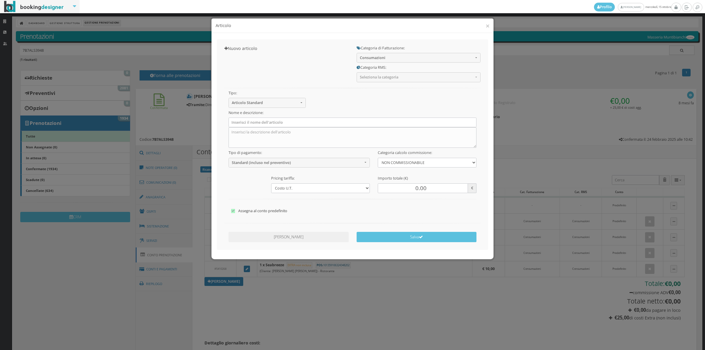
click at [368, 83] on div "Tipo: Articolo Standard Articolo Standard Sconto Tassa Seleziona il tipo di art…" at bounding box center [353, 149] width 264 height 135
click at [368, 82] on button "Seleziona la categoria" at bounding box center [419, 77] width 124 height 10
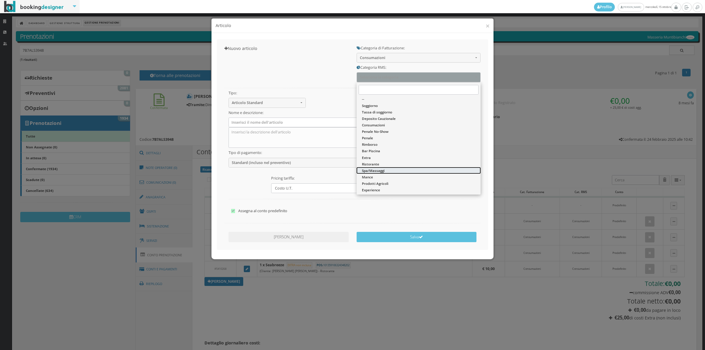
click at [377, 173] on link "Spa/Massaggi" at bounding box center [419, 170] width 124 height 6
select select "47"
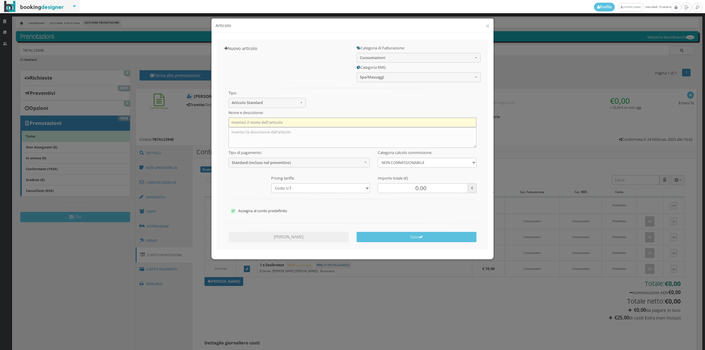
click at [287, 124] on input "text" at bounding box center [353, 123] width 248 height 10
type input "Percorso Spa"
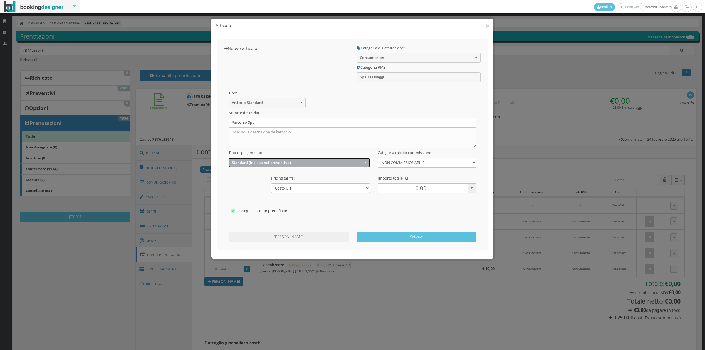
click at [264, 167] on button "Standard (incluso nel preventivo)" at bounding box center [300, 163] width 142 height 10
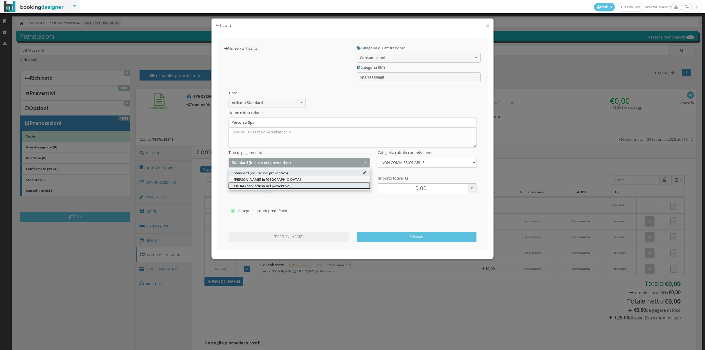
click at [256, 185] on span "EXTRA (non incluso nel preventivo)" at bounding box center [262, 185] width 57 height 5
select select "2"
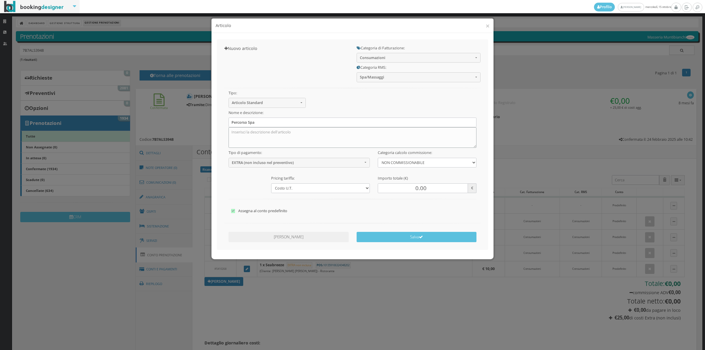
click at [246, 132] on textarea at bounding box center [353, 137] width 248 height 21
type textarea "Diviso con camera 116"
click at [408, 190] on input "0.00" at bounding box center [423, 188] width 90 height 10
type input "60.00"
click at [406, 237] on button "Salva" at bounding box center [417, 237] width 120 height 10
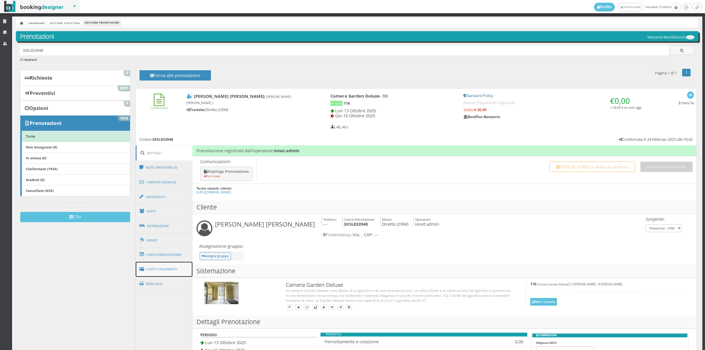
click at [170, 271] on link "Conti e Pagamenti" at bounding box center [164, 269] width 57 height 15
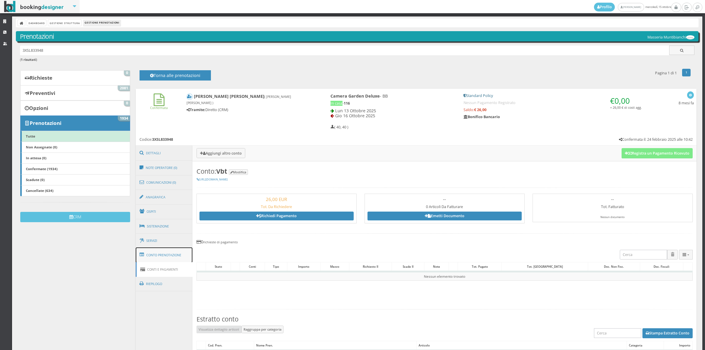
click at [173, 256] on link "Conto Prenotazione" at bounding box center [164, 254] width 57 height 15
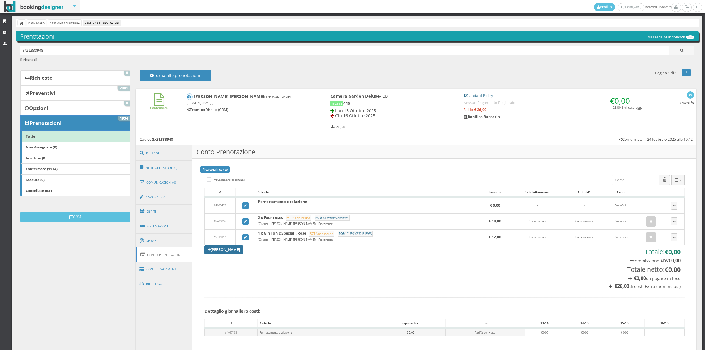
click at [219, 251] on link "[PERSON_NAME]" at bounding box center [224, 249] width 39 height 9
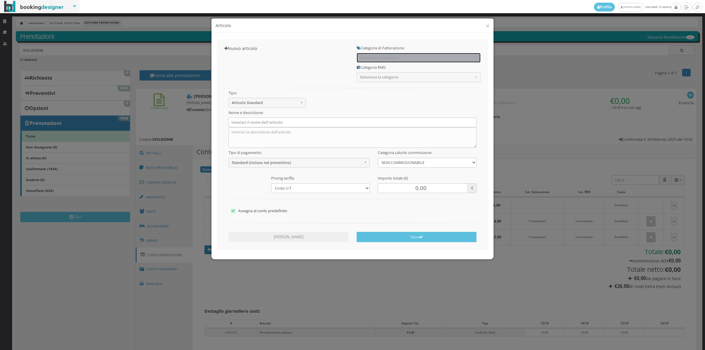
click at [368, 58] on span "Seleziona la categoria" at bounding box center [417, 58] width 114 height 4
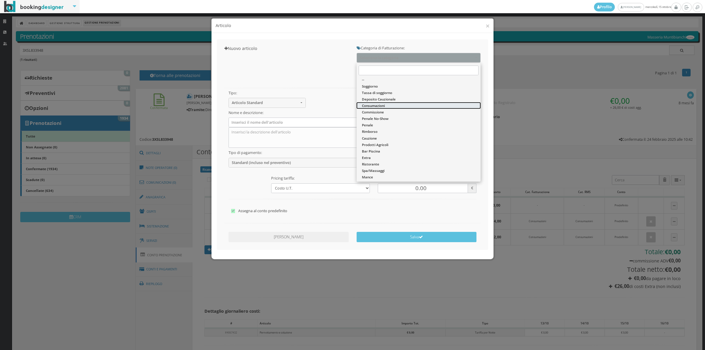
click at [373, 103] on span "Consumazioni" at bounding box center [373, 105] width 23 height 5
select select "26"
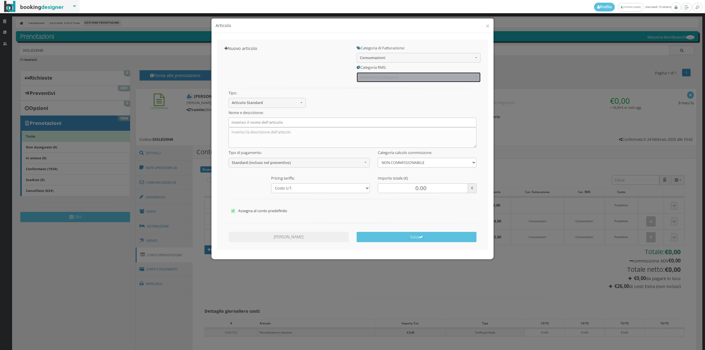
click at [372, 80] on button "Seleziona la categoria" at bounding box center [419, 77] width 124 height 10
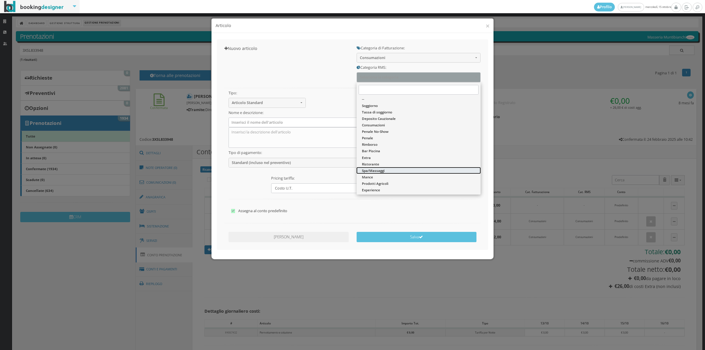
click at [371, 173] on link "Spa/Massaggi" at bounding box center [419, 170] width 124 height 6
select select "47"
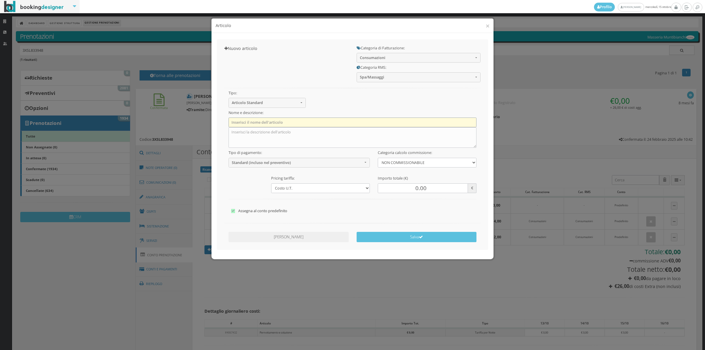
click at [255, 120] on input "text" at bounding box center [353, 123] width 248 height 10
type input "Percorso Spa"
click at [243, 137] on textarea at bounding box center [353, 137] width 248 height 21
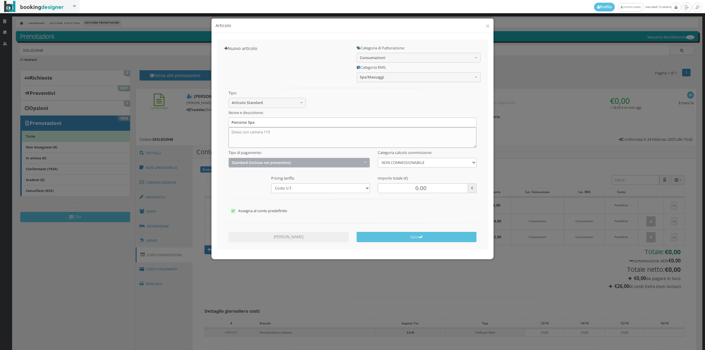
type textarea "Diviso con camera 115"
click at [247, 161] on span "Standard (incluso nel preventivo)" at bounding box center [297, 162] width 131 height 4
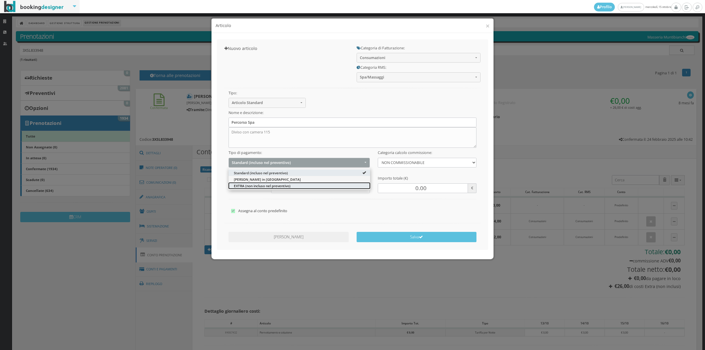
click at [246, 184] on span "EXTRA (non incluso nel preventivo)" at bounding box center [262, 185] width 57 height 5
select select "2"
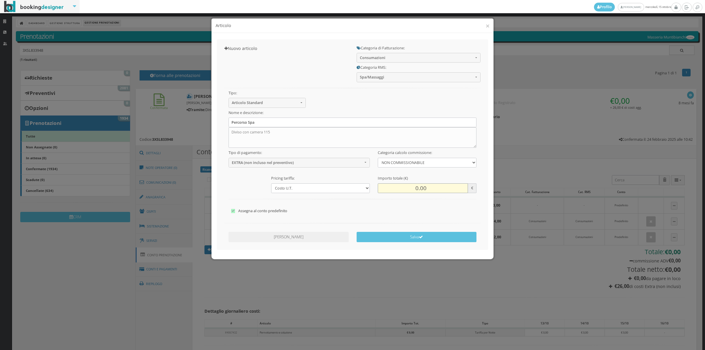
click at [408, 191] on input "0.00" at bounding box center [423, 188] width 90 height 10
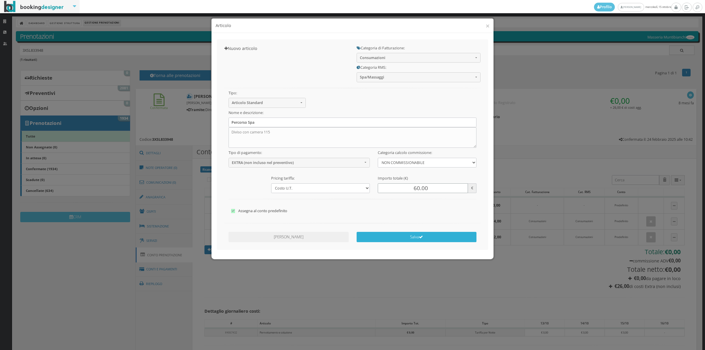
type input "60.00"
click at [414, 236] on button "Salva" at bounding box center [417, 237] width 120 height 10
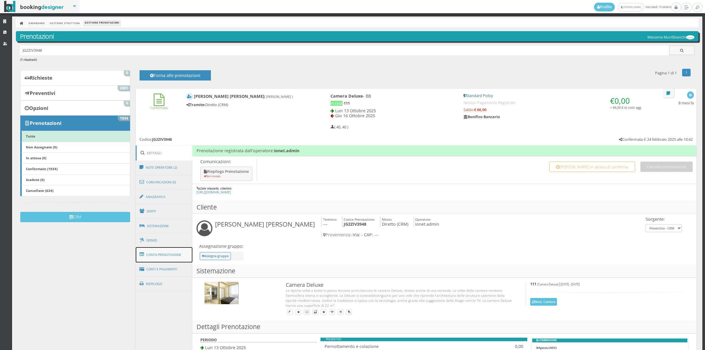
click at [180, 261] on link "Conto Prenotazione" at bounding box center [164, 254] width 57 height 15
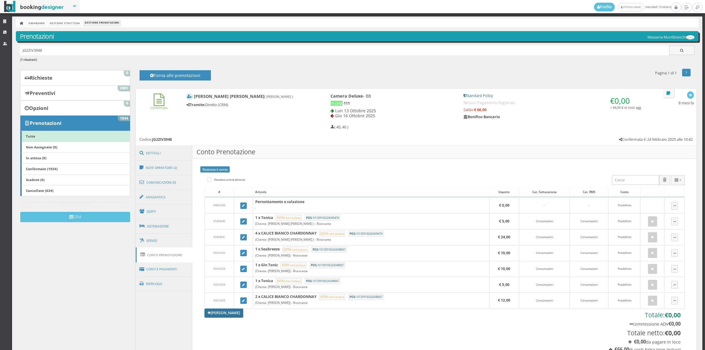
click at [232, 314] on link "[PERSON_NAME]" at bounding box center [224, 313] width 39 height 9
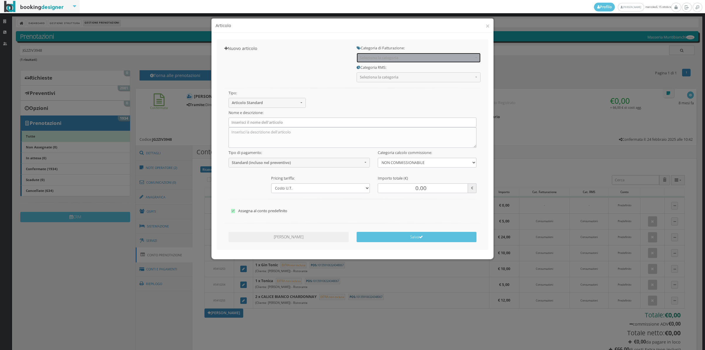
click at [385, 60] on span "Seleziona la categoria" at bounding box center [417, 58] width 114 height 4
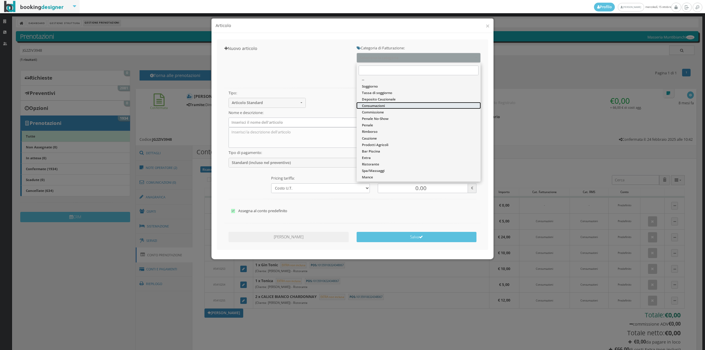
click at [373, 108] on span "Consumazioni" at bounding box center [373, 105] width 23 height 5
select select "26"
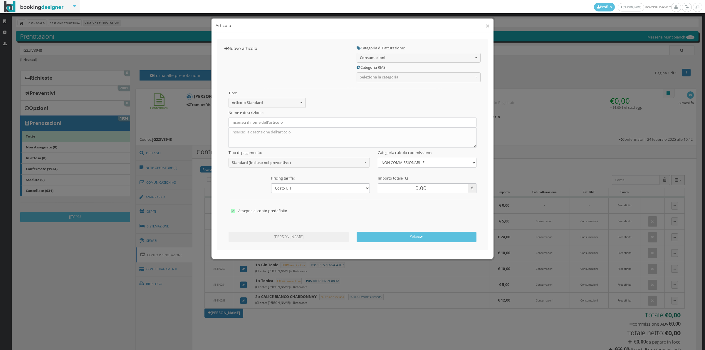
click at [374, 71] on div "Categoria RMS: Seleziona la categoria -- Soggiorno Tassa di soggiorno Deposito …" at bounding box center [419, 72] width 132 height 19
click at [374, 73] on button "Seleziona la categoria" at bounding box center [419, 77] width 124 height 10
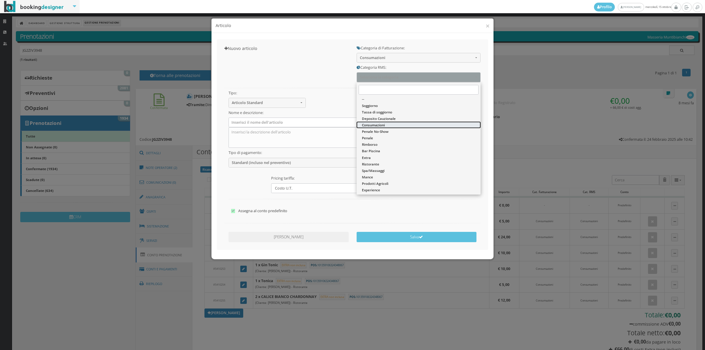
click at [365, 127] on span "Consumazioni" at bounding box center [373, 125] width 23 height 5
select select "36"
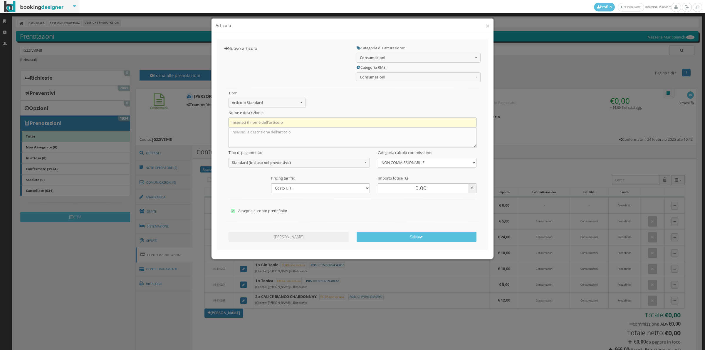
click at [267, 123] on input "text" at bounding box center [353, 123] width 248 height 10
type input "1 x Acqua Naturale"
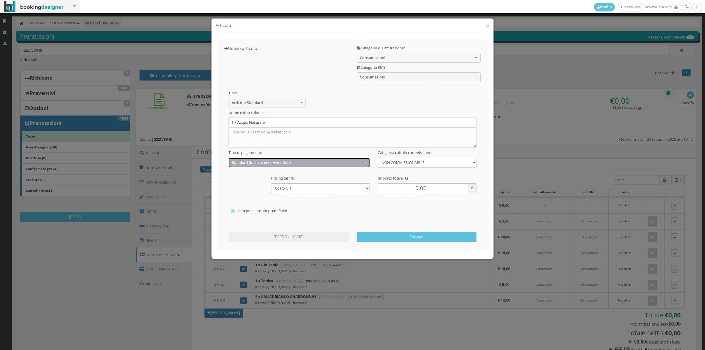
click at [257, 164] on span "Standard (incluso nel preventivo)" at bounding box center [297, 162] width 131 height 4
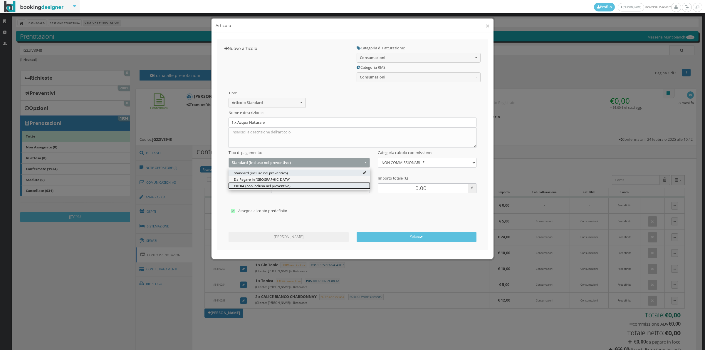
click at [243, 187] on span "EXTRA (non incluso nel preventivo)" at bounding box center [262, 185] width 57 height 5
select select "2"
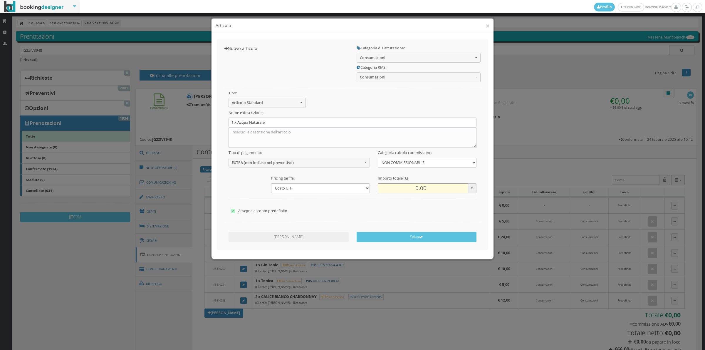
click at [420, 189] on input "0.00" at bounding box center [423, 188] width 90 height 10
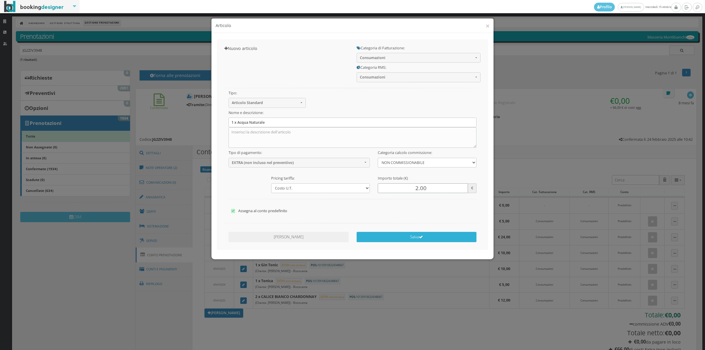
type input "2.00"
click at [431, 236] on button "Salva" at bounding box center [417, 237] width 120 height 10
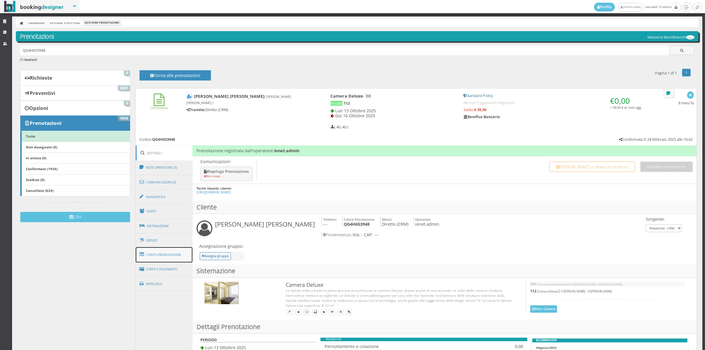
click at [183, 257] on link "Conto Prenotazione" at bounding box center [164, 254] width 57 height 15
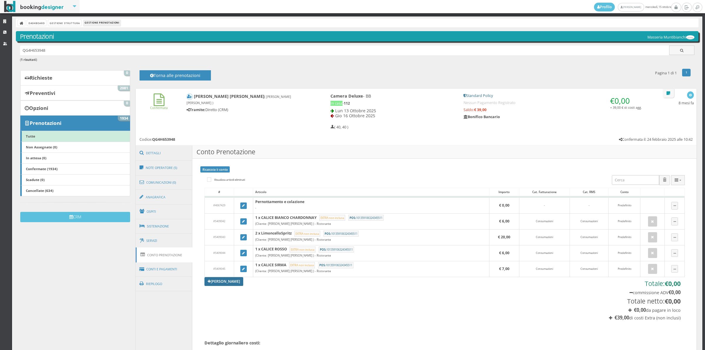
click at [219, 285] on link "[PERSON_NAME]" at bounding box center [224, 281] width 39 height 9
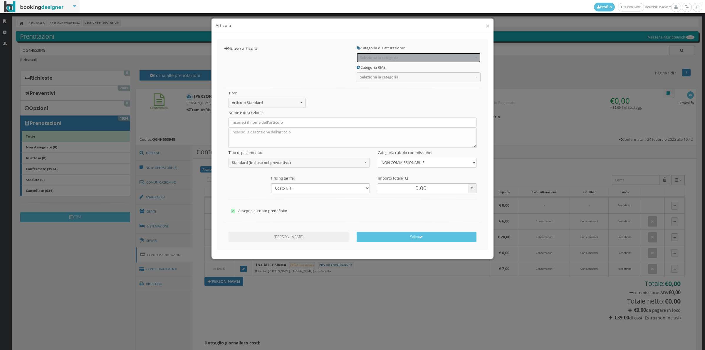
click at [381, 60] on span "Seleziona la categoria" at bounding box center [417, 58] width 114 height 4
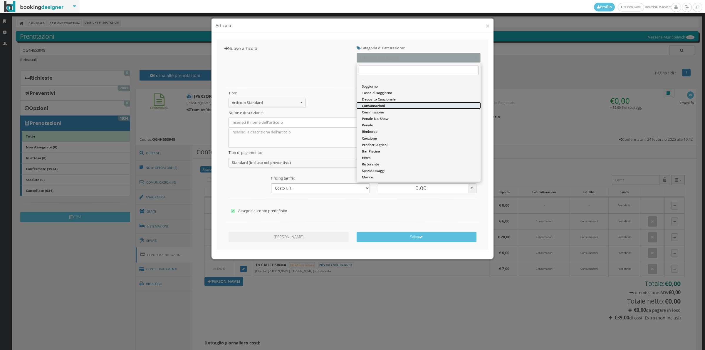
click at [372, 104] on span "Consumazioni" at bounding box center [373, 105] width 23 height 5
select select "26"
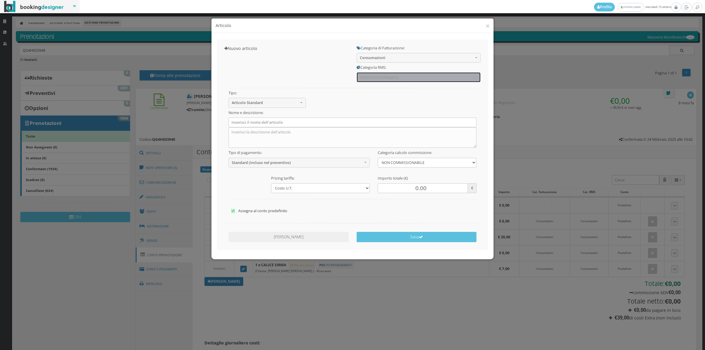
click at [371, 82] on button "Seleziona la categoria" at bounding box center [419, 77] width 124 height 10
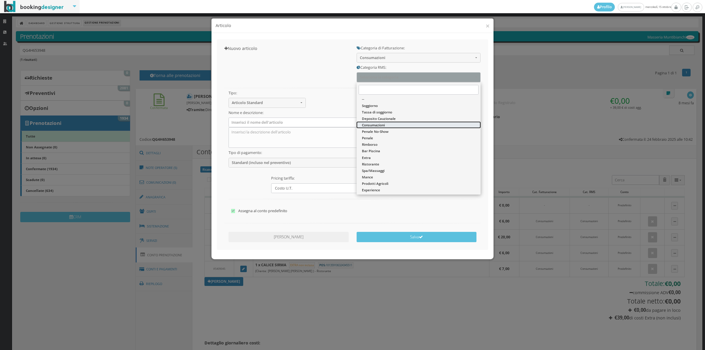
click at [371, 124] on span "Consumazioni" at bounding box center [373, 125] width 23 height 5
select select "36"
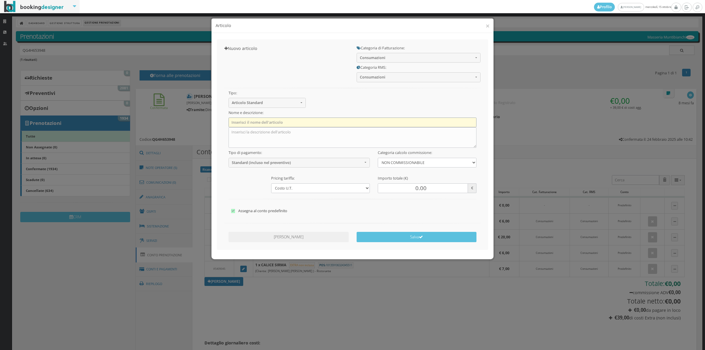
click at [312, 125] on input "text" at bounding box center [353, 123] width 248 height 10
type input "1 x Acqua Naturale"
click at [275, 168] on div at bounding box center [353, 171] width 256 height 6
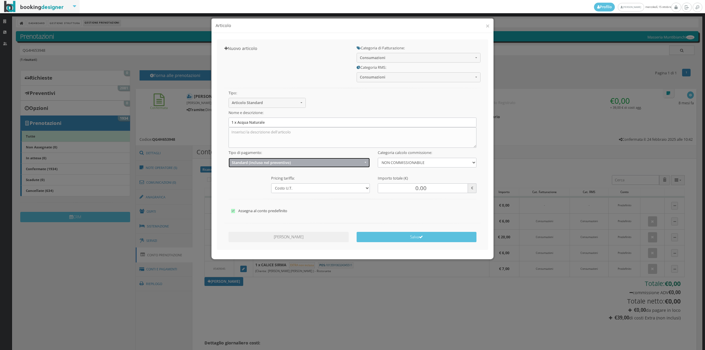
click at [268, 162] on span "Standard (incluso nel preventivo)" at bounding box center [297, 162] width 131 height 4
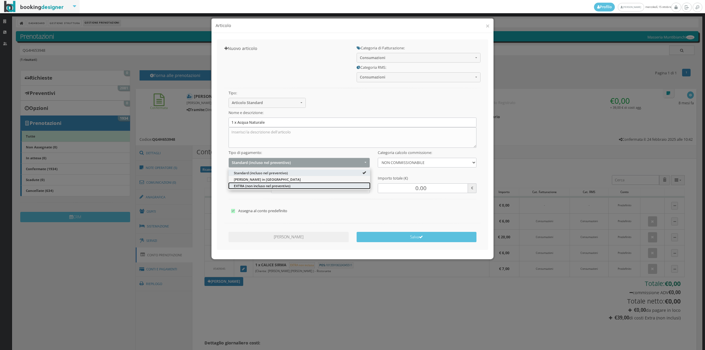
click at [254, 184] on span "EXTRA (non incluso nel preventivo)" at bounding box center [262, 185] width 57 height 5
select select "2"
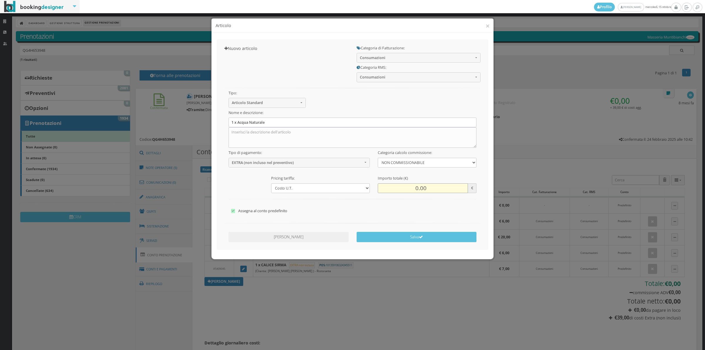
click at [397, 187] on input "0.00" at bounding box center [423, 188] width 90 height 10
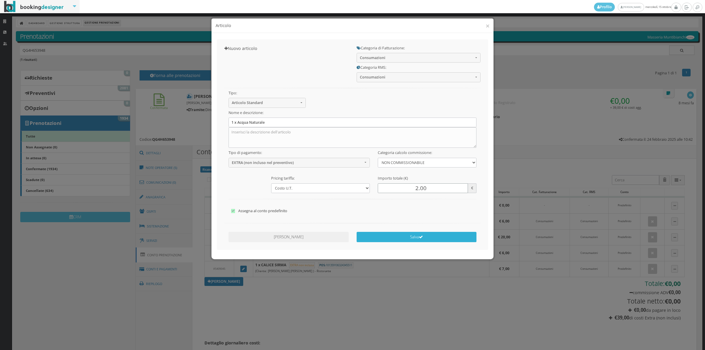
type input "2.00"
click at [406, 240] on button "Salva" at bounding box center [417, 237] width 120 height 10
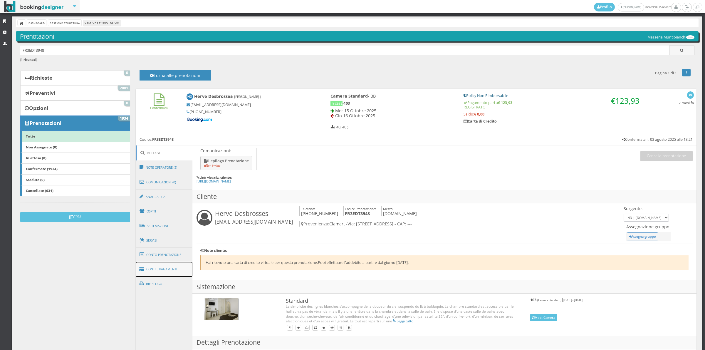
click at [182, 268] on link "Conti e Pagamenti" at bounding box center [164, 269] width 57 height 15
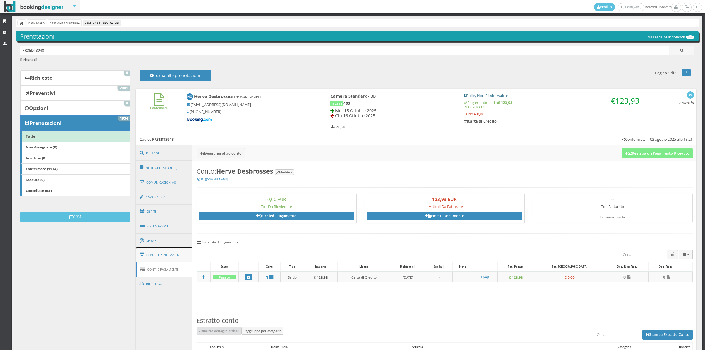
click at [165, 257] on link "Conto Prenotazione" at bounding box center [164, 254] width 57 height 15
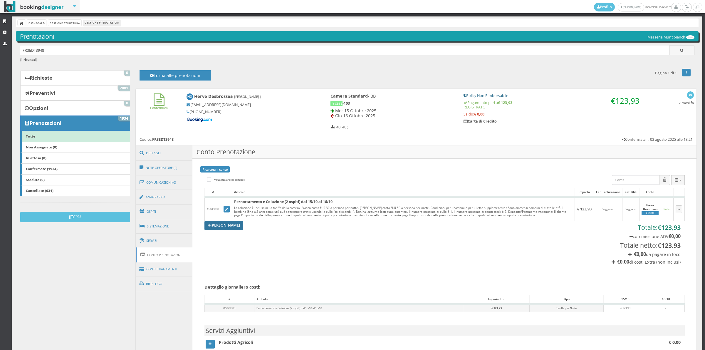
click at [222, 229] on link "[PERSON_NAME]" at bounding box center [224, 225] width 39 height 9
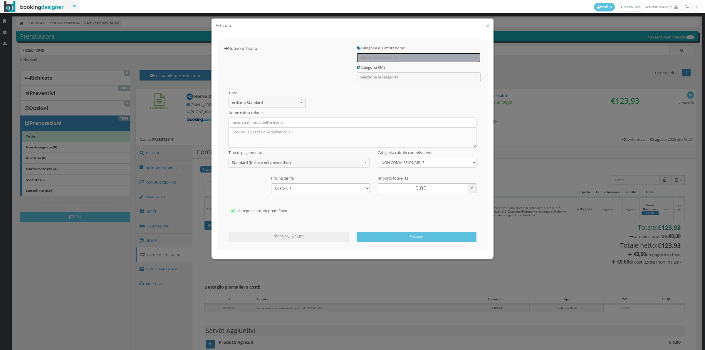
click at [378, 55] on button "Seleziona la categoria" at bounding box center [419, 58] width 124 height 10
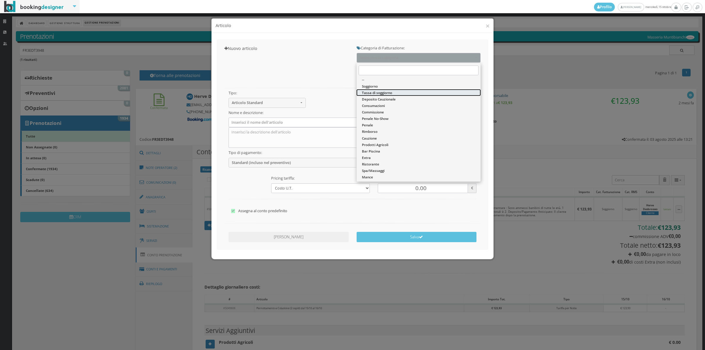
click at [375, 94] on span "Tassa di soggiorno" at bounding box center [377, 92] width 30 height 5
select select "13"
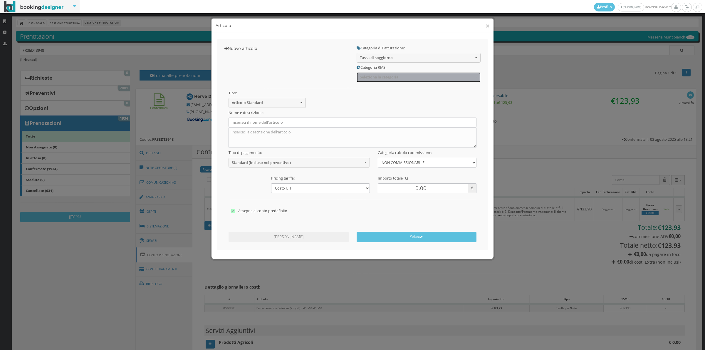
click at [371, 79] on span "Seleziona la categoria" at bounding box center [417, 77] width 114 height 4
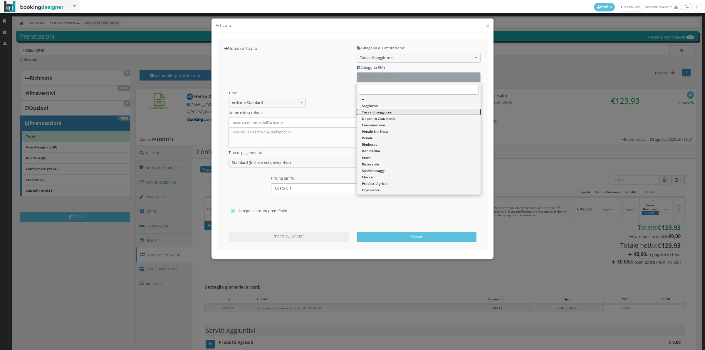
click at [371, 111] on span "Tassa di soggiorno" at bounding box center [377, 112] width 30 height 5
select select "13"
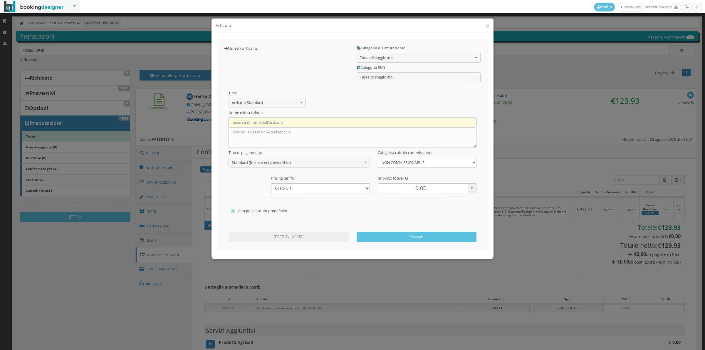
click at [319, 126] on input "text" at bounding box center [353, 123] width 248 height 10
type input "Tassa di Soggiorno"
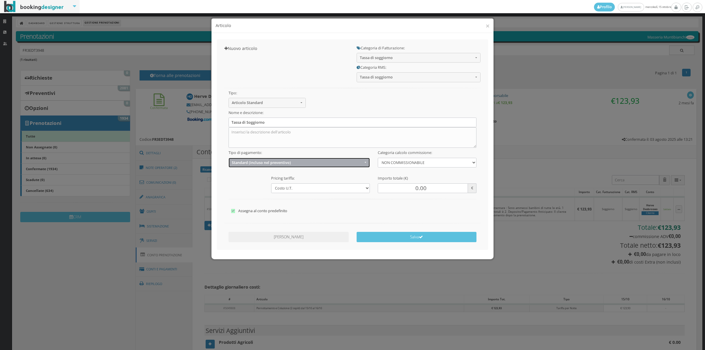
click at [265, 162] on span "Standard (incluso nel preventivo)" at bounding box center [297, 162] width 131 height 4
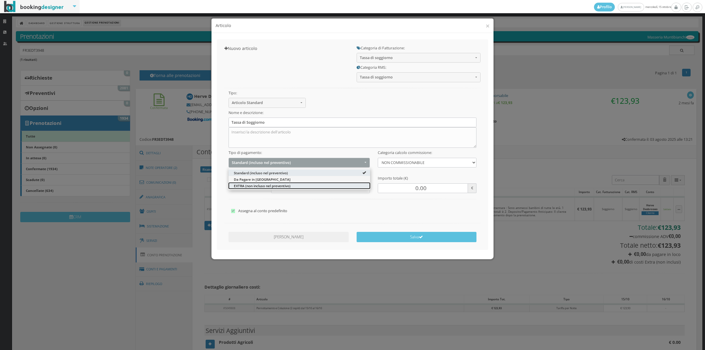
click at [256, 183] on link "EXTRA (non incluso nel preventivo)" at bounding box center [300, 185] width 142 height 6
select select "2"
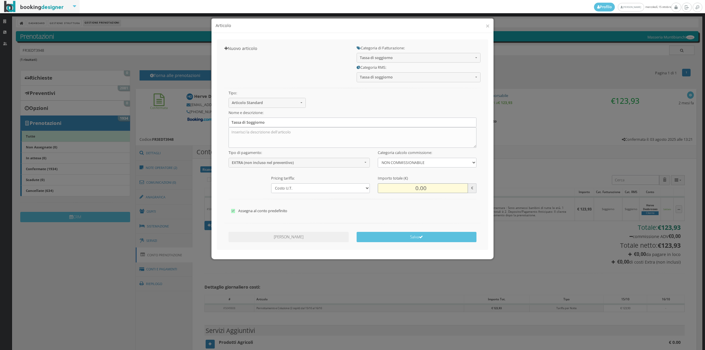
click at [401, 188] on input "0.00" at bounding box center [423, 188] width 90 height 10
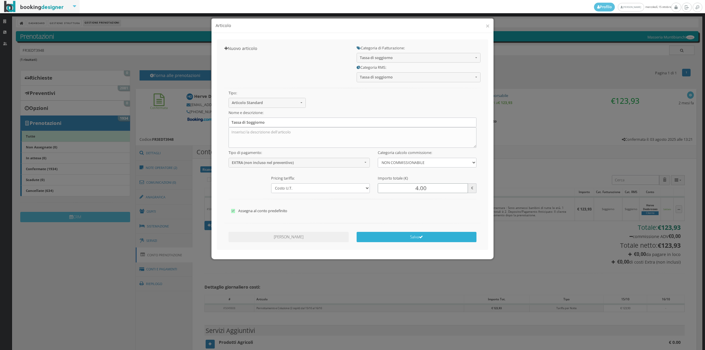
type input "4.00"
click at [416, 237] on button "Salva" at bounding box center [417, 237] width 120 height 10
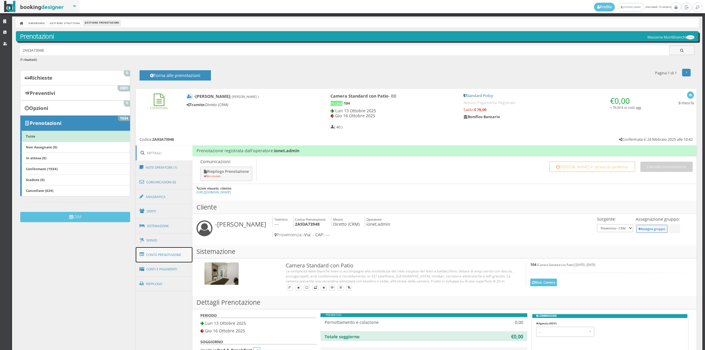
click at [176, 255] on link "Conto Prenotazione" at bounding box center [164, 254] width 57 height 15
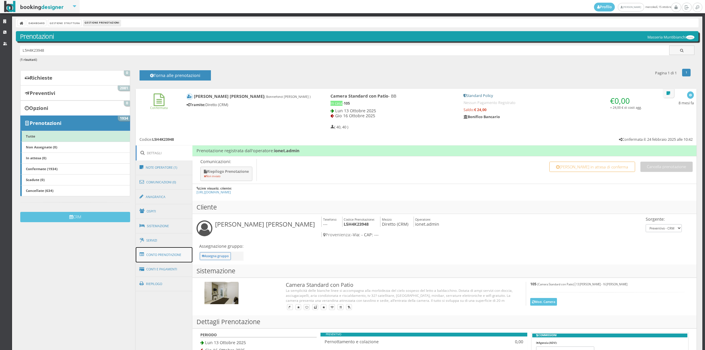
click at [151, 254] on link "Conto Prenotazione" at bounding box center [164, 254] width 57 height 15
click at [174, 257] on link "Conto Prenotazione" at bounding box center [164, 254] width 57 height 15
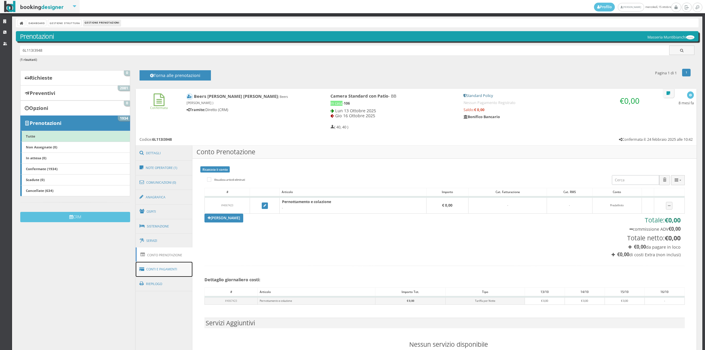
click at [175, 276] on link "Conti e Pagamenti" at bounding box center [164, 269] width 57 height 15
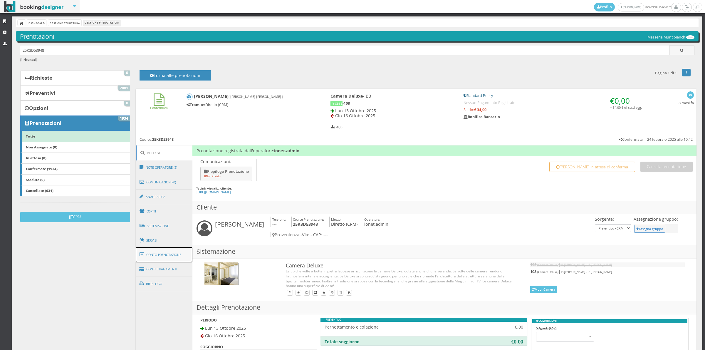
click at [168, 260] on link "Conto Prenotazione" at bounding box center [164, 254] width 57 height 15
click at [158, 258] on link "Conto Prenotazione" at bounding box center [164, 254] width 57 height 15
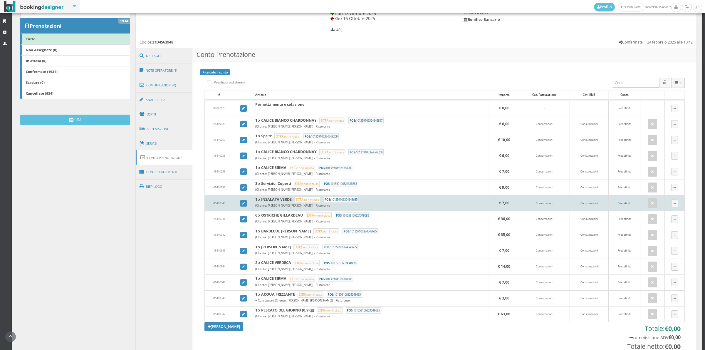
scroll to position [122, 0]
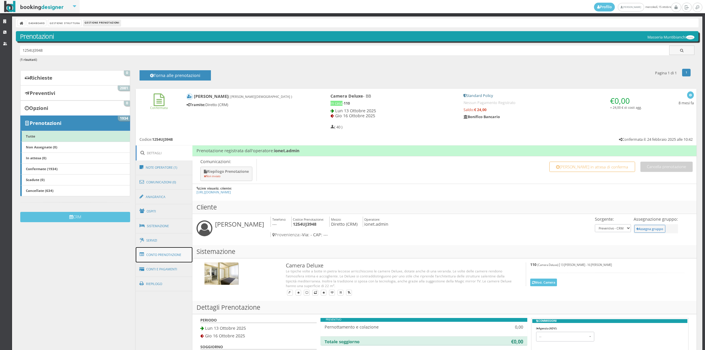
click at [188, 257] on link "Conto Prenotazione" at bounding box center [164, 254] width 57 height 15
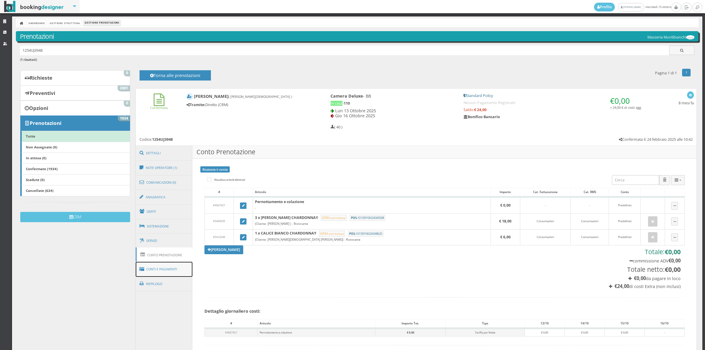
click at [170, 275] on link "Conti e Pagamenti" at bounding box center [164, 269] width 57 height 15
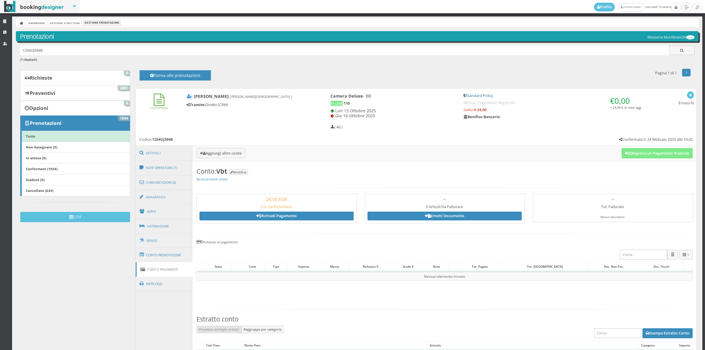
scroll to position [122, 0]
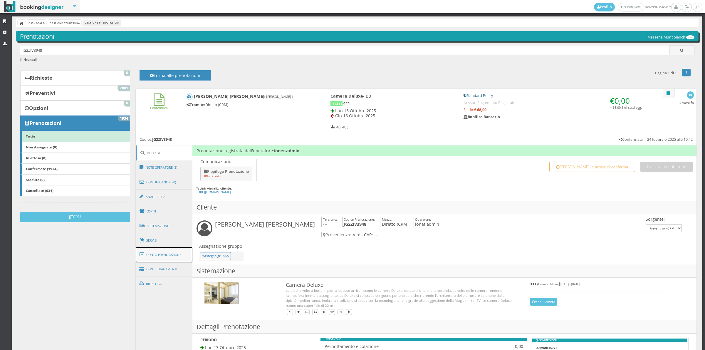
click at [180, 260] on link "Conto Prenotazione" at bounding box center [164, 254] width 57 height 15
click at [187, 257] on link "Conto Prenotazione" at bounding box center [164, 254] width 57 height 15
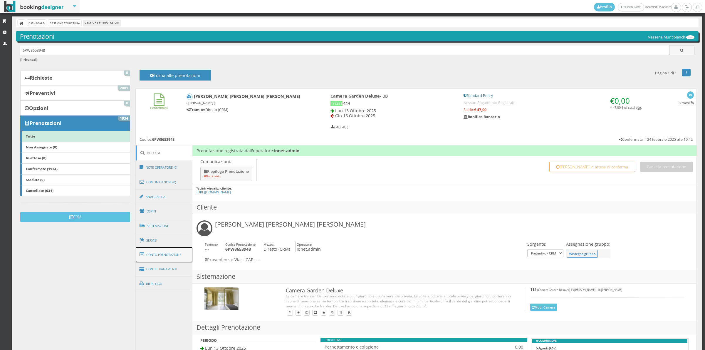
click at [163, 250] on link "Conto Prenotazione" at bounding box center [164, 254] width 57 height 15
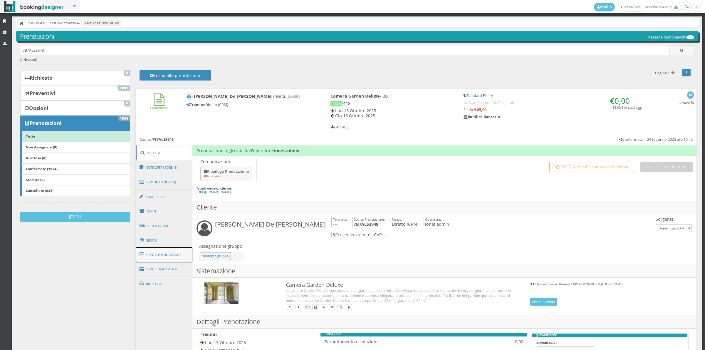
click at [177, 253] on link "Conto Prenotazione" at bounding box center [164, 254] width 57 height 15
click at [163, 255] on link "Conto Prenotazione" at bounding box center [164, 254] width 57 height 15
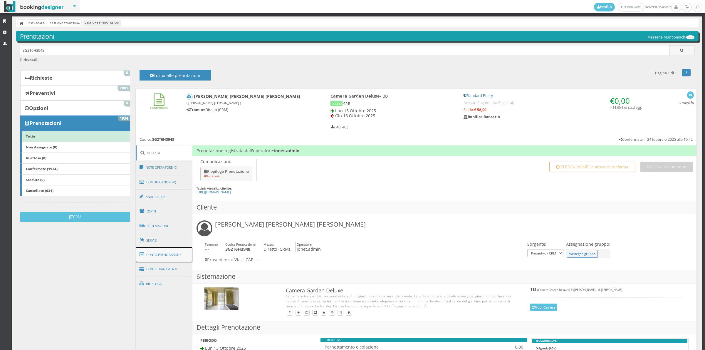
click at [179, 254] on link "Conto Prenotazione" at bounding box center [164, 254] width 57 height 15
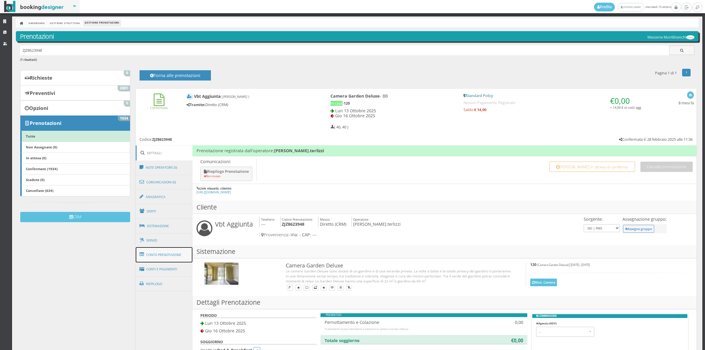
click at [170, 256] on link "Conto Prenotazione" at bounding box center [164, 254] width 57 height 15
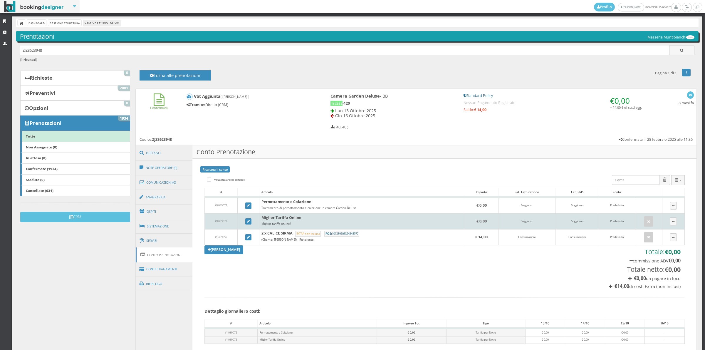
click at [649, 222] on td at bounding box center [649, 222] width 28 height 16
click at [638, 224] on td at bounding box center [649, 222] width 28 height 16
click at [646, 224] on button "button" at bounding box center [648, 221] width 9 height 10
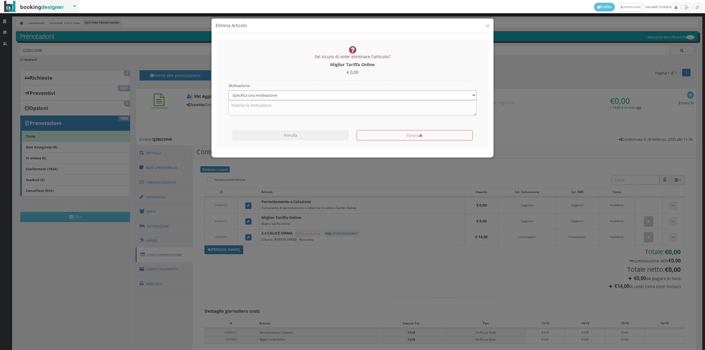
drag, startPoint x: 334, startPoint y: 96, endPoint x: 313, endPoint y: 100, distance: 21.7
click at [334, 96] on select "Specifica una motivazione Errore di inserimento Ricalcolo del conto Il cliente …" at bounding box center [353, 96] width 248 height 10
select select "1"
click at [229, 91] on select "Specifica una motivazione Errore di inserimento Ricalcolo del conto Il cliente …" at bounding box center [353, 96] width 248 height 10
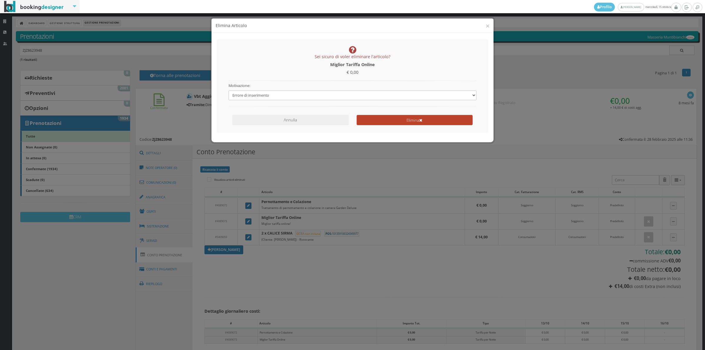
click at [368, 118] on button "Elimina" at bounding box center [415, 120] width 116 height 10
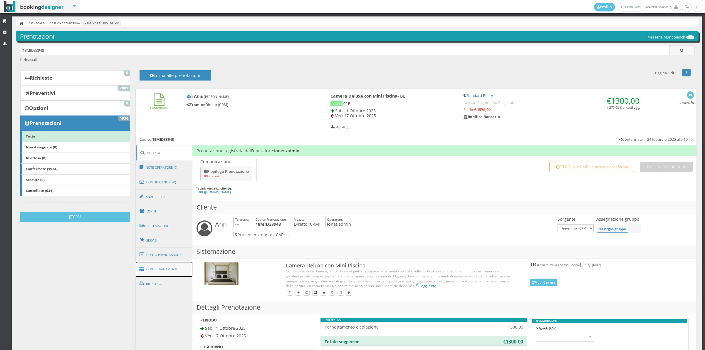
click at [170, 268] on link "Conti e Pagamenti" at bounding box center [164, 269] width 57 height 15
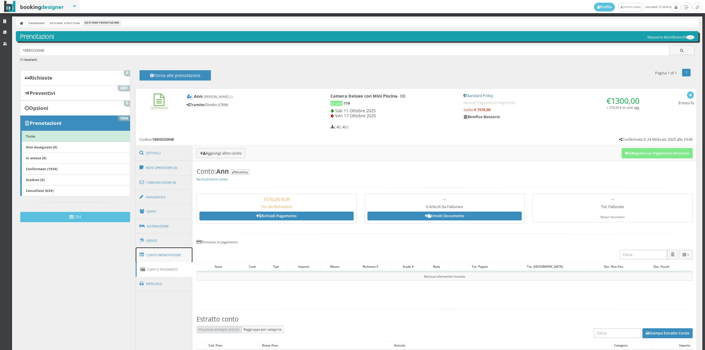
click at [168, 256] on link "Conto Prenotazione" at bounding box center [164, 254] width 57 height 15
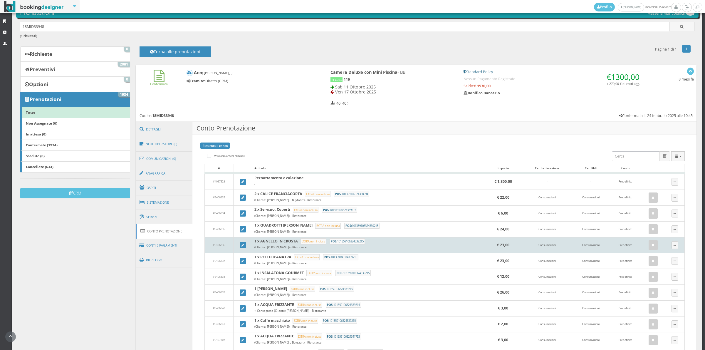
scroll to position [41, 0]
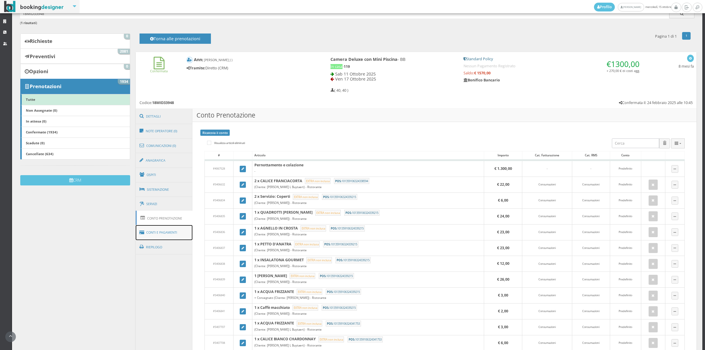
click at [174, 232] on link "Conti e Pagamenti" at bounding box center [164, 232] width 57 height 15
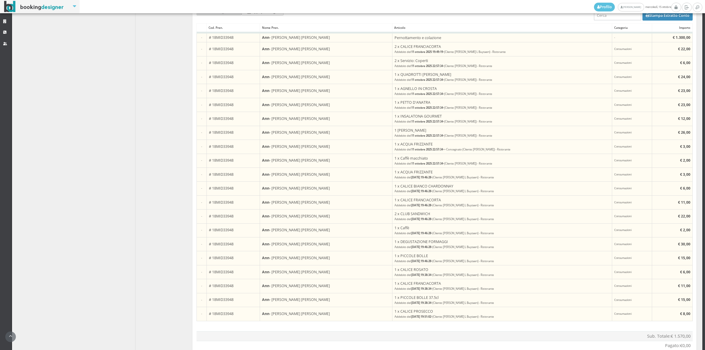
scroll to position [367, 0]
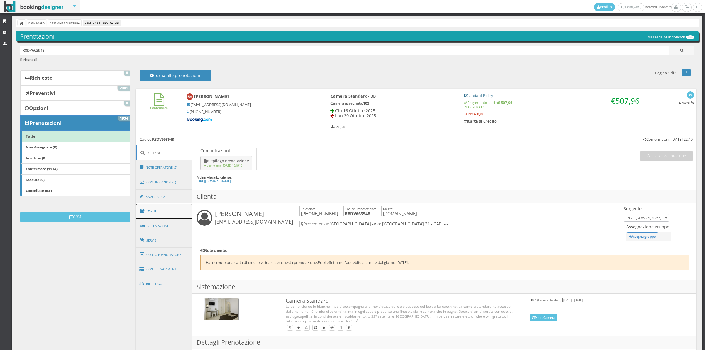
click at [160, 212] on link "Ospiti" at bounding box center [164, 211] width 57 height 15
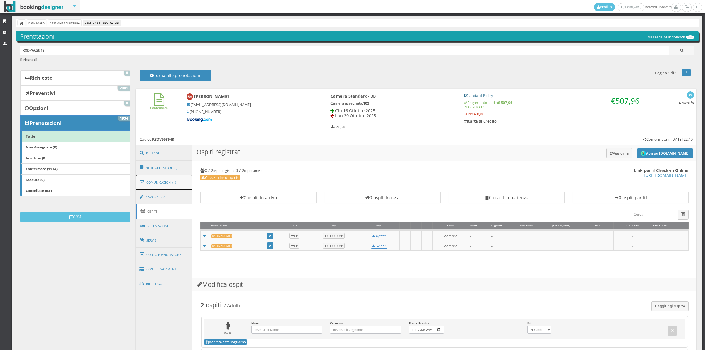
click at [164, 185] on link "Comunicazioni (1)" at bounding box center [164, 182] width 57 height 15
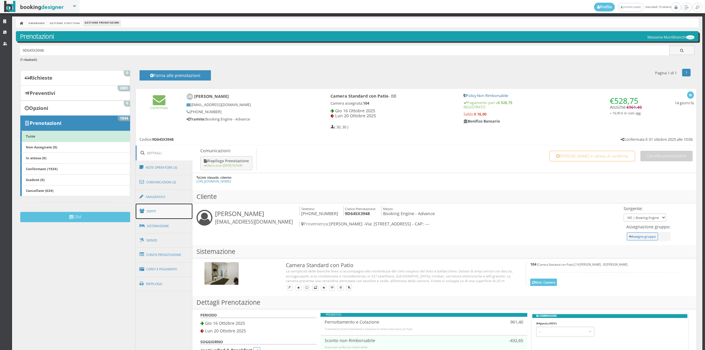
click at [160, 208] on link "Ospiti" at bounding box center [164, 211] width 57 height 15
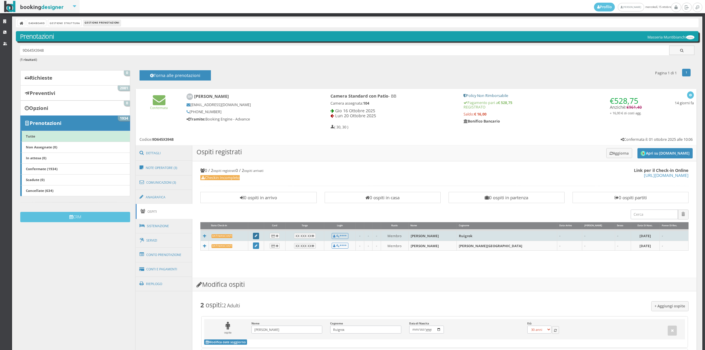
click at [258, 237] on link at bounding box center [256, 236] width 6 height 6
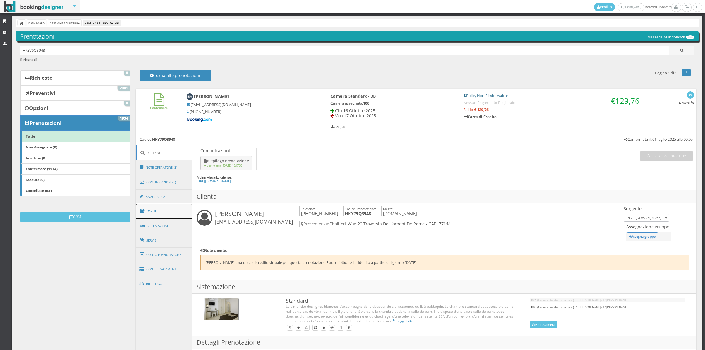
click at [163, 213] on link "Ospiti" at bounding box center [164, 211] width 57 height 15
click at [154, 256] on link "Conto Prenotazione" at bounding box center [164, 254] width 57 height 15
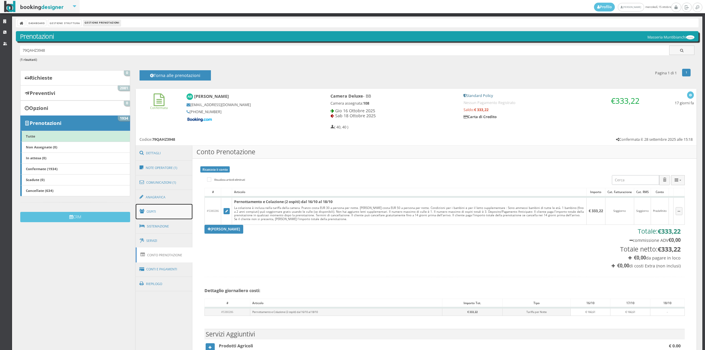
click at [152, 216] on link "Ospiti" at bounding box center [164, 211] width 57 height 15
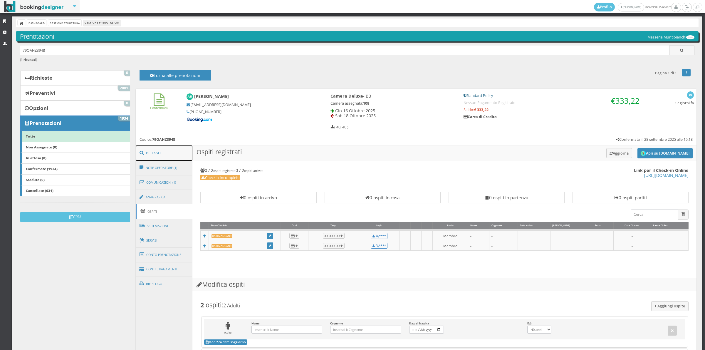
click at [158, 155] on link "Dettagli" at bounding box center [164, 152] width 57 height 15
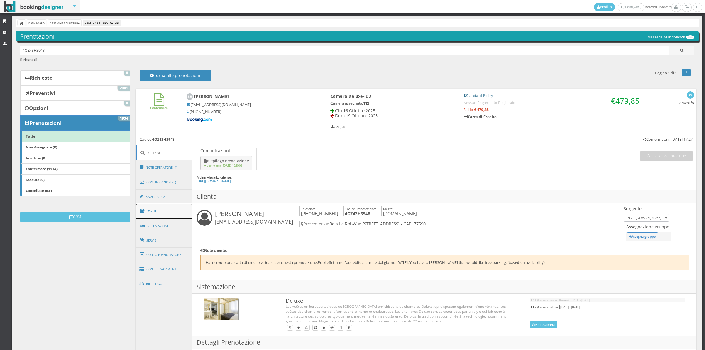
click at [167, 212] on link "Ospiti" at bounding box center [164, 211] width 57 height 15
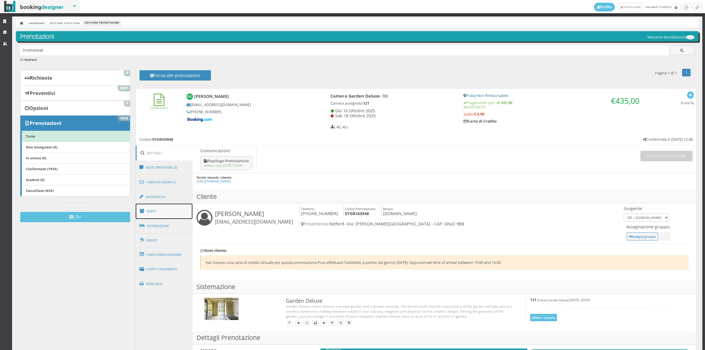
click at [156, 216] on link "Ospiti" at bounding box center [164, 211] width 57 height 15
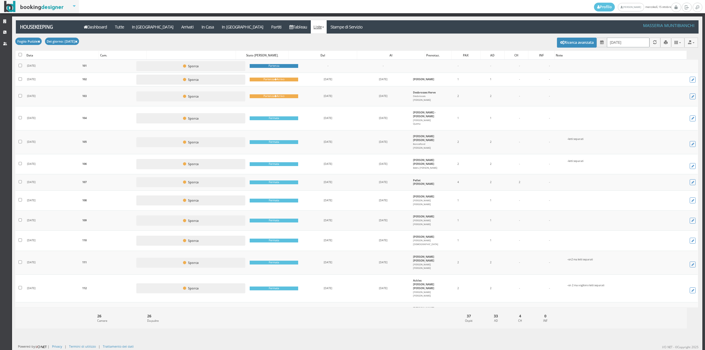
click at [612, 40] on input "[DATE]" at bounding box center [628, 43] width 43 height 10
click at [646, 100] on link "16" at bounding box center [649, 101] width 8 height 10
type input "[DATE]"
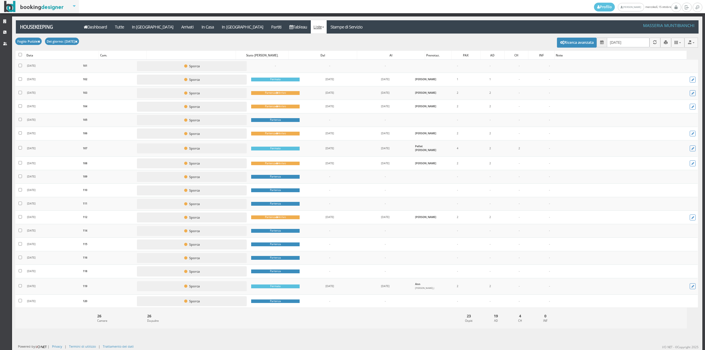
click at [24, 55] on div at bounding box center [20, 55] width 9 height 8
click at [21, 54] on input "checkbox" at bounding box center [21, 55] width 4 height 4
checkbox input "true"
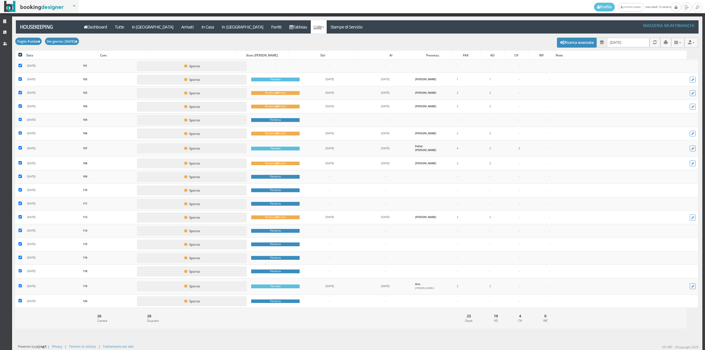
checkbox input "true"
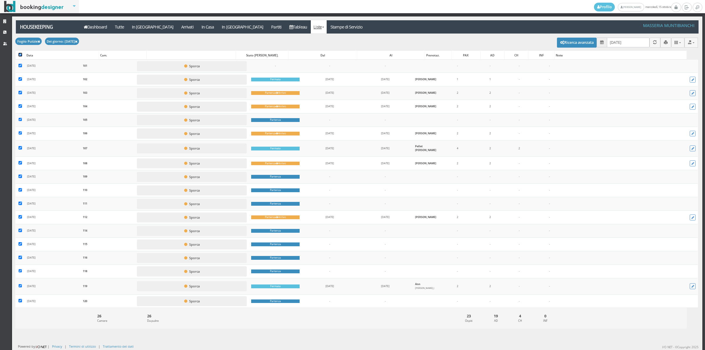
checkbox input "true"
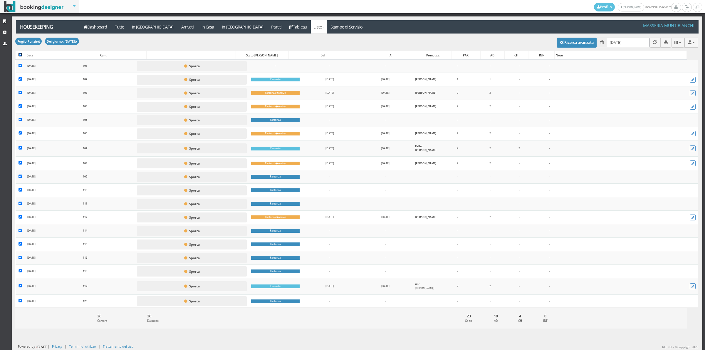
checkbox input "true"
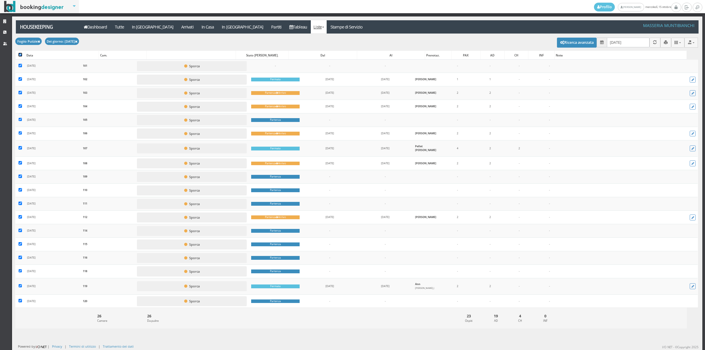
checkbox input "true"
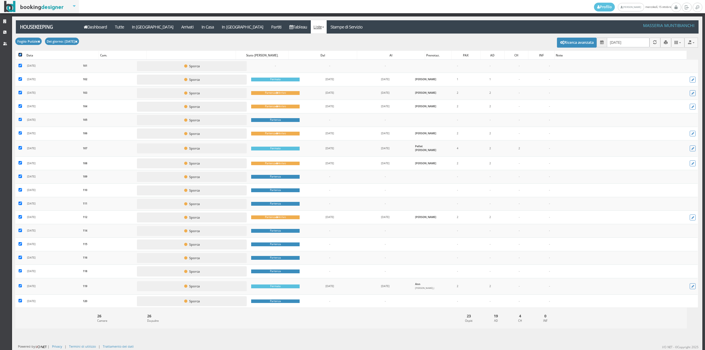
checkbox input "true"
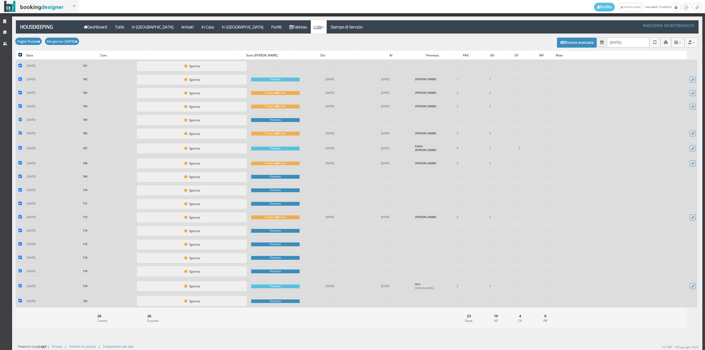
scroll to position [133, 0]
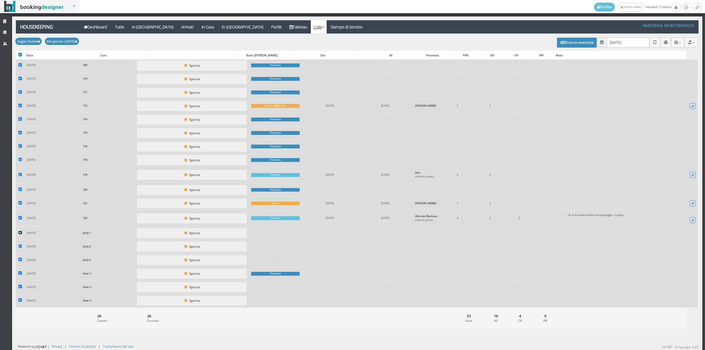
click at [19, 232] on input "checkbox" at bounding box center [21, 233] width 4 height 4
checkbox input "false"
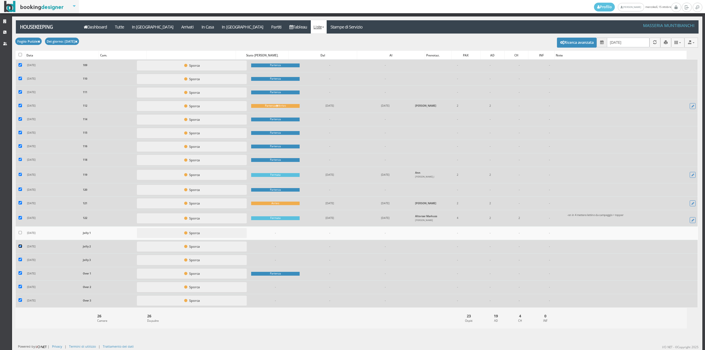
click at [19, 245] on input "checkbox" at bounding box center [21, 247] width 4 height 4
checkbox input "false"
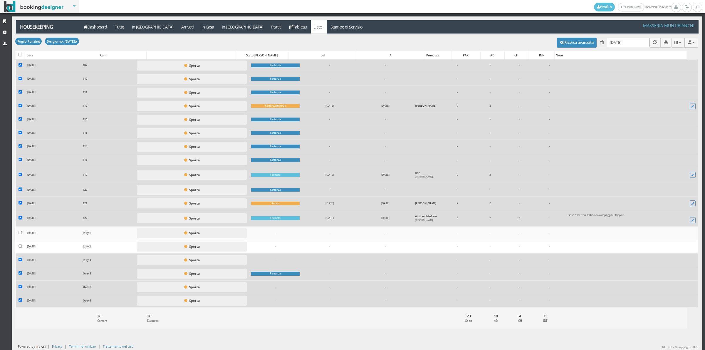
click at [20, 263] on td at bounding box center [20, 260] width 9 height 14
click at [21, 259] on input "checkbox" at bounding box center [21, 260] width 4 height 4
checkbox input "false"
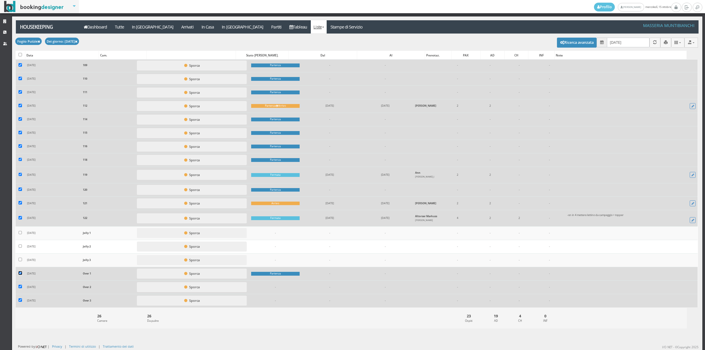
click at [21, 275] on input "checkbox" at bounding box center [21, 273] width 4 height 4
checkbox input "false"
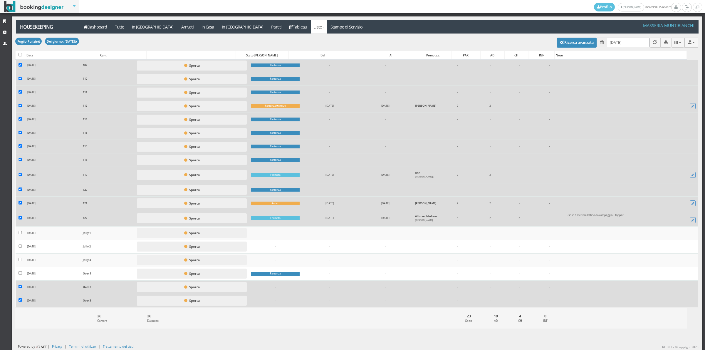
click at [20, 289] on label at bounding box center [21, 287] width 4 height 5
click at [20, 288] on input "checkbox" at bounding box center [21, 287] width 4 height 4
checkbox input "false"
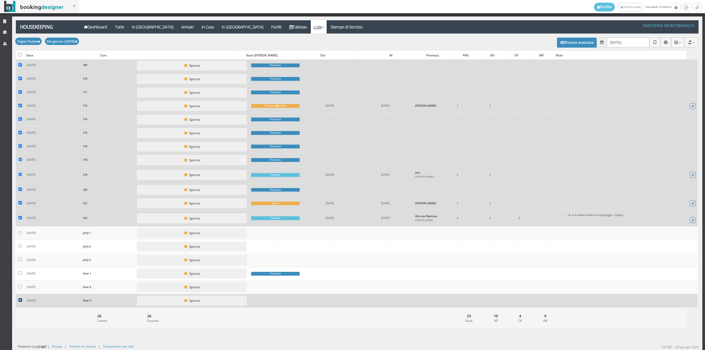
click at [19, 300] on input "checkbox" at bounding box center [21, 300] width 4 height 4
checkbox input "false"
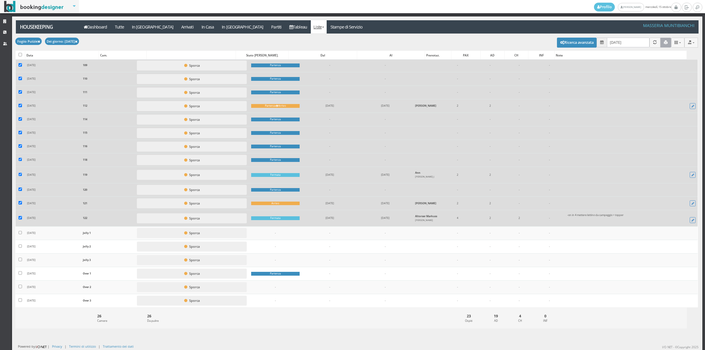
click at [664, 43] on icon "button" at bounding box center [666, 43] width 4 height 4
click at [327, 27] on link "Stampe di Servizio" at bounding box center [347, 26] width 40 height 13
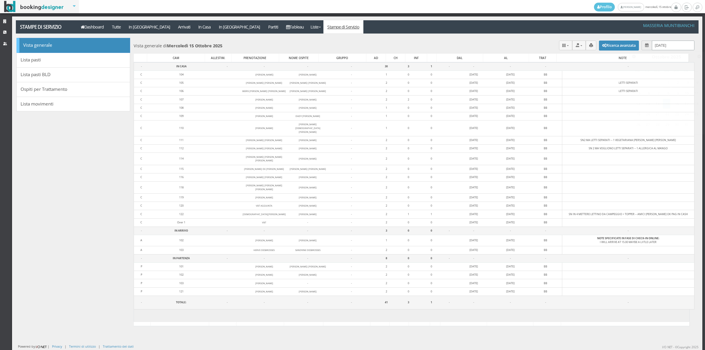
click at [662, 47] on input "[DATE]" at bounding box center [673, 46] width 43 height 10
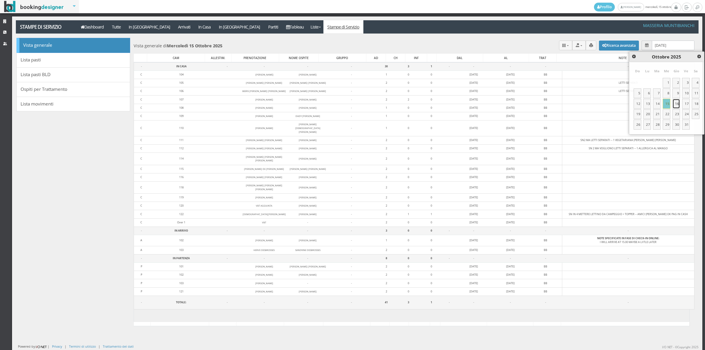
click at [677, 102] on link "16" at bounding box center [677, 104] width 8 height 10
type input "[DATE]"
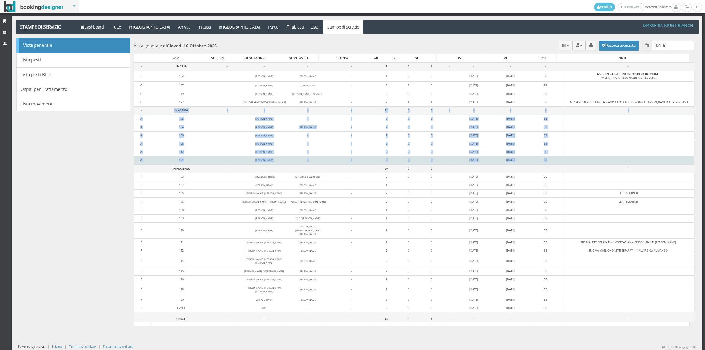
drag, startPoint x: 162, startPoint y: 113, endPoint x: 576, endPoint y: 162, distance: 417.3
click at [576, 162] on tbody "- IN CASA - - - - 7 3 1 - - - - - C 102 [PERSON_NAME] [PERSON_NAME] - 1 0 0 [DA…" at bounding box center [414, 194] width 561 height 264
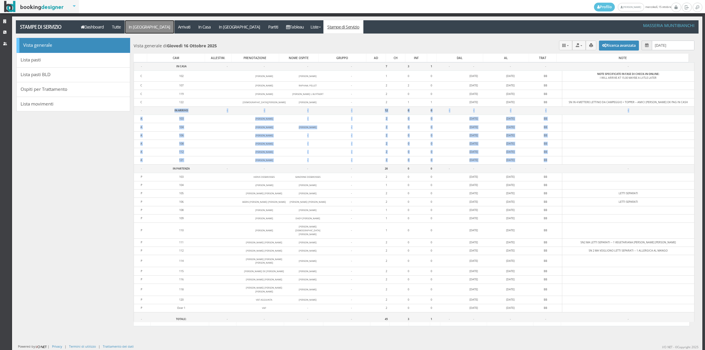
click at [131, 27] on a=pms-arrival-reservations"] "In [GEOGRAPHIC_DATA]" at bounding box center [149, 26] width 49 height 13
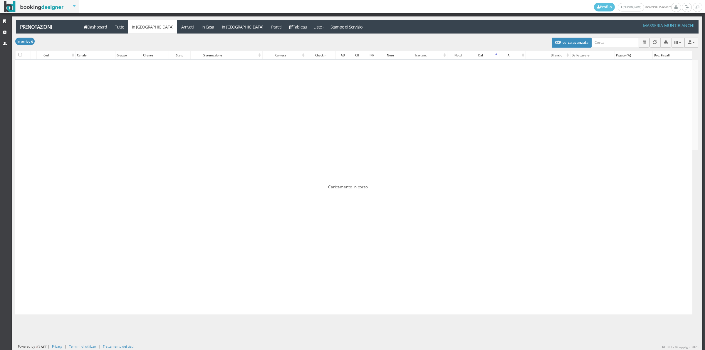
checkbox input "false"
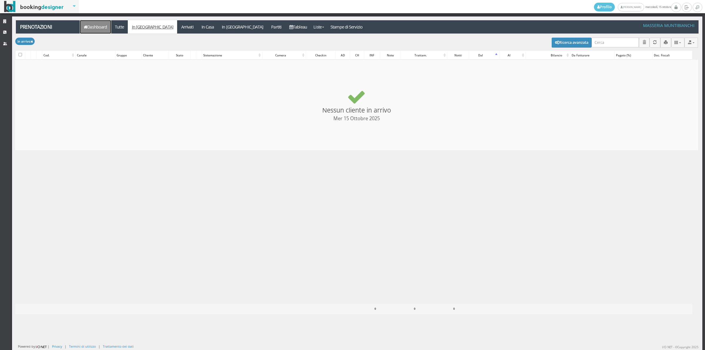
click at [105, 26] on link "Dashboard" at bounding box center [95, 26] width 31 height 13
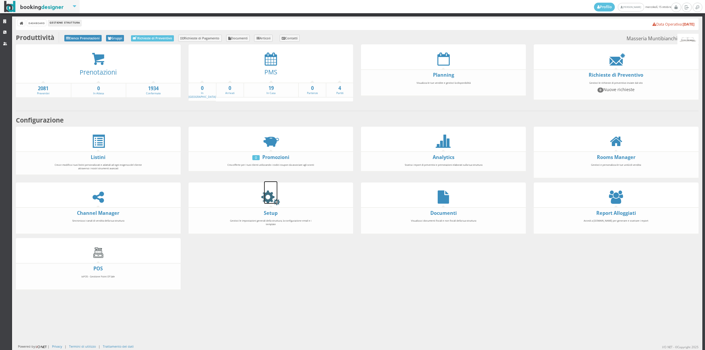
click at [265, 200] on icon at bounding box center [270, 196] width 13 height 13
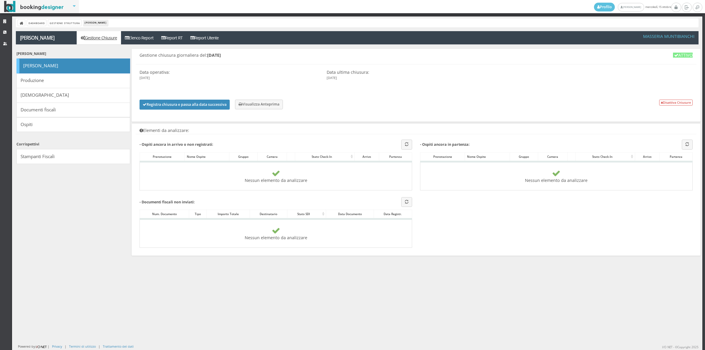
click at [189, 99] on div "Registra chiusura e passa alla data successiva Visualizza Anteprima Disattiva C…" at bounding box center [416, 103] width 561 height 30
click at [186, 102] on button "Registra chiusura e passa alla data successiva" at bounding box center [185, 105] width 90 height 10
click at [193, 105] on button "Registra chiusura e passa alla data successiva" at bounding box center [185, 105] width 90 height 10
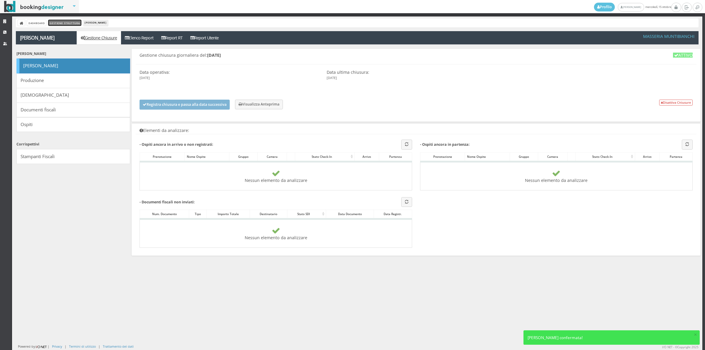
click at [50, 21] on link "Gestione Struttura" at bounding box center [64, 23] width 33 height 6
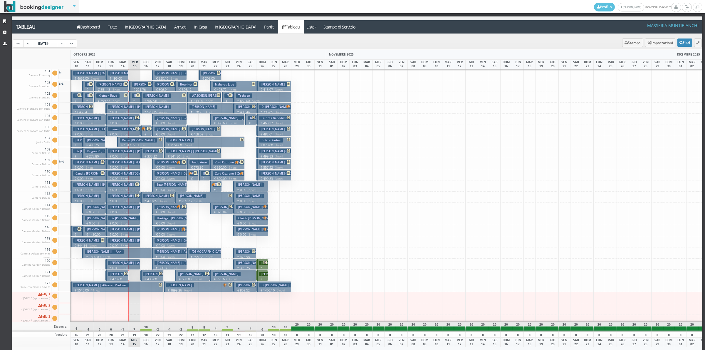
click at [130, 266] on p "€ 0.00 3 notti" at bounding box center [123, 268] width 30 height 5
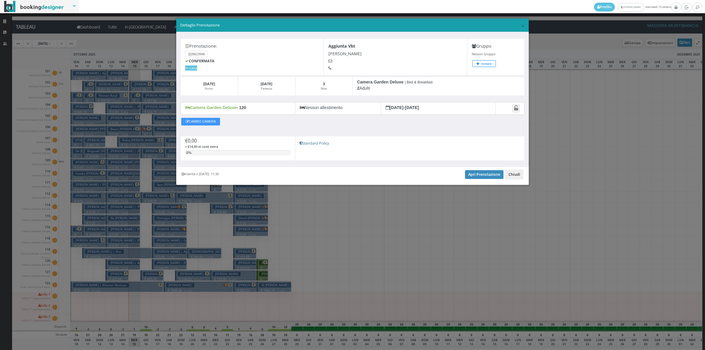
click at [515, 175] on button "Chiudi" at bounding box center [515, 175] width 18 height 10
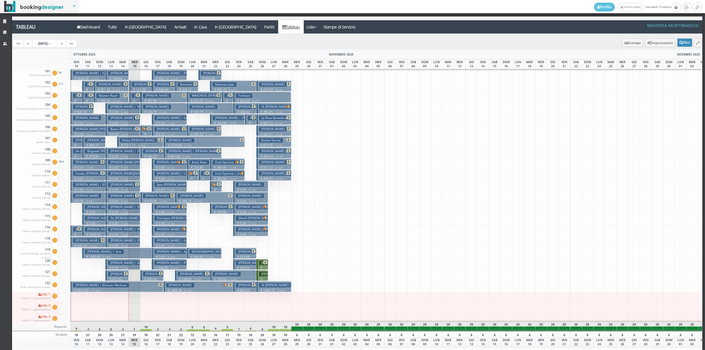
click at [115, 206] on h3 "Barry John Patrick | Barry John Barry Mary" at bounding box center [147, 207] width 79 height 4
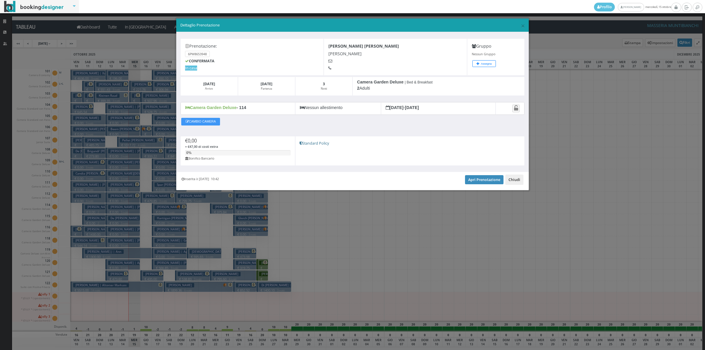
click at [516, 178] on button "Chiudi" at bounding box center [515, 180] width 18 height 10
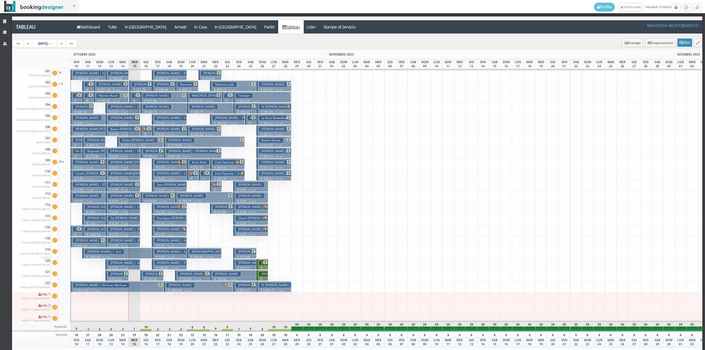
click at [125, 129] on h3 "Beers Carol Lenox | Conner Judith Beers Carol" at bounding box center [152, 129] width 88 height 4
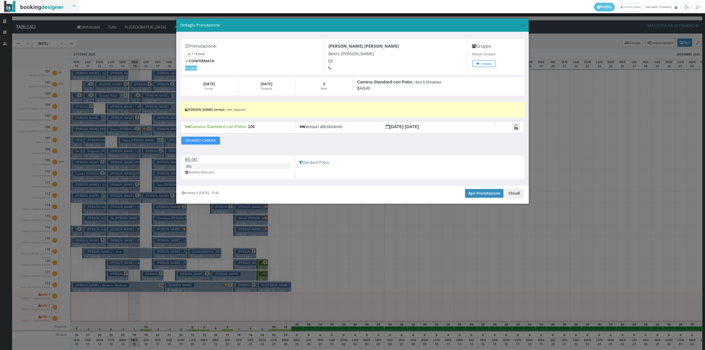
click at [515, 196] on button "Chiudi" at bounding box center [515, 193] width 18 height 10
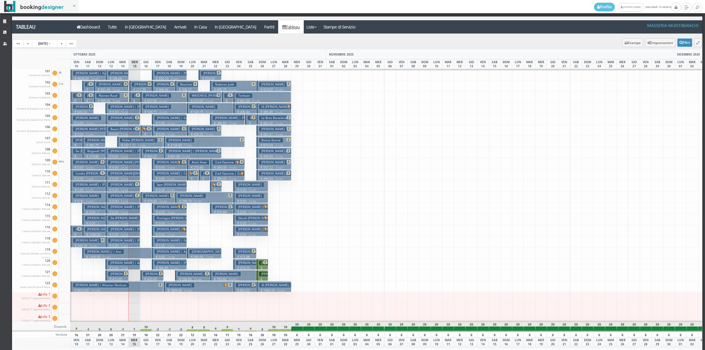
click at [128, 133] on small "3 notti" at bounding box center [123, 135] width 10 height 4
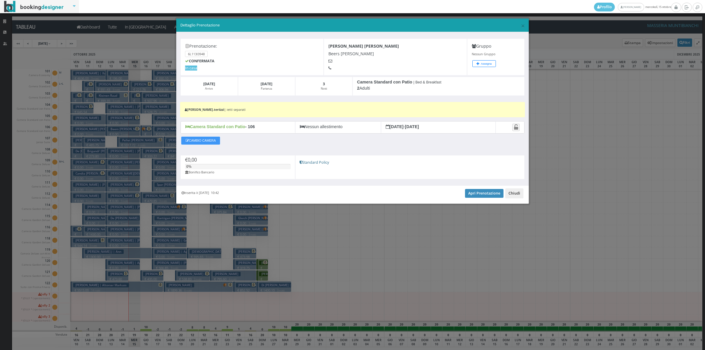
click at [521, 196] on button "Chiudi" at bounding box center [515, 193] width 18 height 10
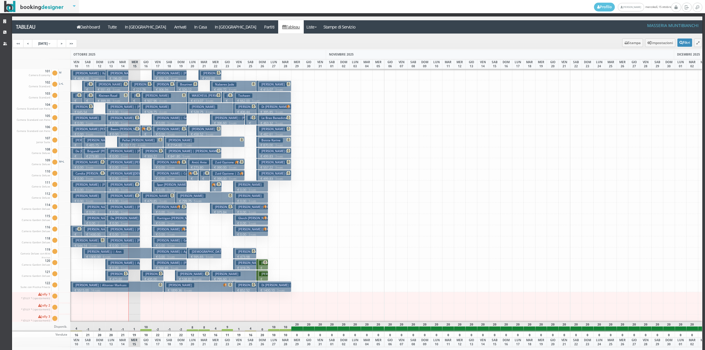
click at [125, 110] on p "€ 0.00 3 notti" at bounding box center [123, 112] width 30 height 5
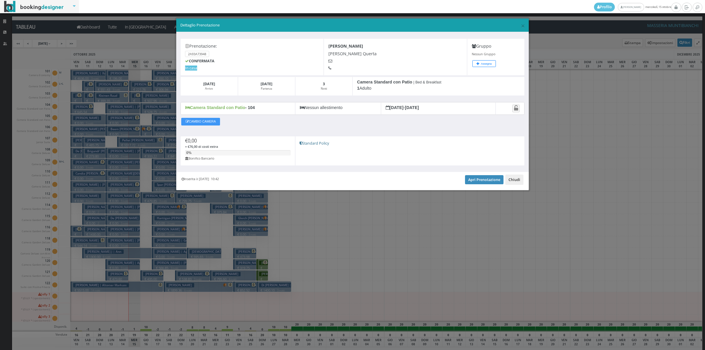
click at [512, 181] on button "Chiudi" at bounding box center [515, 180] width 18 height 10
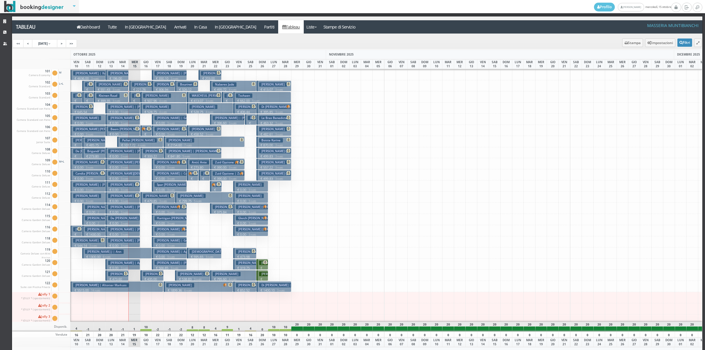
click at [121, 153] on h3 "Robinson Catherine Ann | Catherine Robinson" at bounding box center [135, 151] width 55 height 4
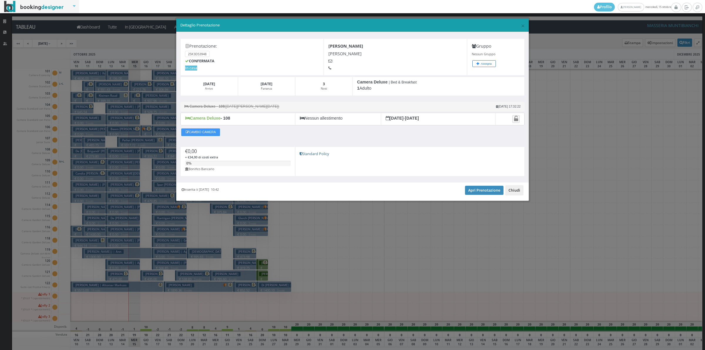
click at [513, 193] on button "Chiudi" at bounding box center [515, 190] width 18 height 10
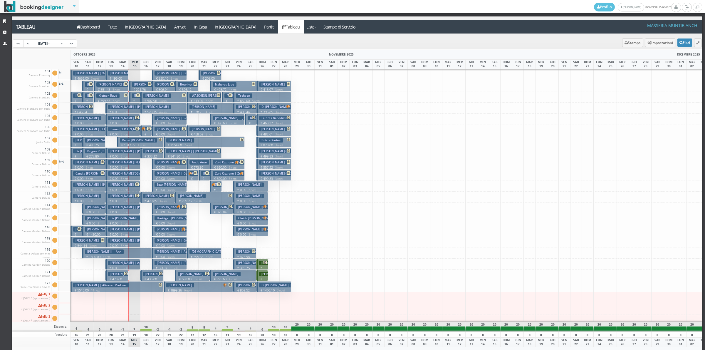
click at [116, 122] on p "€ 0.00 3 notti" at bounding box center [123, 123] width 30 height 5
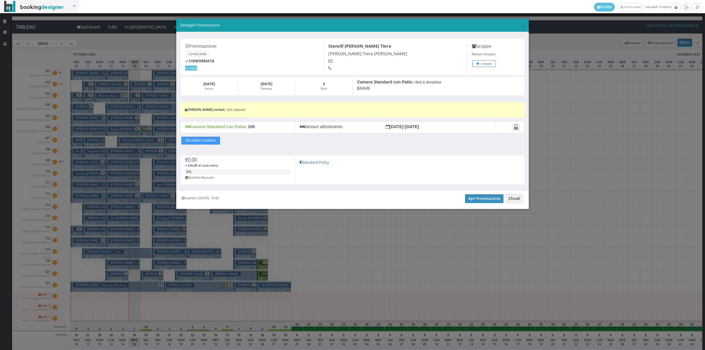
click at [517, 203] on button "Chiudi" at bounding box center [515, 199] width 18 height 10
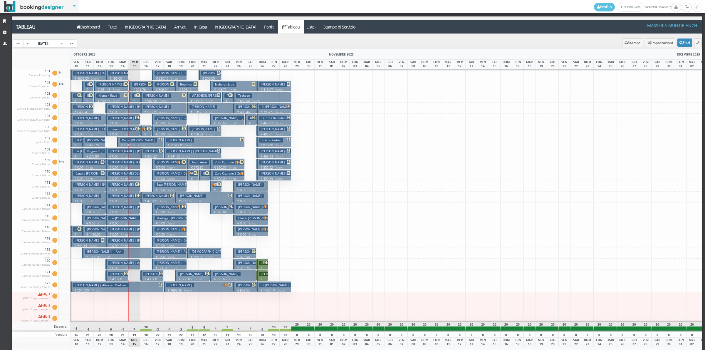
click at [118, 130] on h3 "Beers Carol Lenox | Conner Judith Beers Carol" at bounding box center [152, 129] width 88 height 4
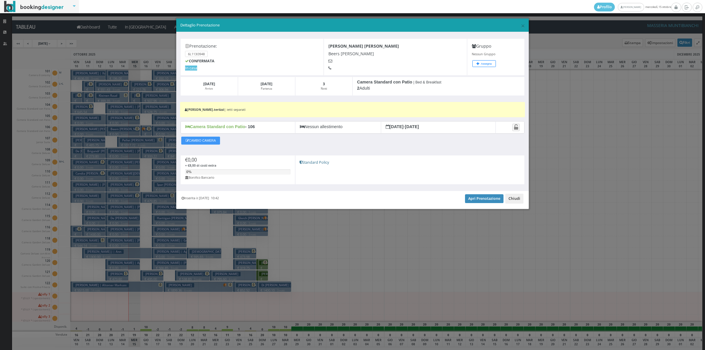
click at [523, 200] on button "Chiudi" at bounding box center [515, 199] width 18 height 10
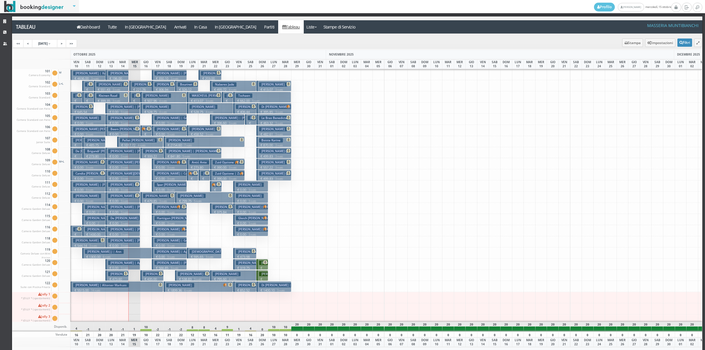
click at [123, 165] on h3 "Goodson Dady Lisa | Lisa Dady" at bounding box center [147, 162] width 79 height 4
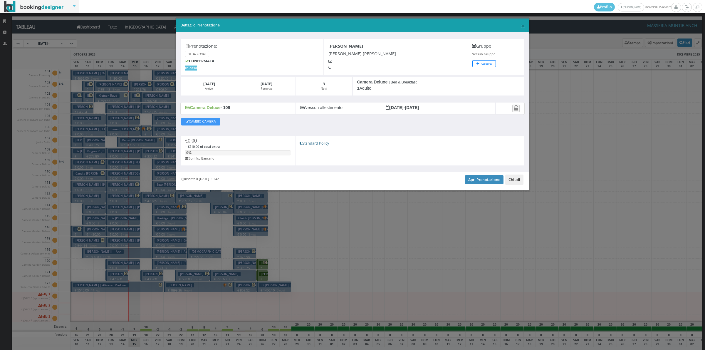
click at [516, 181] on button "Chiudi" at bounding box center [515, 180] width 18 height 10
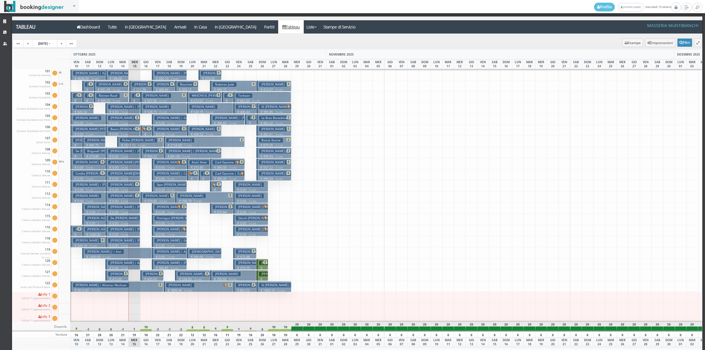
click at [122, 178] on small "3 notti" at bounding box center [123, 179] width 10 height 4
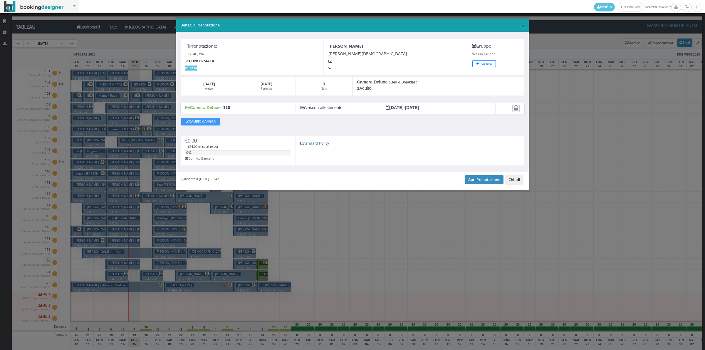
click at [519, 184] on button "Chiudi" at bounding box center [515, 180] width 18 height 10
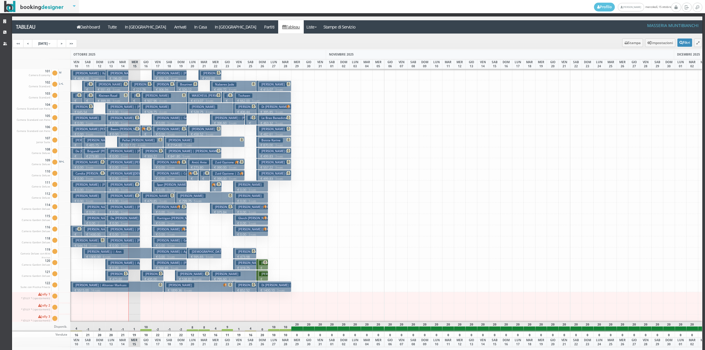
click at [120, 190] on small "3 notti" at bounding box center [123, 190] width 10 height 4
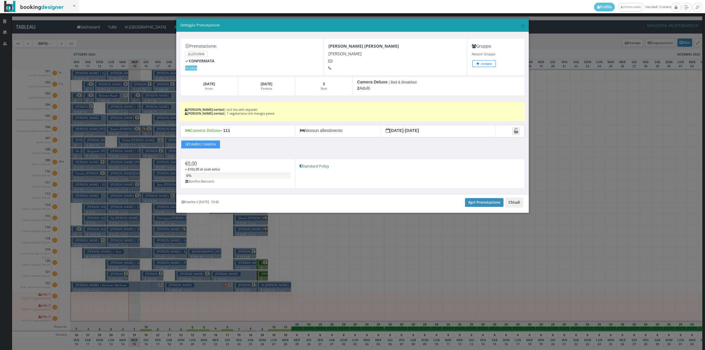
click at [511, 204] on button "Chiudi" at bounding box center [515, 203] width 18 height 10
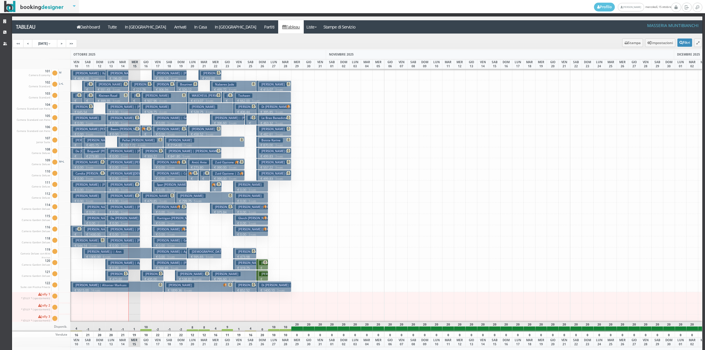
click at [126, 198] on h3 "Martin Marguerite Ellen | Ackles Kimberly Martin Marguerite" at bounding box center [135, 196] width 55 height 4
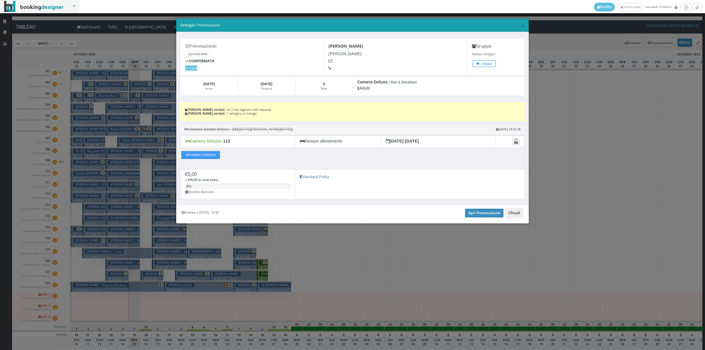
click at [515, 216] on button "Chiudi" at bounding box center [515, 213] width 18 height 10
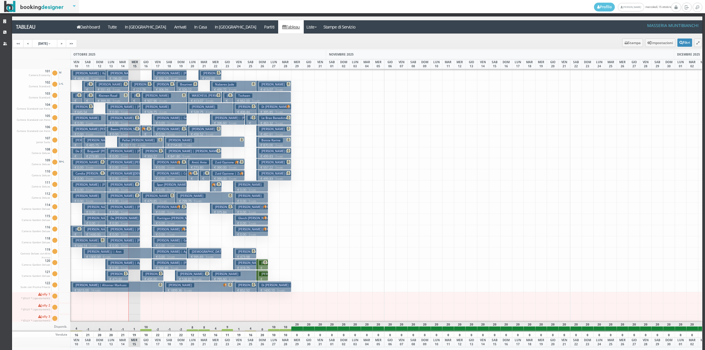
click at [125, 210] on small "3 notti" at bounding box center [123, 212] width 10 height 4
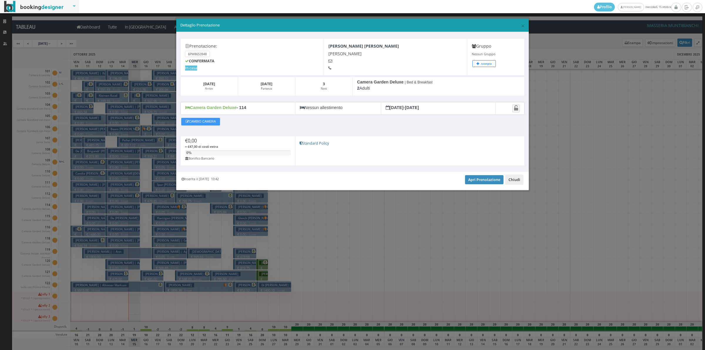
click at [521, 184] on button "Chiudi" at bounding box center [515, 180] width 18 height 10
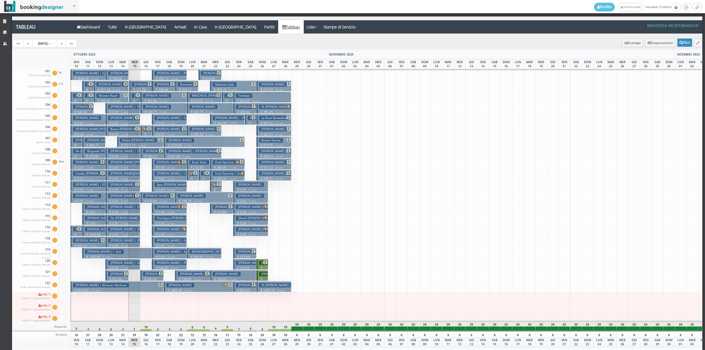
click at [114, 219] on h3 "De Nooy Luke | De Nooy Luke Denooy Heather" at bounding box center [152, 218] width 88 height 4
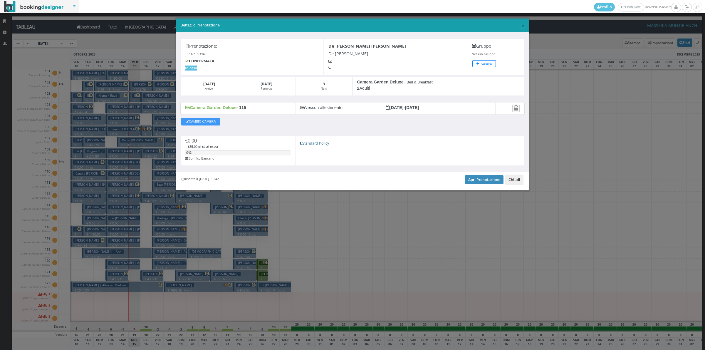
click at [514, 181] on button "Chiudi" at bounding box center [515, 180] width 18 height 10
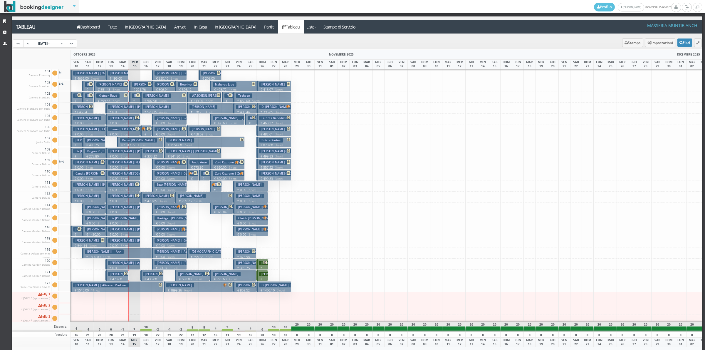
click at [122, 228] on h3 "Whiting Douglas Alan | Whiting Douglas Whiting Lauren" at bounding box center [147, 229] width 79 height 4
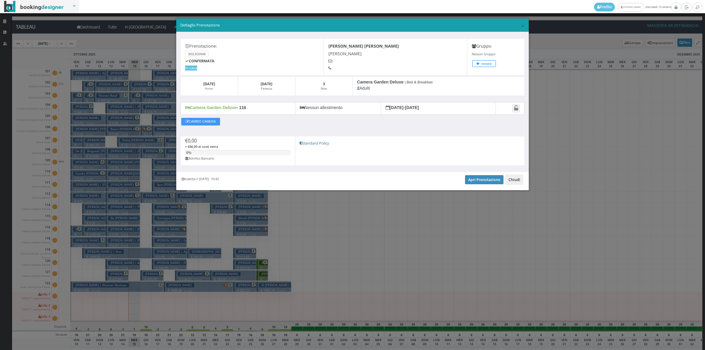
click at [515, 183] on button "Chiudi" at bounding box center [515, 180] width 18 height 10
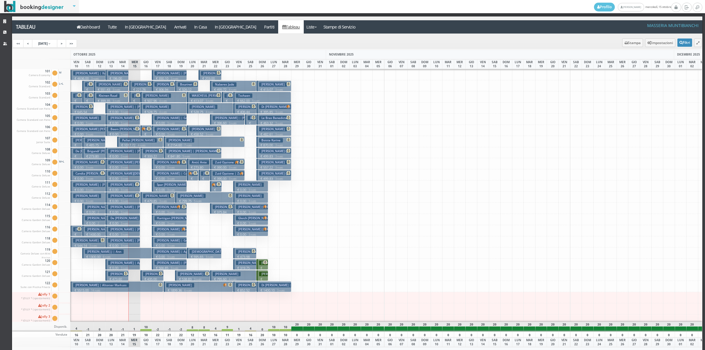
click at [121, 243] on p "€ 0.00 3 notti" at bounding box center [123, 245] width 30 height 5
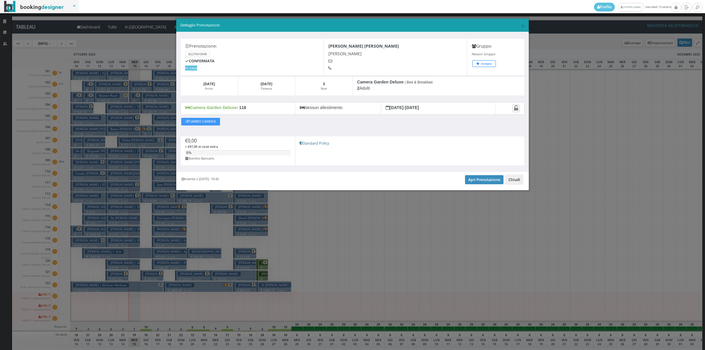
click at [522, 181] on button "Chiudi" at bounding box center [515, 180] width 18 height 10
